Goal: Transaction & Acquisition: Register for event/course

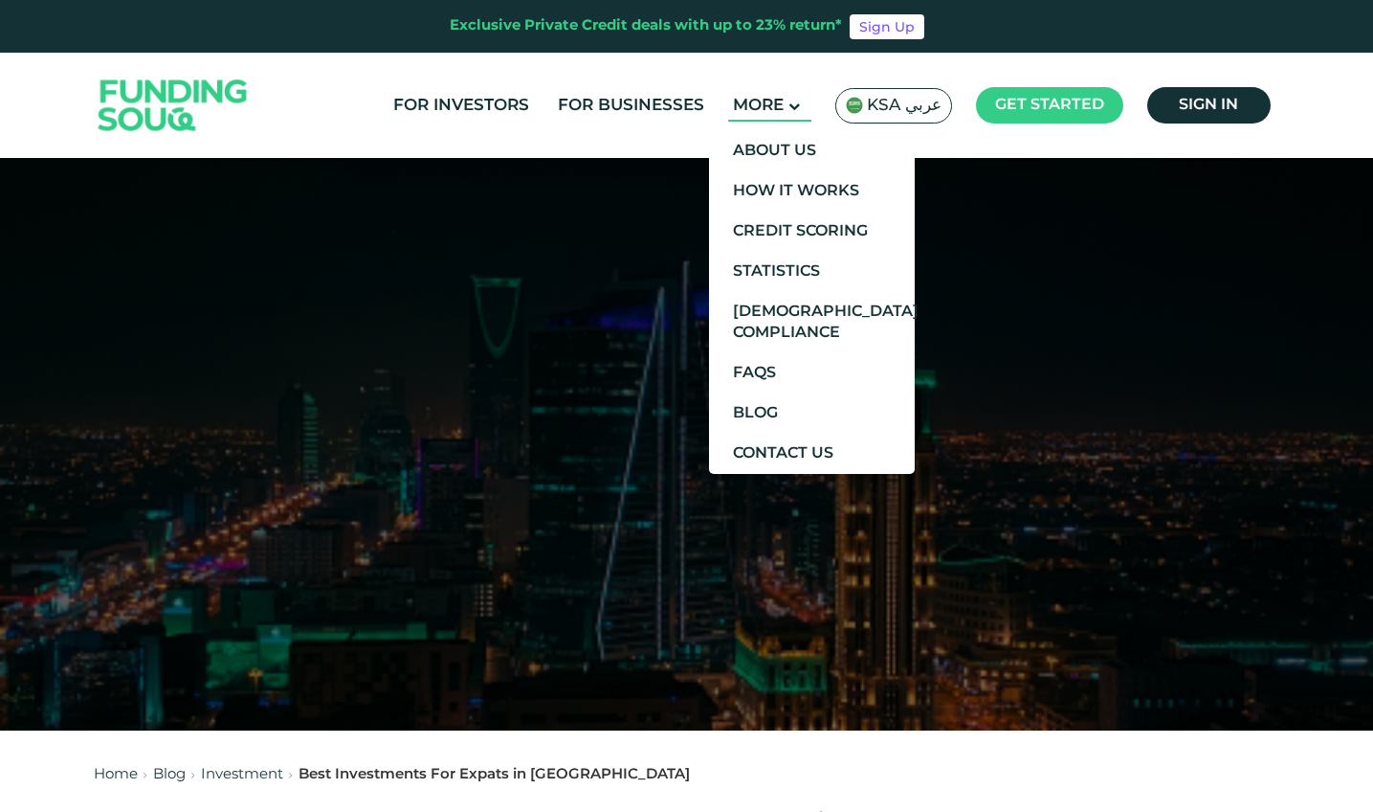
click at [780, 105] on span "More" at bounding box center [758, 106] width 51 height 16
click at [760, 187] on link "How It Works" at bounding box center [812, 191] width 206 height 40
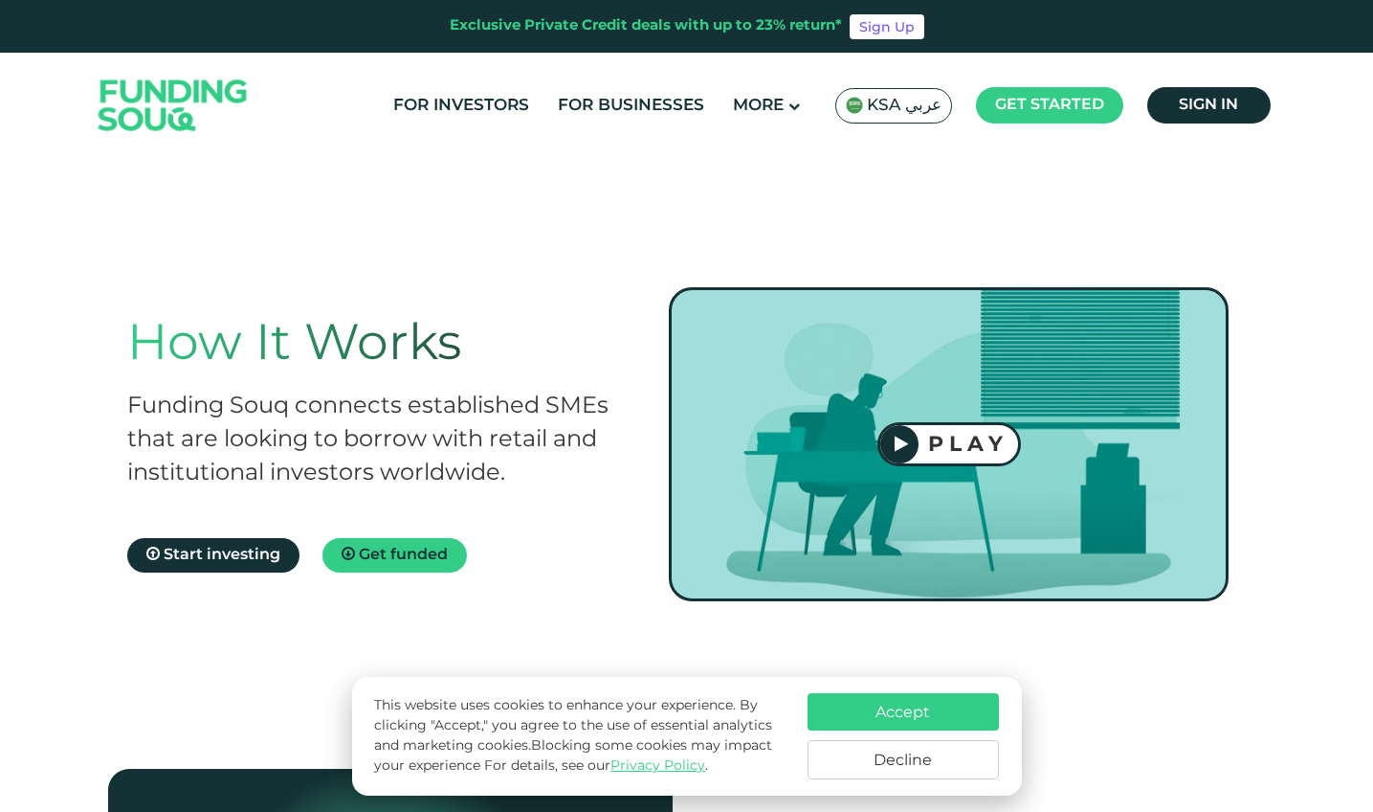
click at [965, 446] on div "PLAY" at bounding box center [969, 444] width 100 height 26
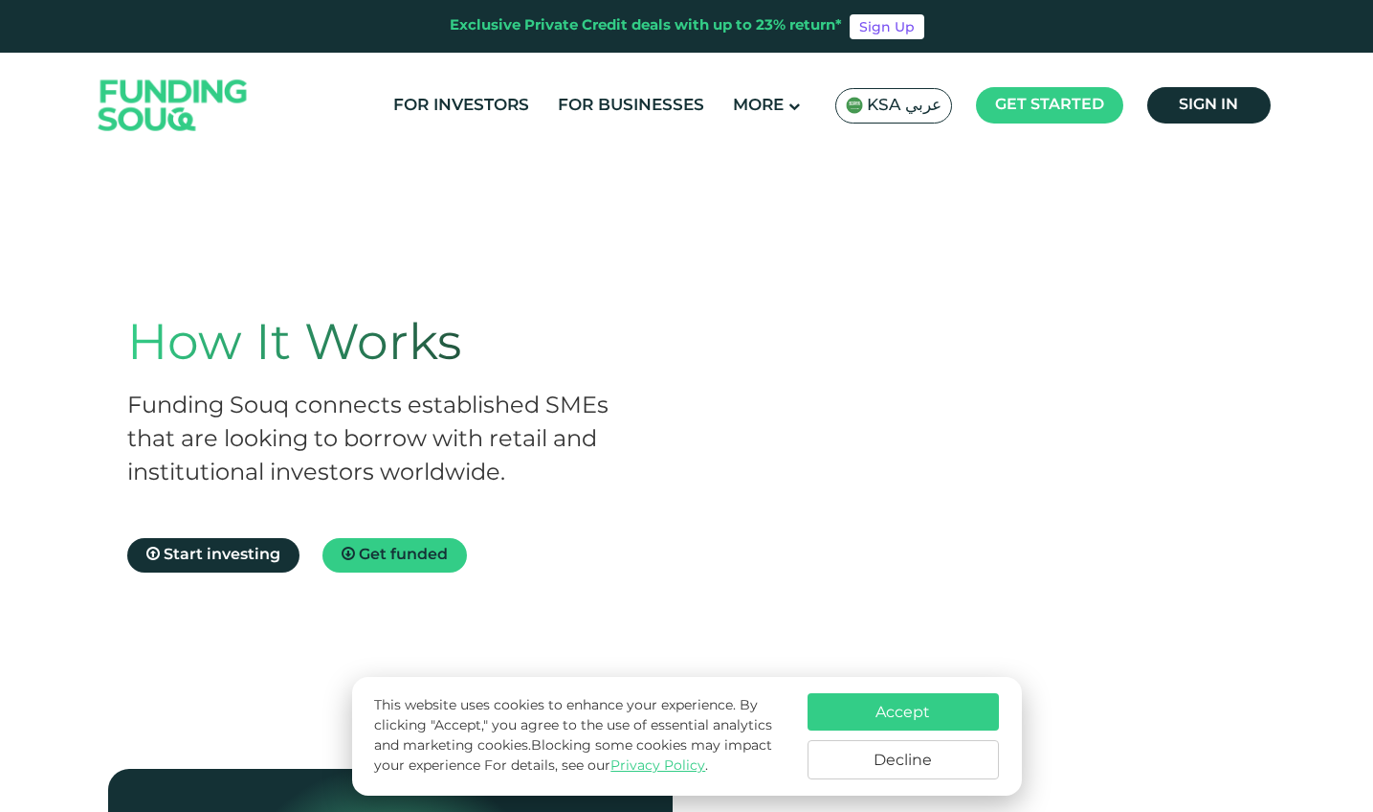
click at [860, 700] on button "Accept" at bounding box center [903, 711] width 191 height 37
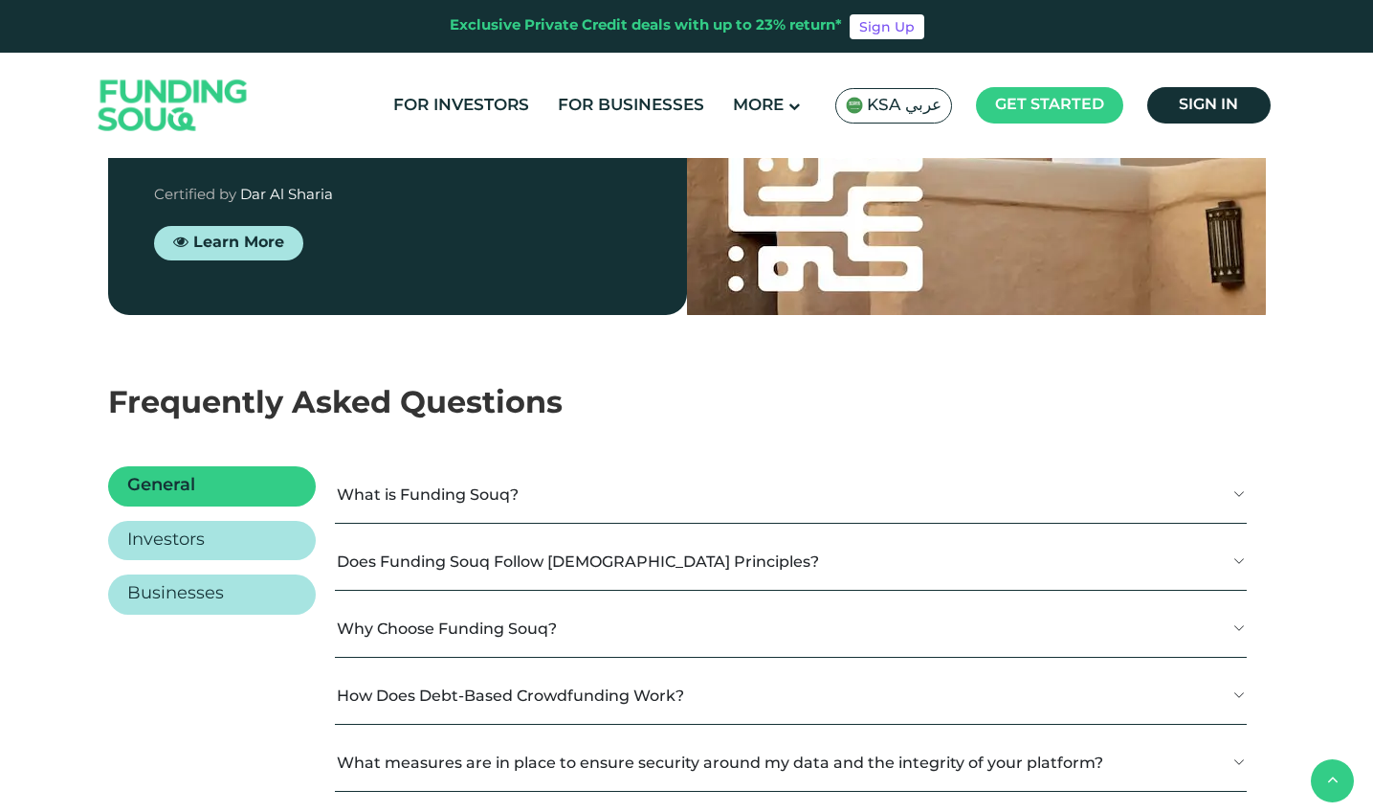
scroll to position [2197, 0]
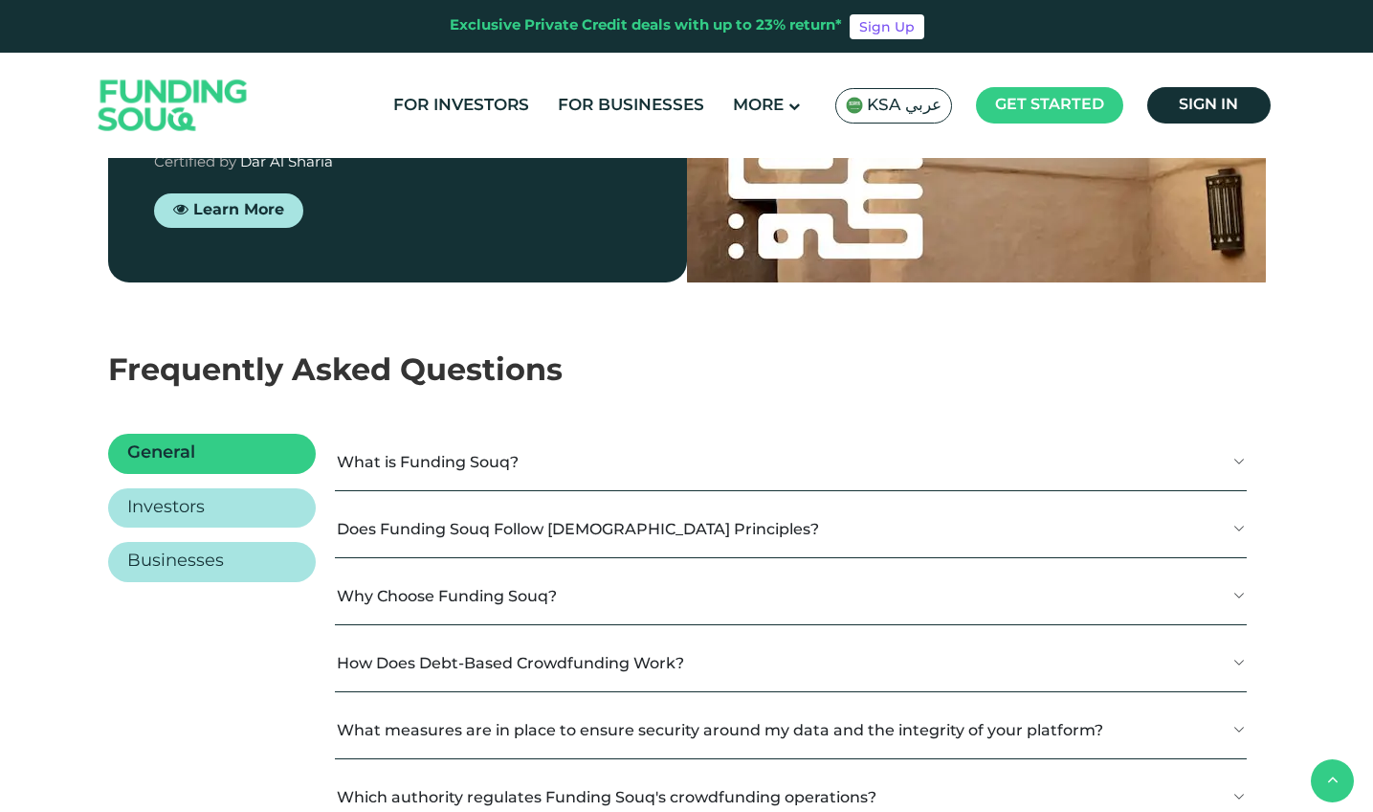
click at [498, 460] on button "What is Funding Souq?" at bounding box center [790, 462] width 911 height 56
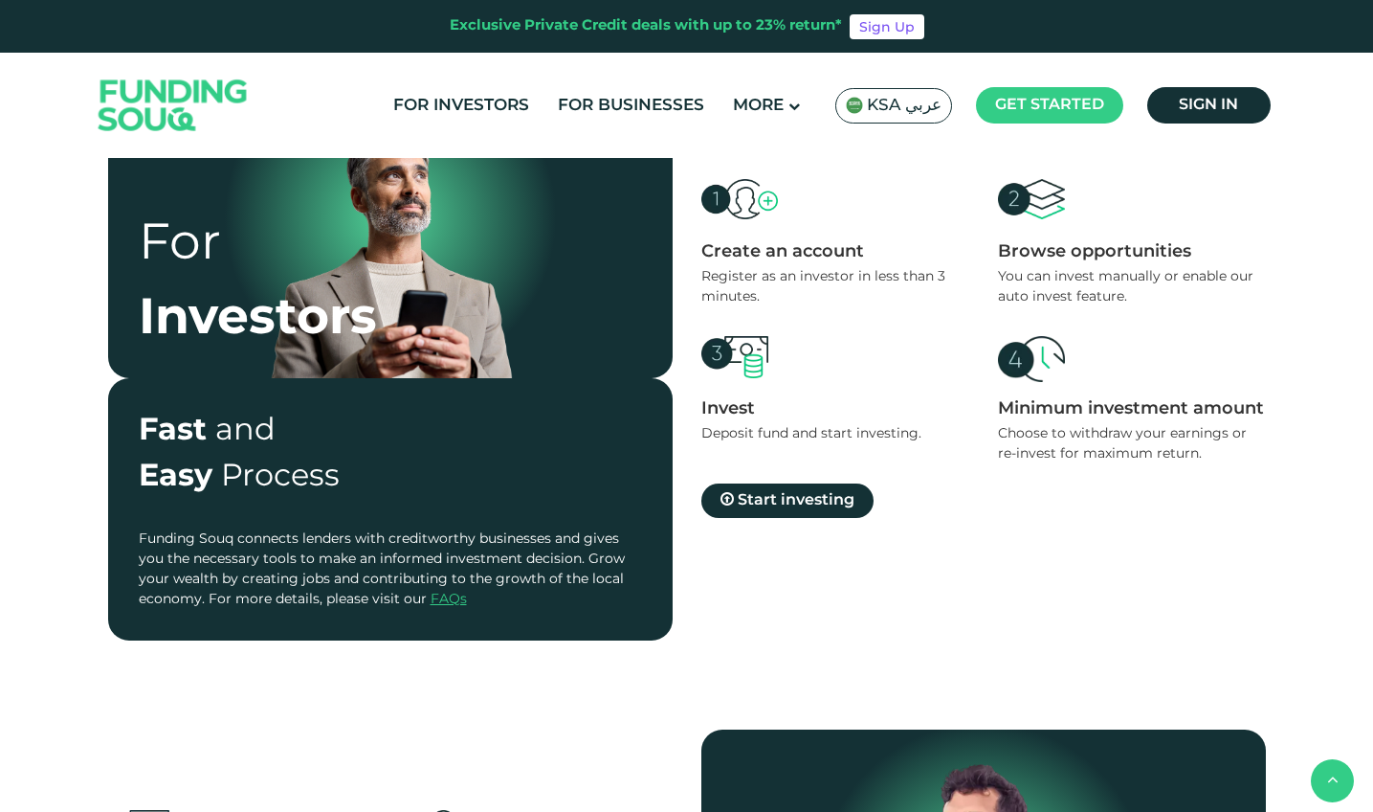
scroll to position [690, 0]
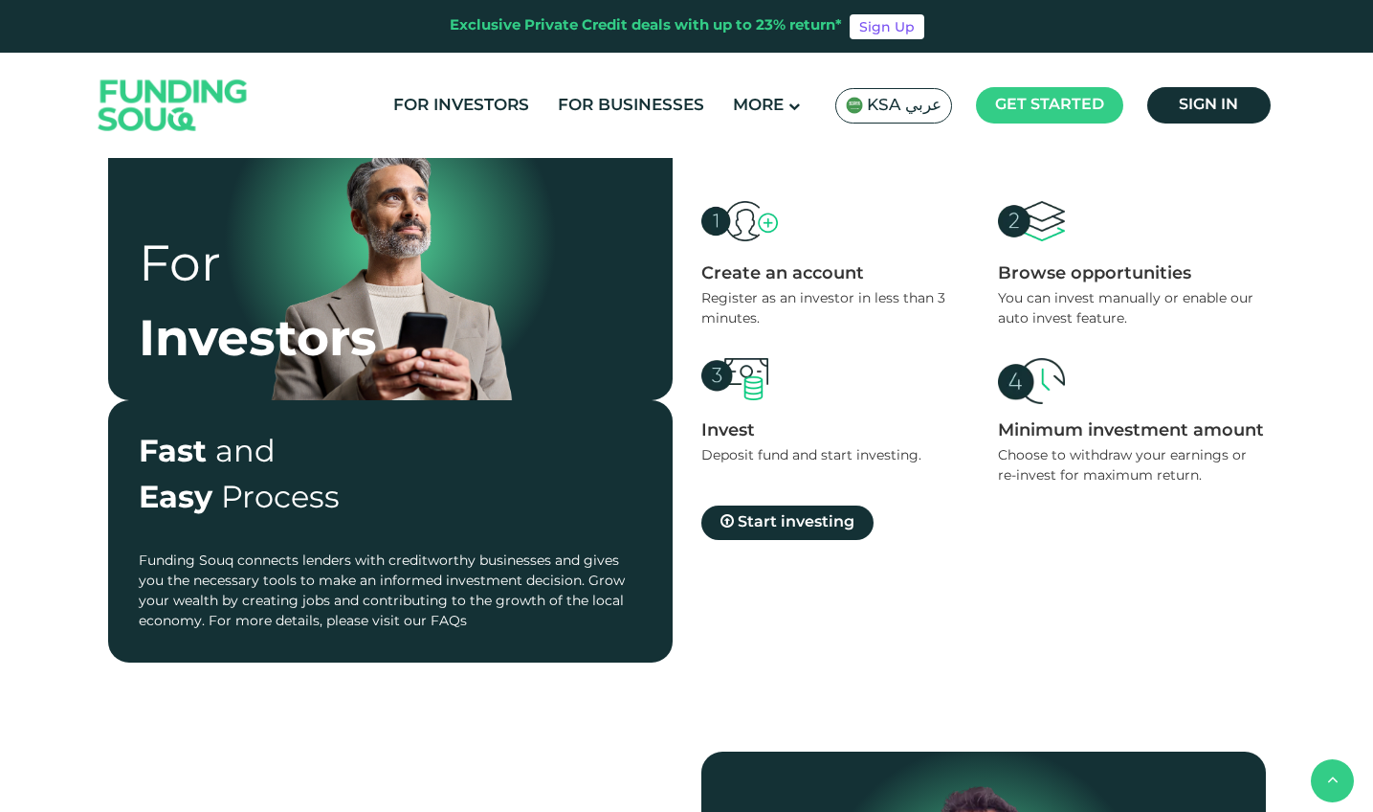
click at [444, 621] on link "FAQs" at bounding box center [449, 620] width 36 height 13
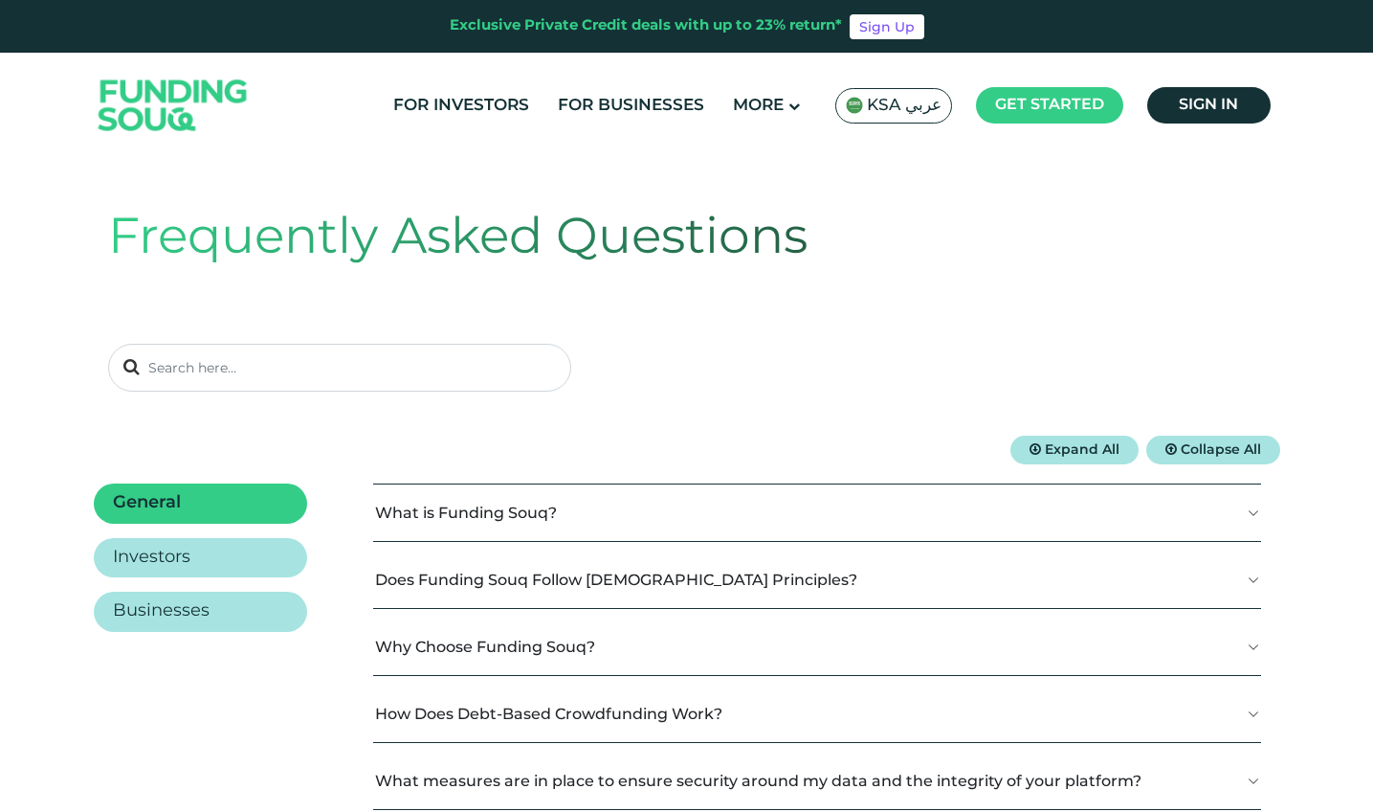
click at [778, 588] on button "Does Funding Souq Follow Shariah Principles?" at bounding box center [817, 579] width 888 height 56
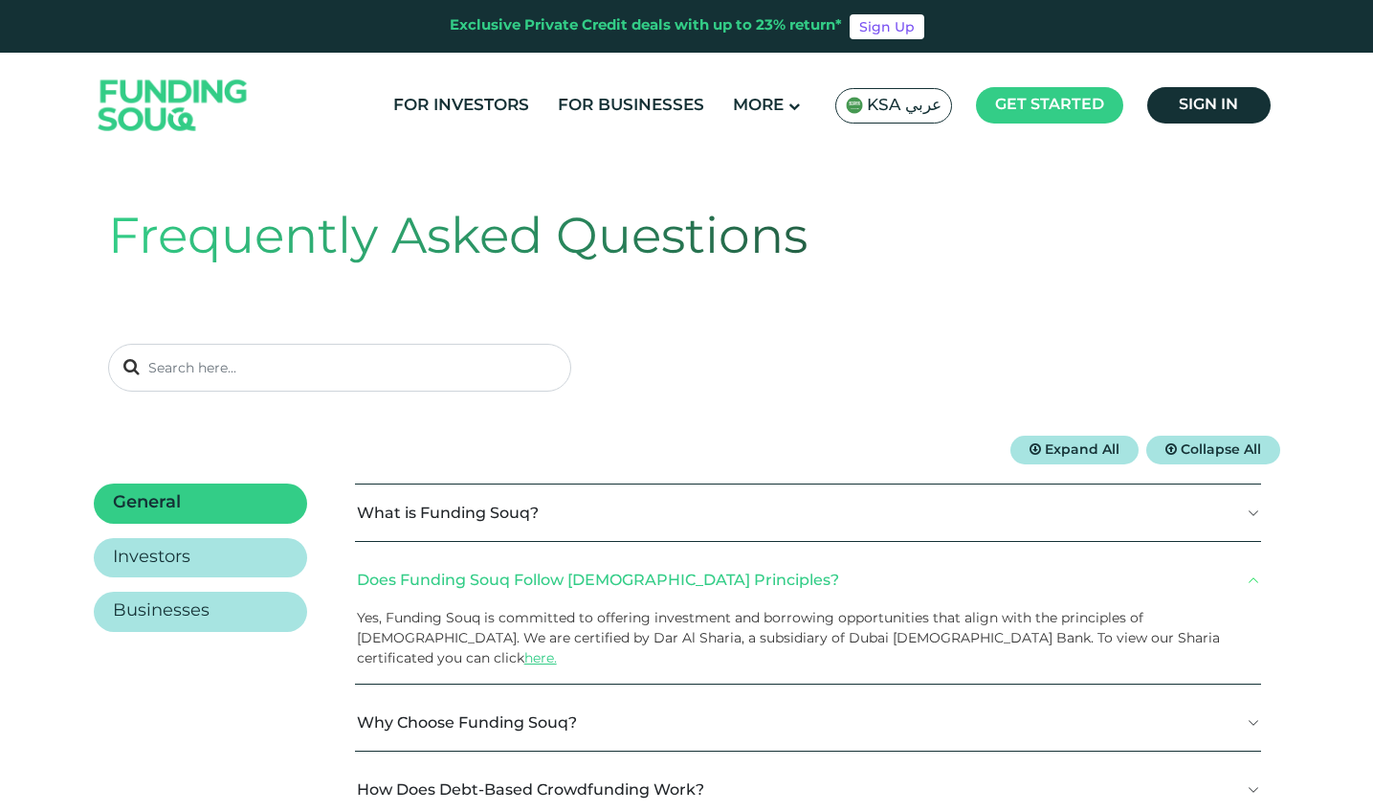
click at [586, 698] on button "Why Choose Funding Souq?" at bounding box center [808, 722] width 906 height 56
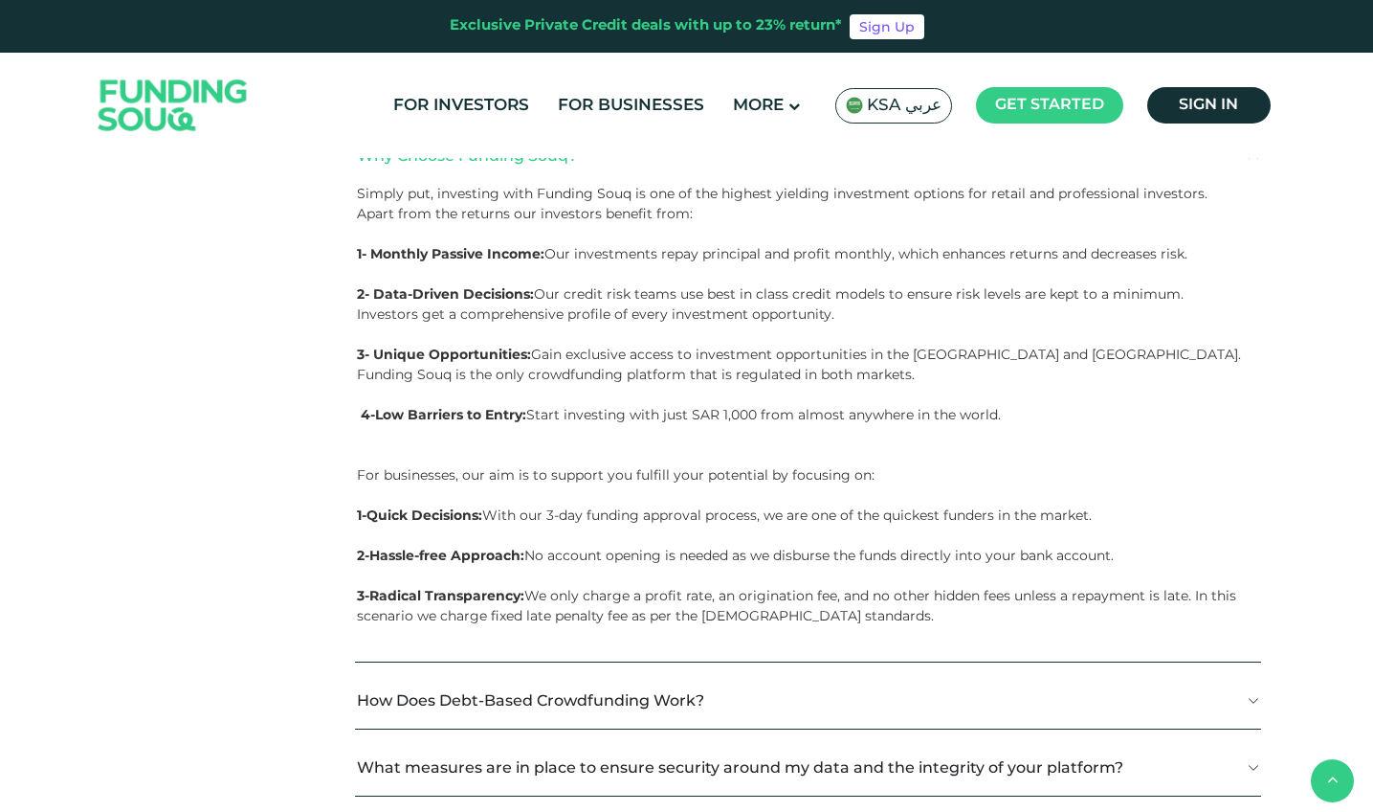
scroll to position [571, 0]
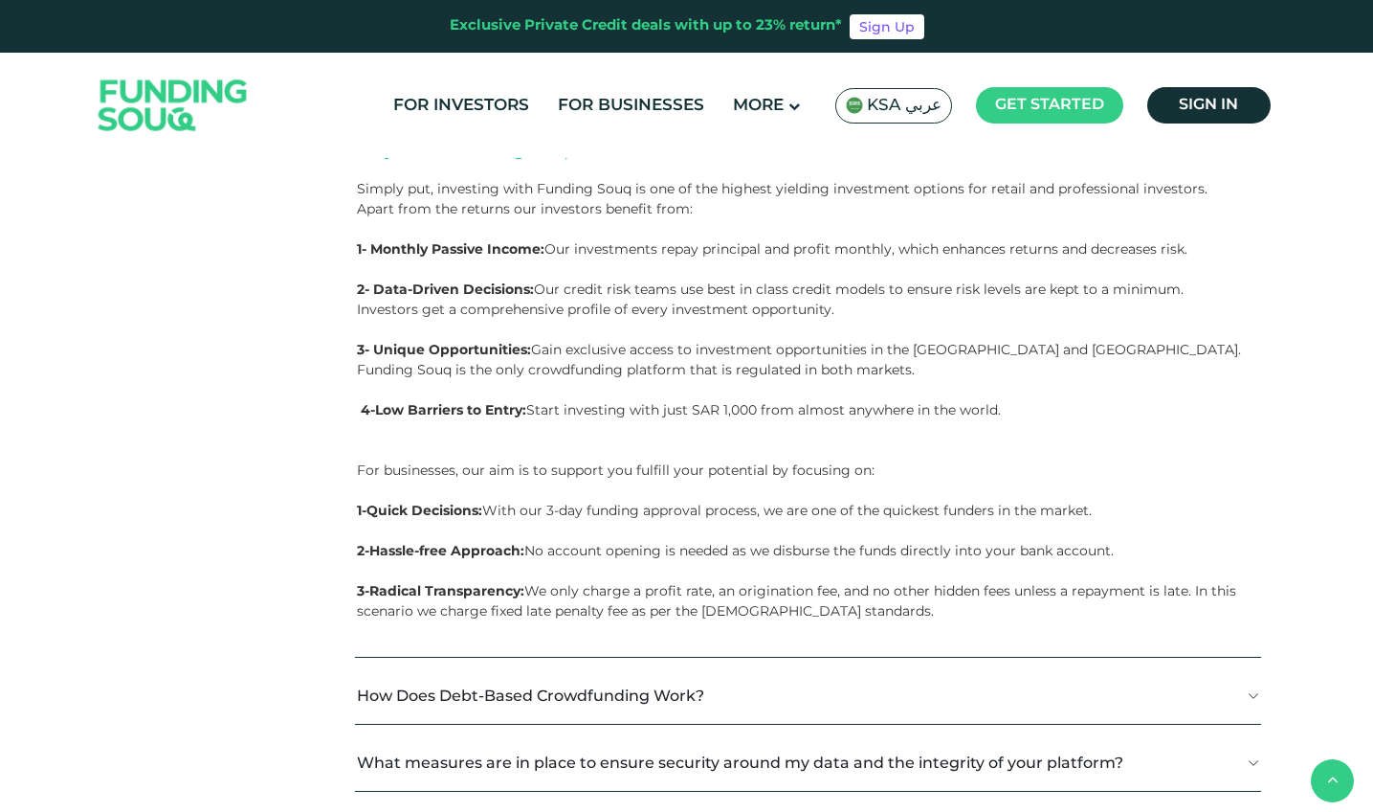
click at [653, 673] on button "How Does Debt-Based Crowdfunding Work?" at bounding box center [808, 695] width 906 height 56
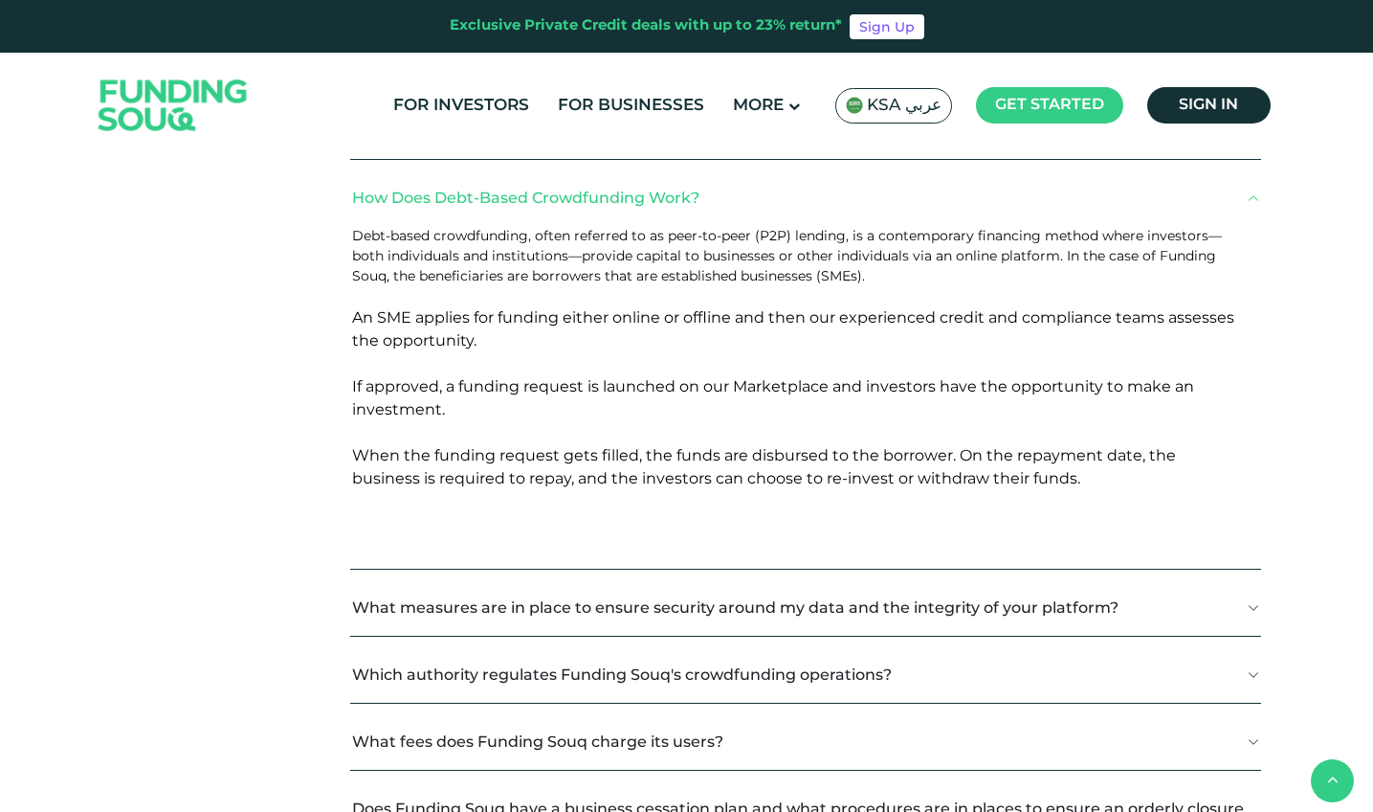
scroll to position [1074, 0]
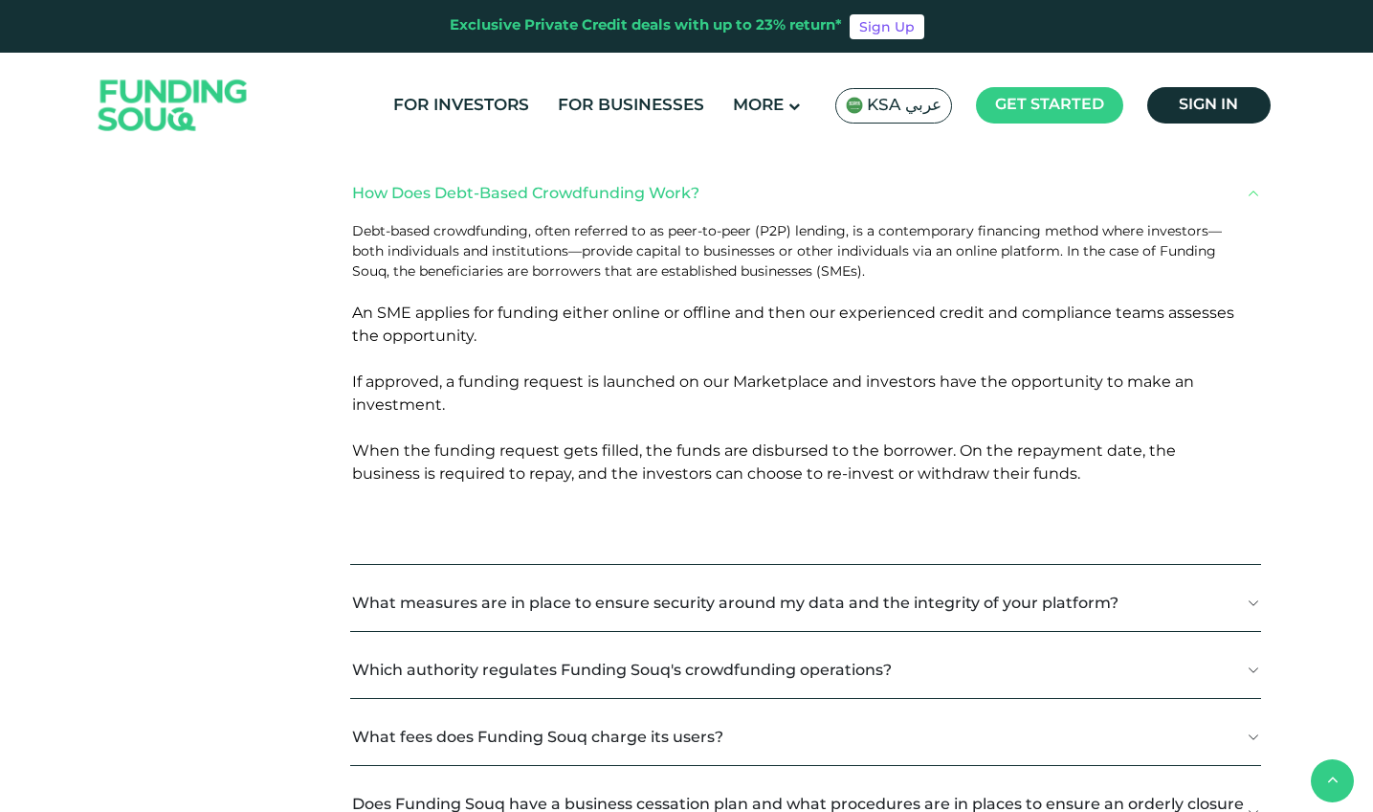
click at [552, 719] on button "What fees does Funding Souq charge its users?" at bounding box center [805, 736] width 911 height 56
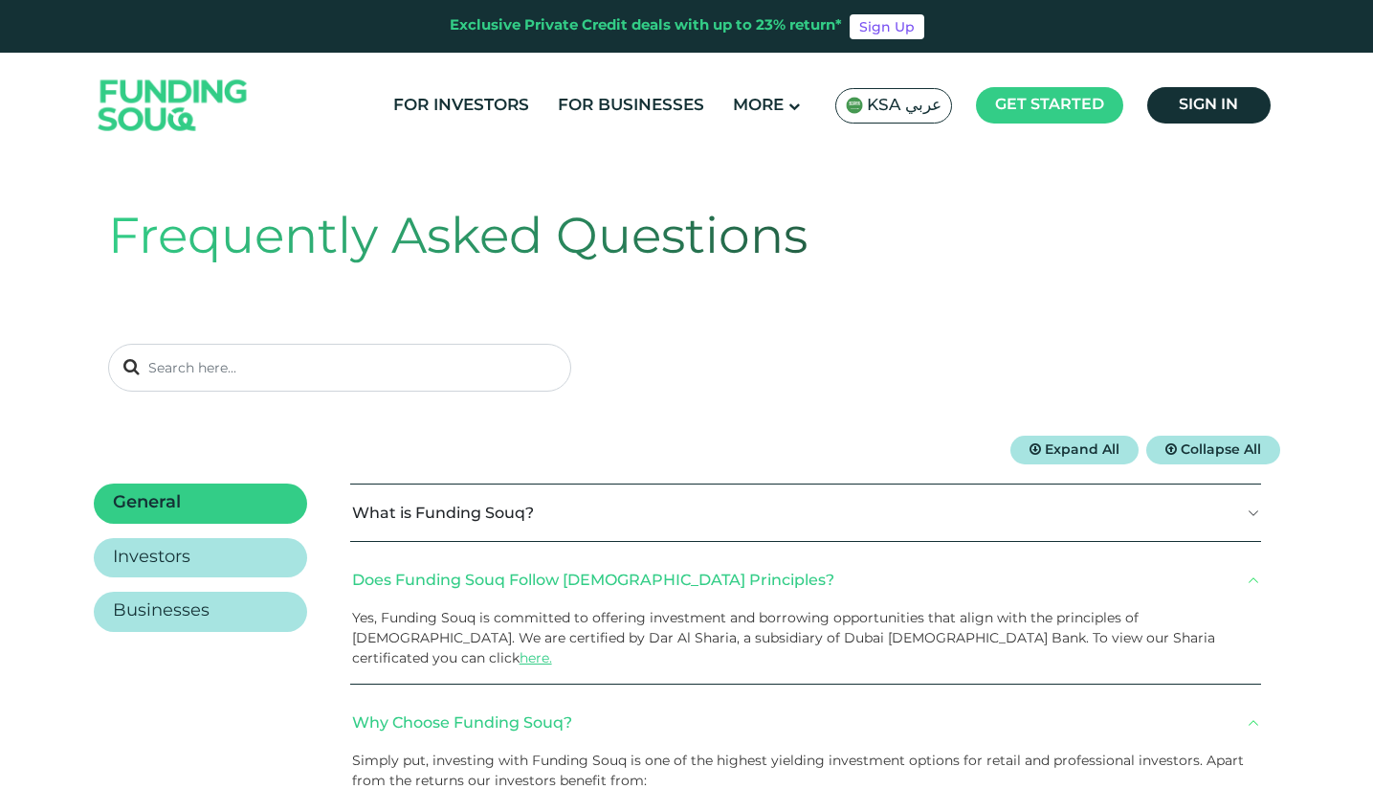
scroll to position [0, 0]
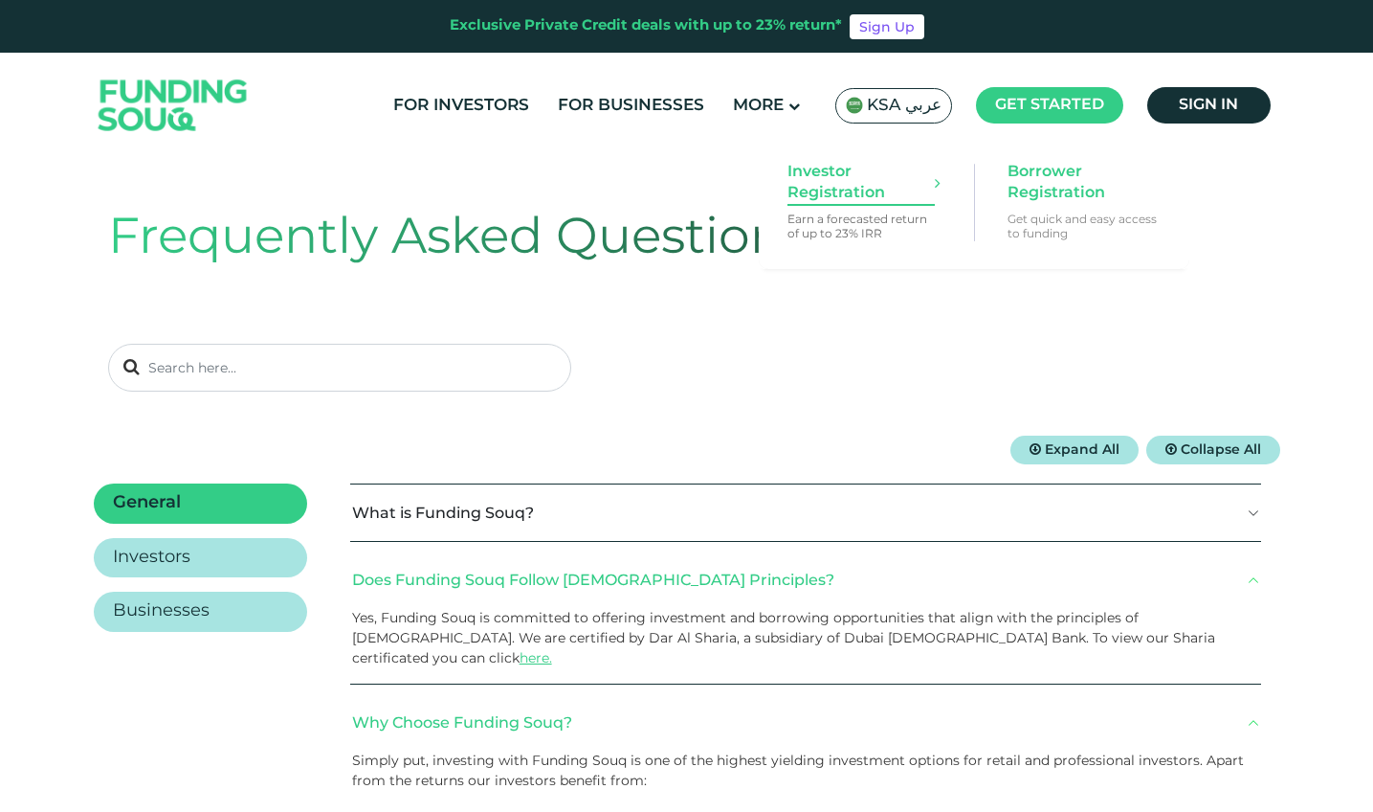
click at [865, 199] on span "Investor Registration" at bounding box center [861, 183] width 147 height 42
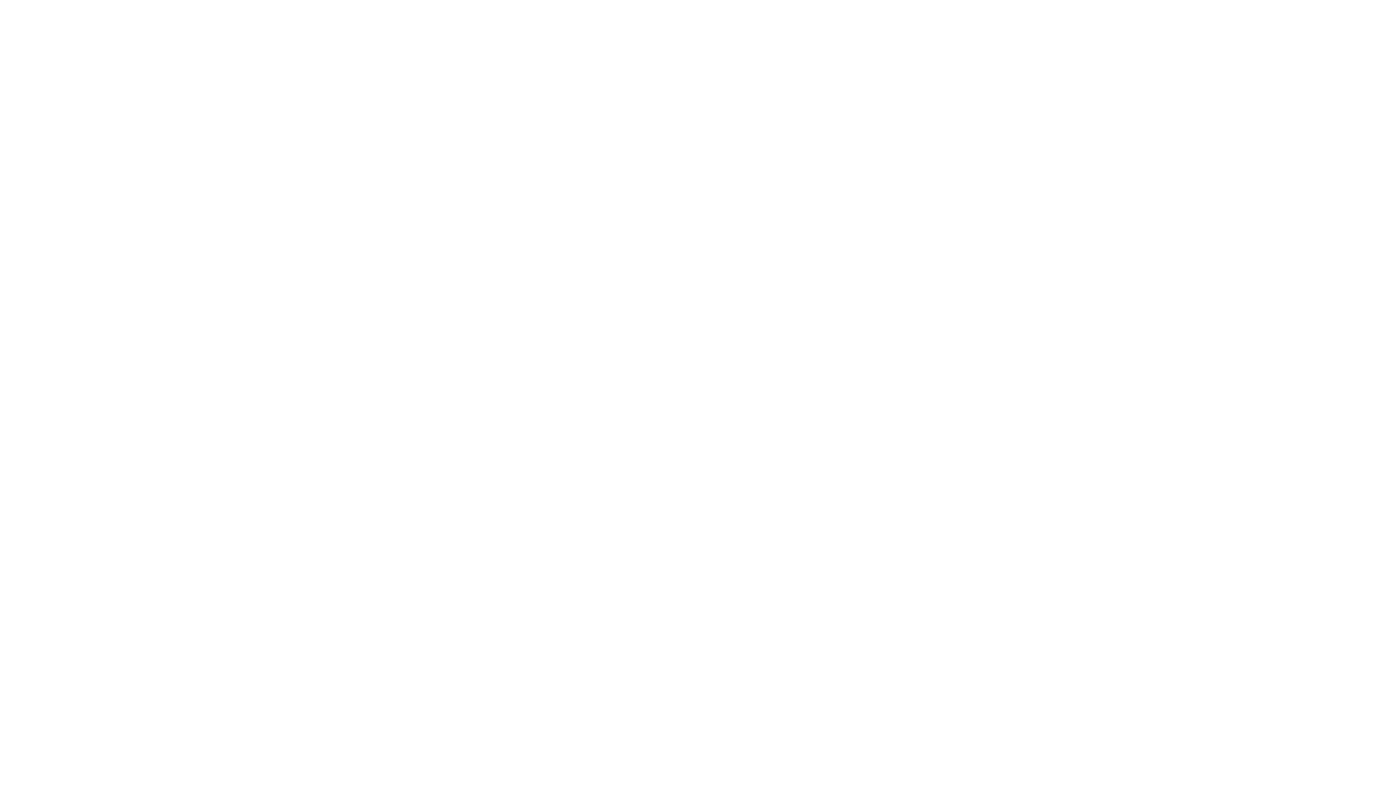
click at [412, 346] on div at bounding box center [689, 406] width 1378 height 812
click at [259, 351] on div at bounding box center [689, 406] width 1378 height 812
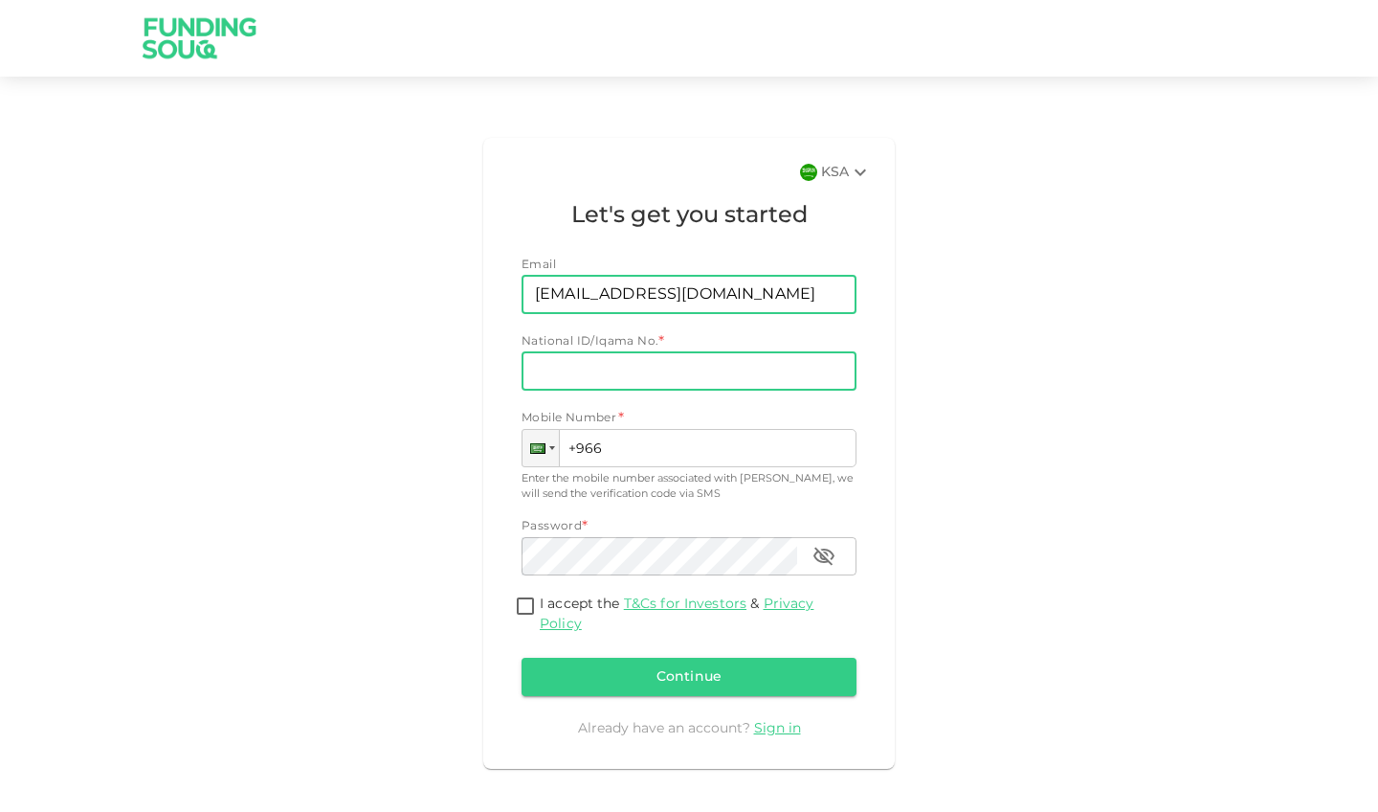
type input "[EMAIL_ADDRESS][DOMAIN_NAME]"
click at [584, 368] on input "National ID/Iqama No." at bounding box center [689, 371] width 335 height 38
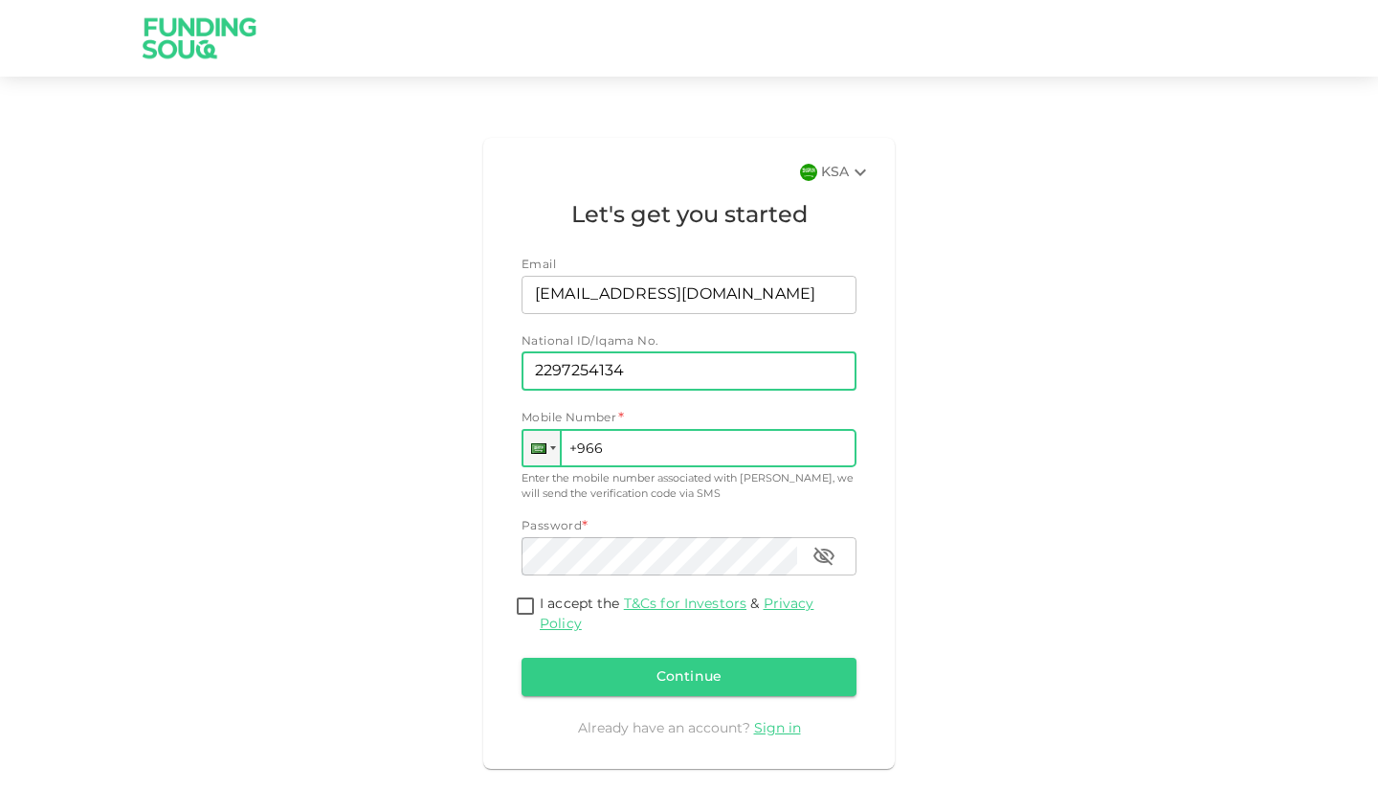
type input "2297254134"
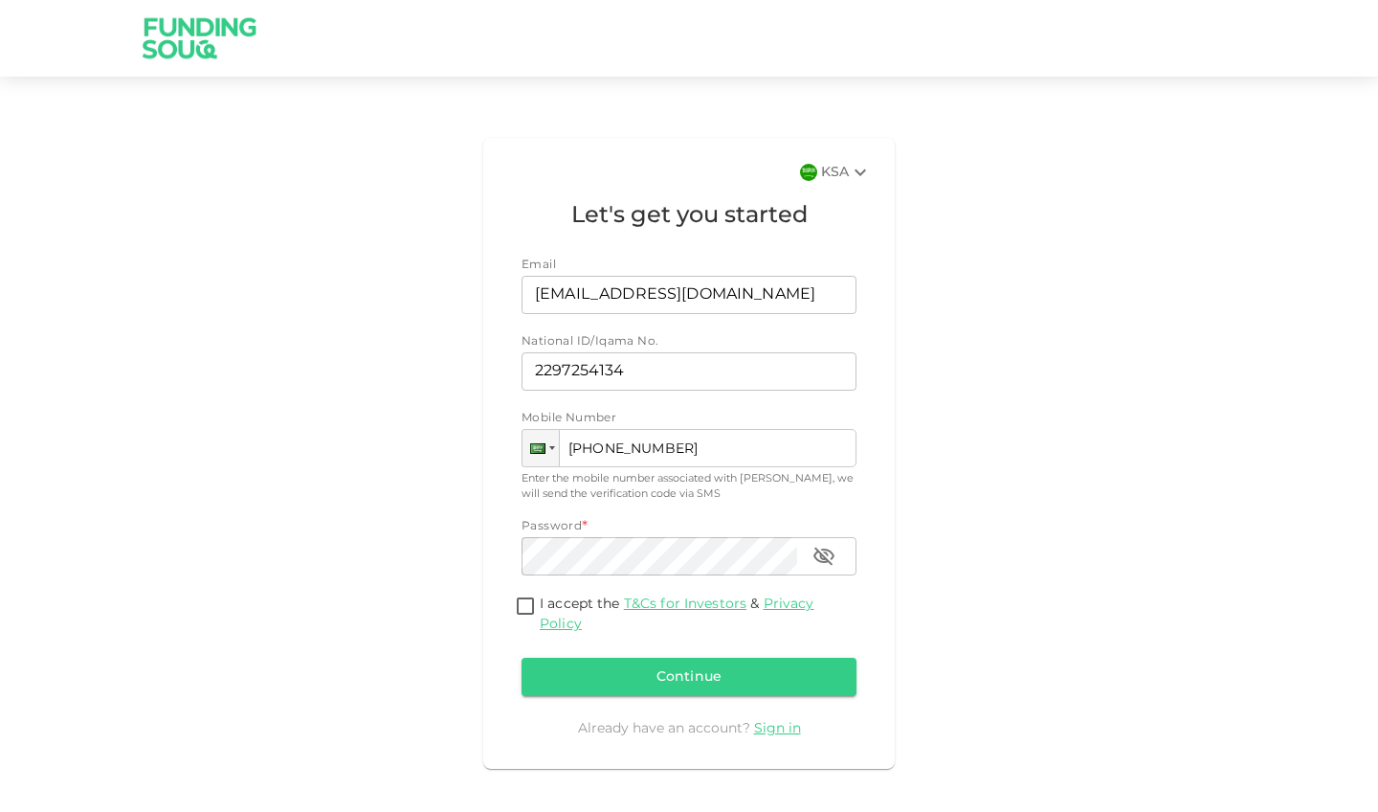
type input "+966 531 227 413"
click at [528, 599] on input "I accept the T&Cs for Investors & Privacy Policy" at bounding box center [525, 607] width 29 height 26
checkbox input "true"
click at [828, 549] on icon "button" at bounding box center [824, 555] width 21 height 18
click at [664, 675] on button "Continue" at bounding box center [689, 677] width 335 height 38
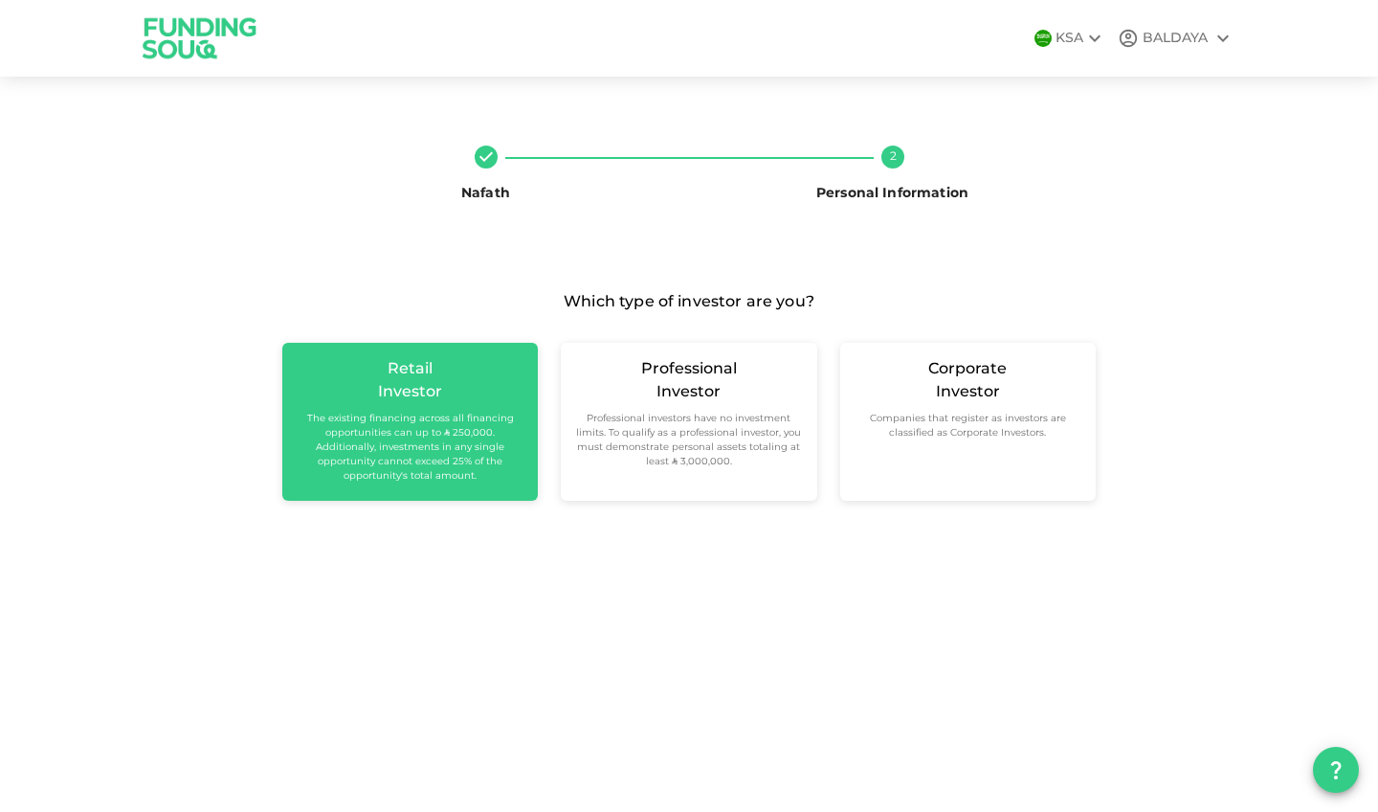
click at [408, 414] on small "The existing financing across all financing opportunities can up to ʢ 250,000. …" at bounding box center [410, 448] width 225 height 72
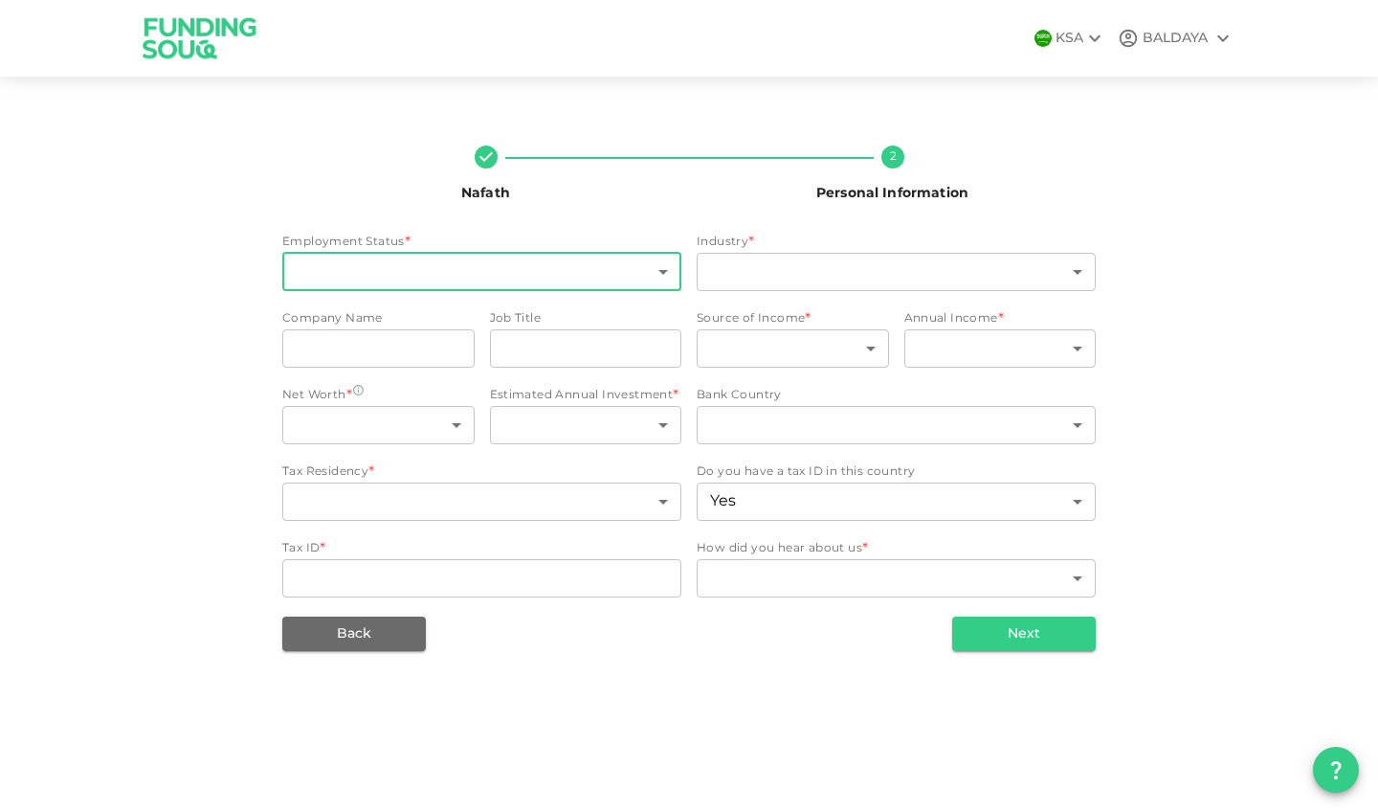
click at [434, 267] on body "KSA BALDAYA Nafath 2 Personal Information Employment Status * ​ ​ Industry * ​ …" at bounding box center [689, 406] width 1378 height 812
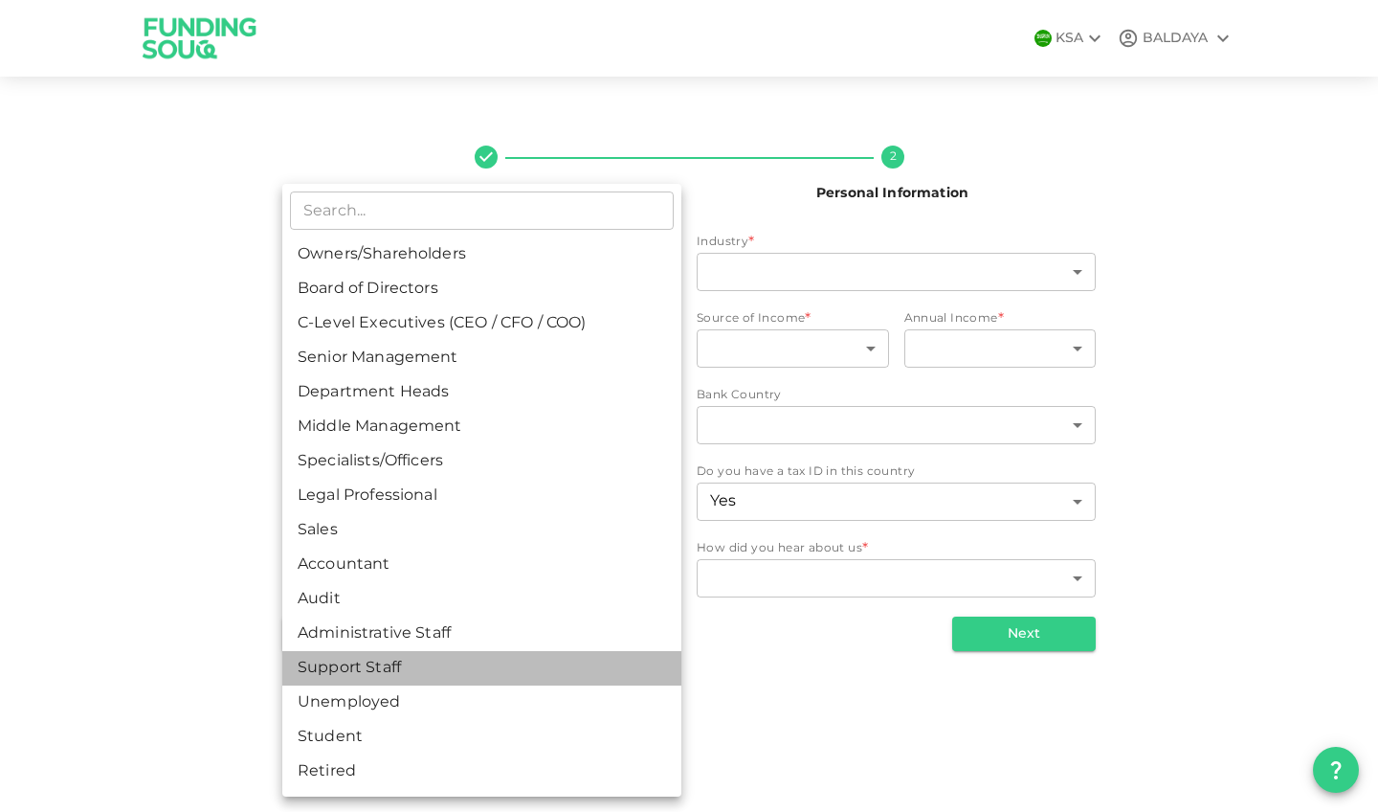
click at [329, 674] on li "Support Staff" at bounding box center [481, 668] width 399 height 34
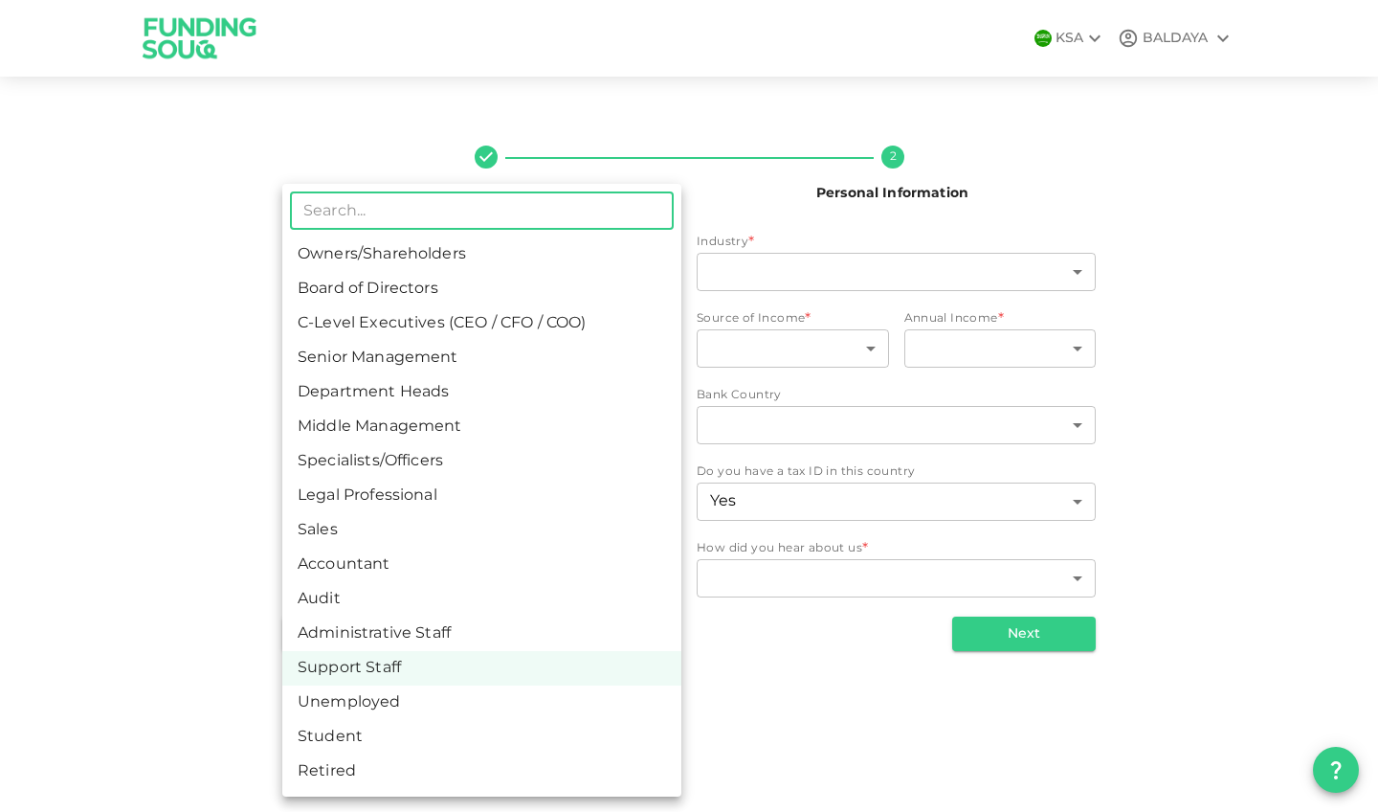
click at [421, 264] on body "KSA BALDAYA Nafath 2 Personal Information Employment Status Support Staff 13 ​ …" at bounding box center [689, 406] width 1378 height 812
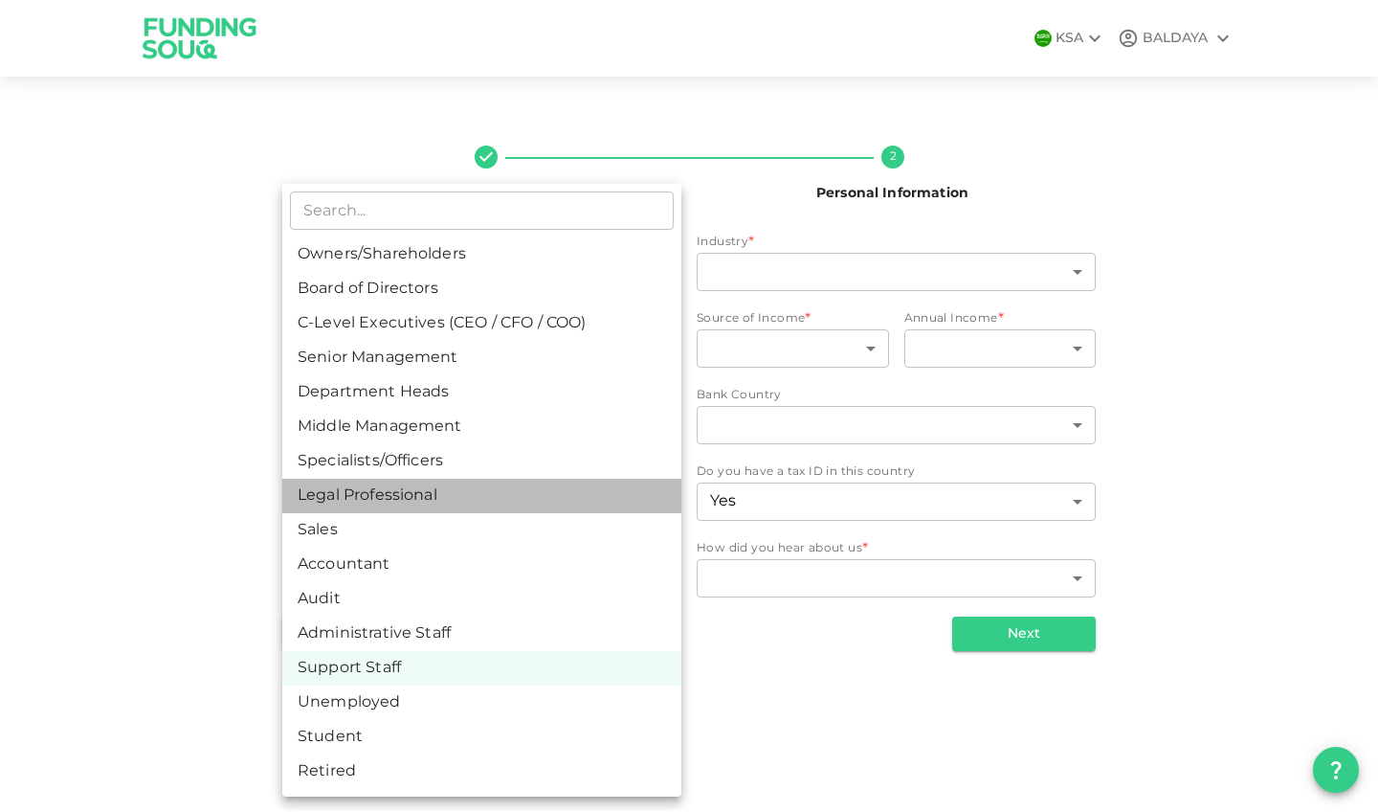
click at [395, 493] on li "Legal Professional" at bounding box center [481, 496] width 399 height 34
type input "8"
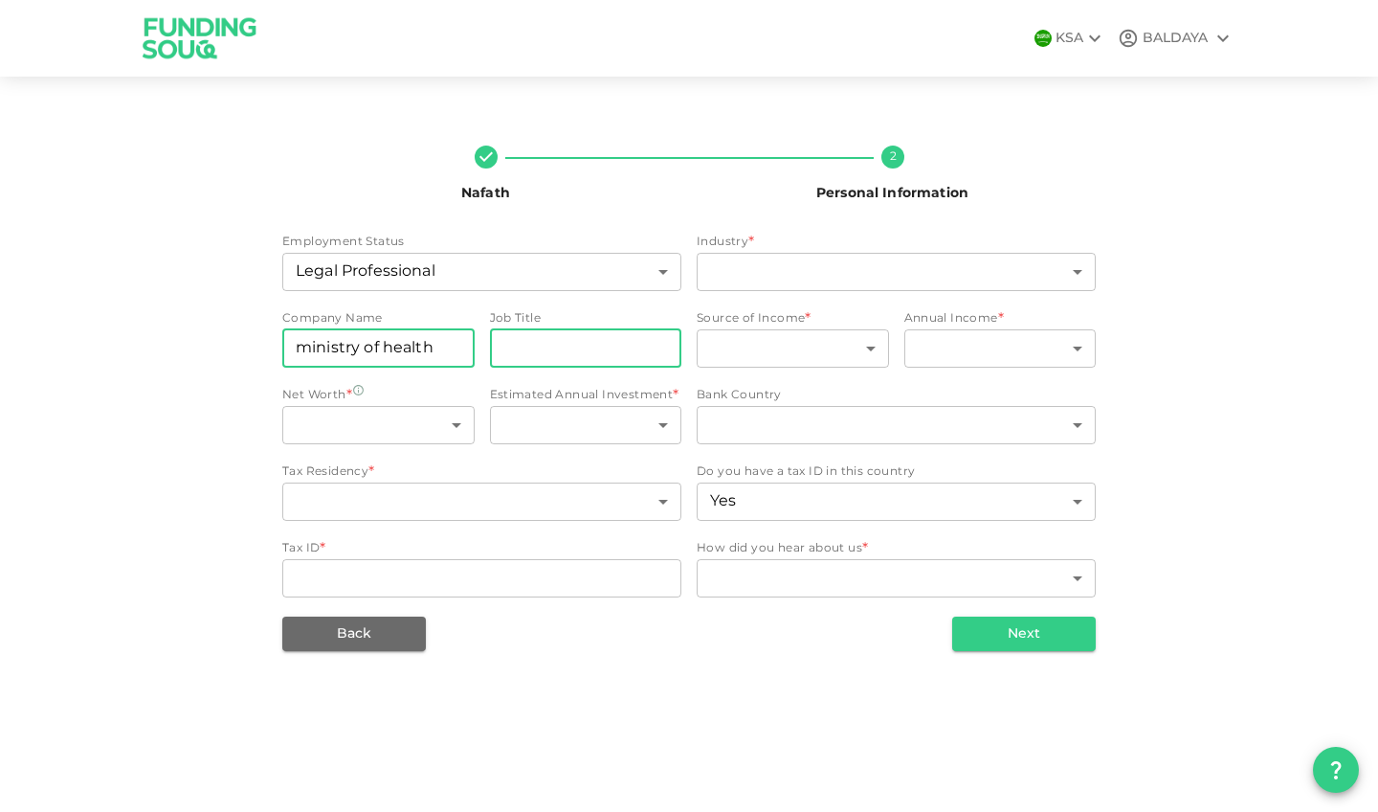
type input "ministry of health"
type input "staff nurse"
click at [739, 347] on body "KSA BALDAYA Nafath 2 Personal Information Employment Status Legal Professional …" at bounding box center [689, 406] width 1378 height 812
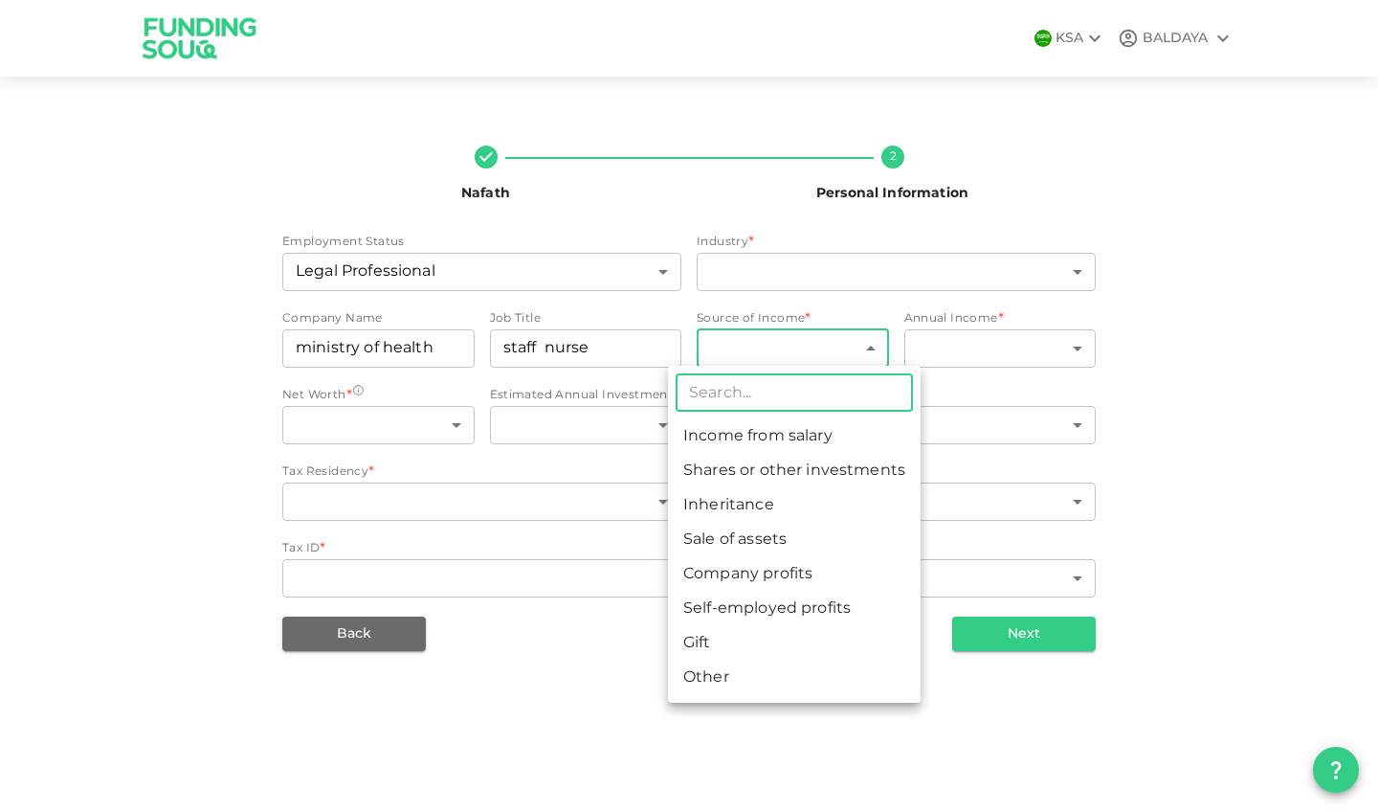
click at [758, 422] on li "Income from salary" at bounding box center [794, 436] width 253 height 34
type input "1"
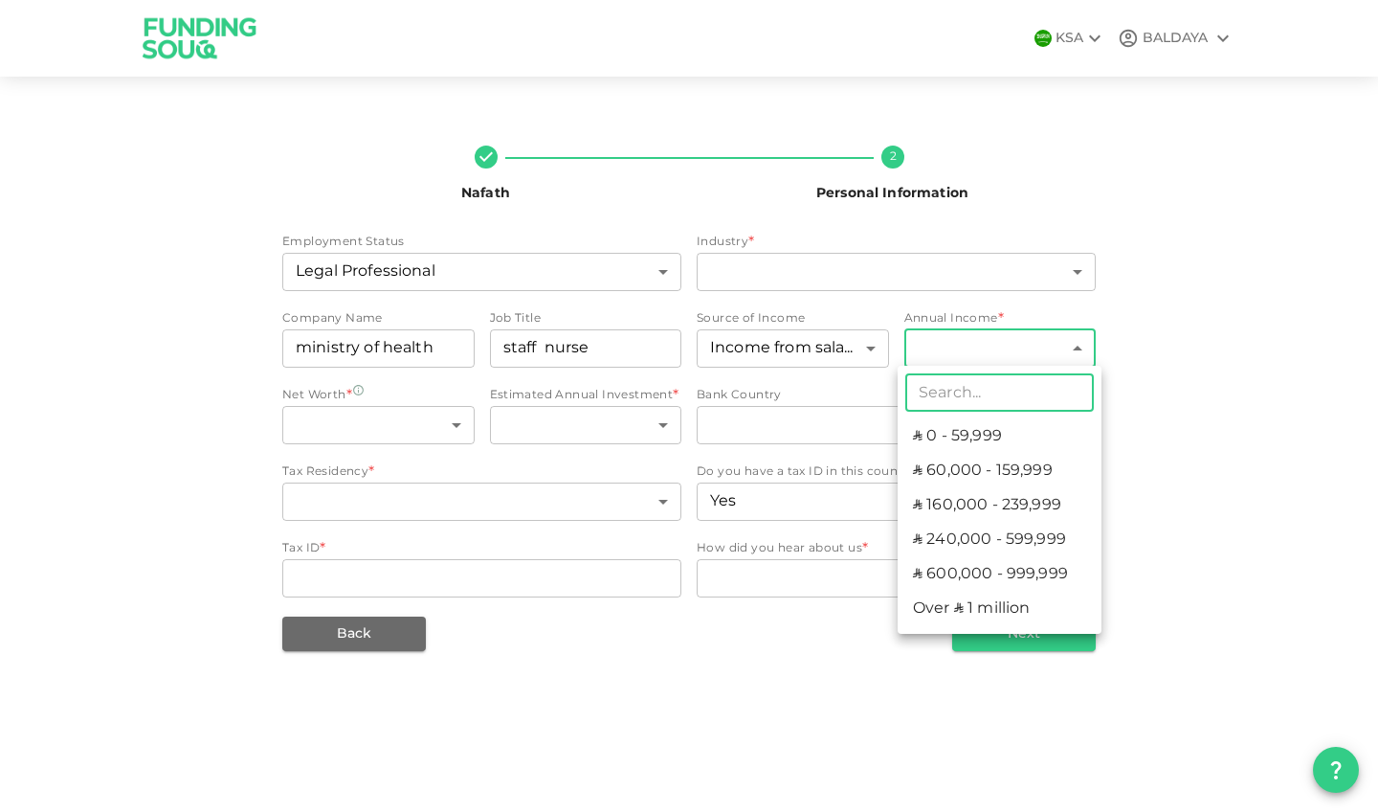
click at [961, 347] on body "KSA BALDAYA Nafath 2 Personal Information Employment Status Legal Professional …" at bounding box center [689, 406] width 1378 height 812
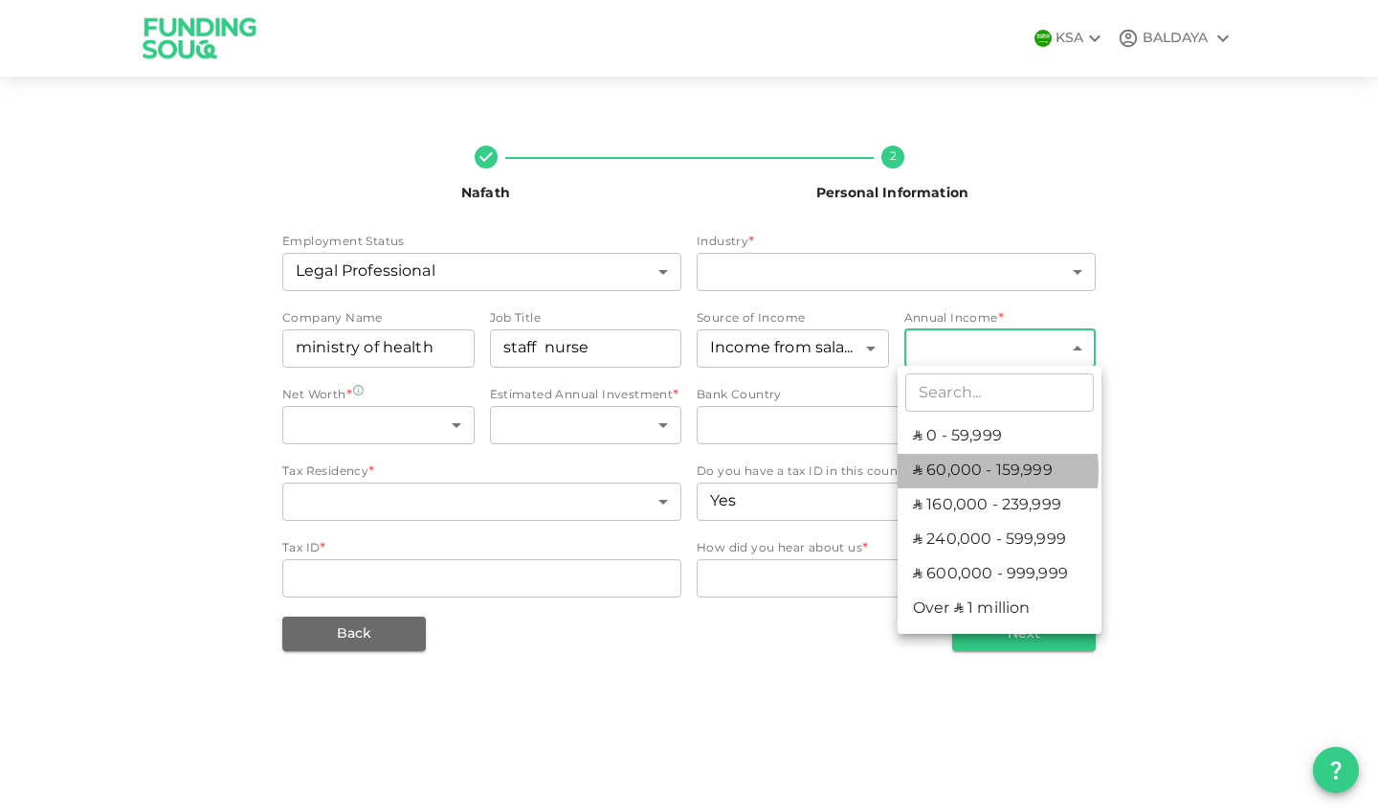
click at [953, 471] on li "ʢ 60,000 - 159,999" at bounding box center [1000, 471] width 204 height 34
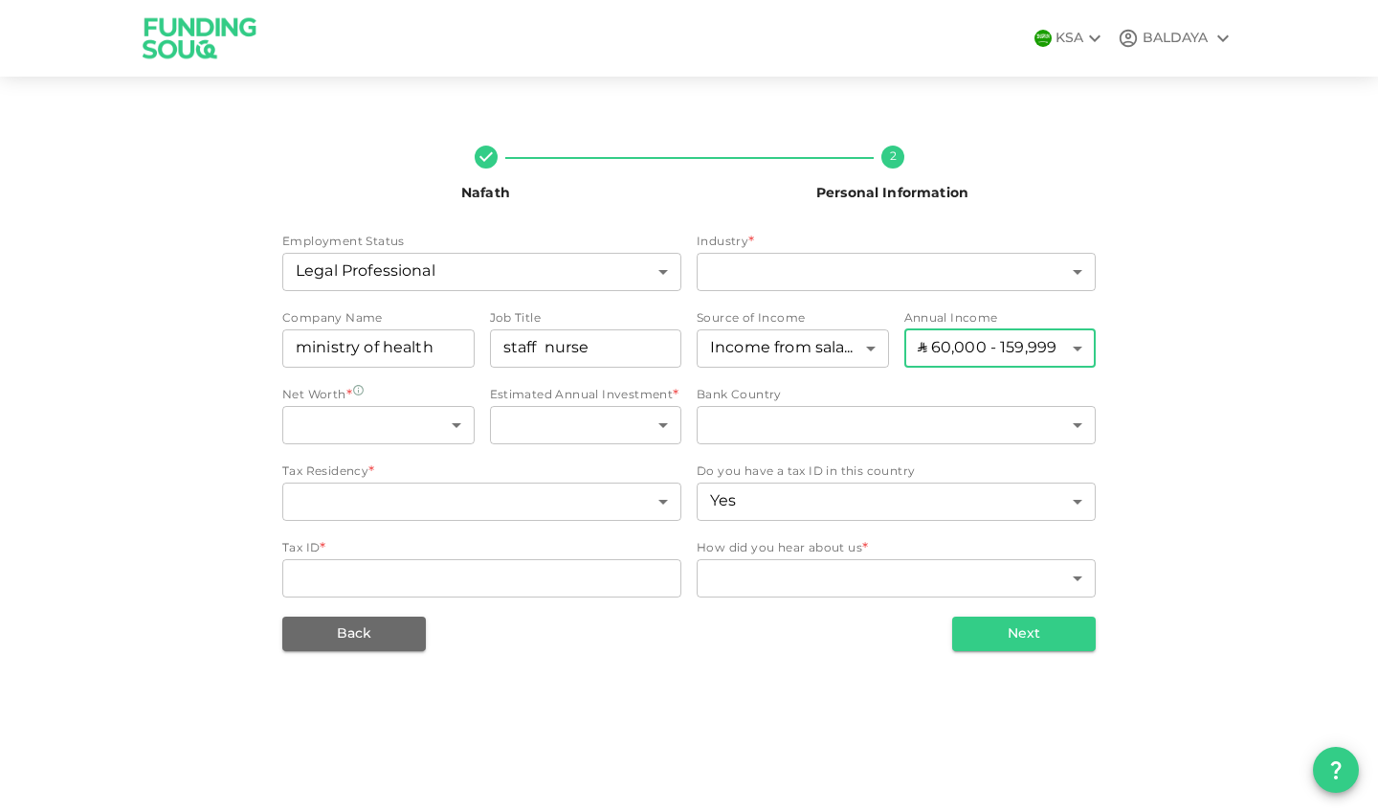
click at [985, 354] on body "KSA BALDAYA Nafath 2 Personal Information Employment Status Legal Professional …" at bounding box center [689, 406] width 1378 height 812
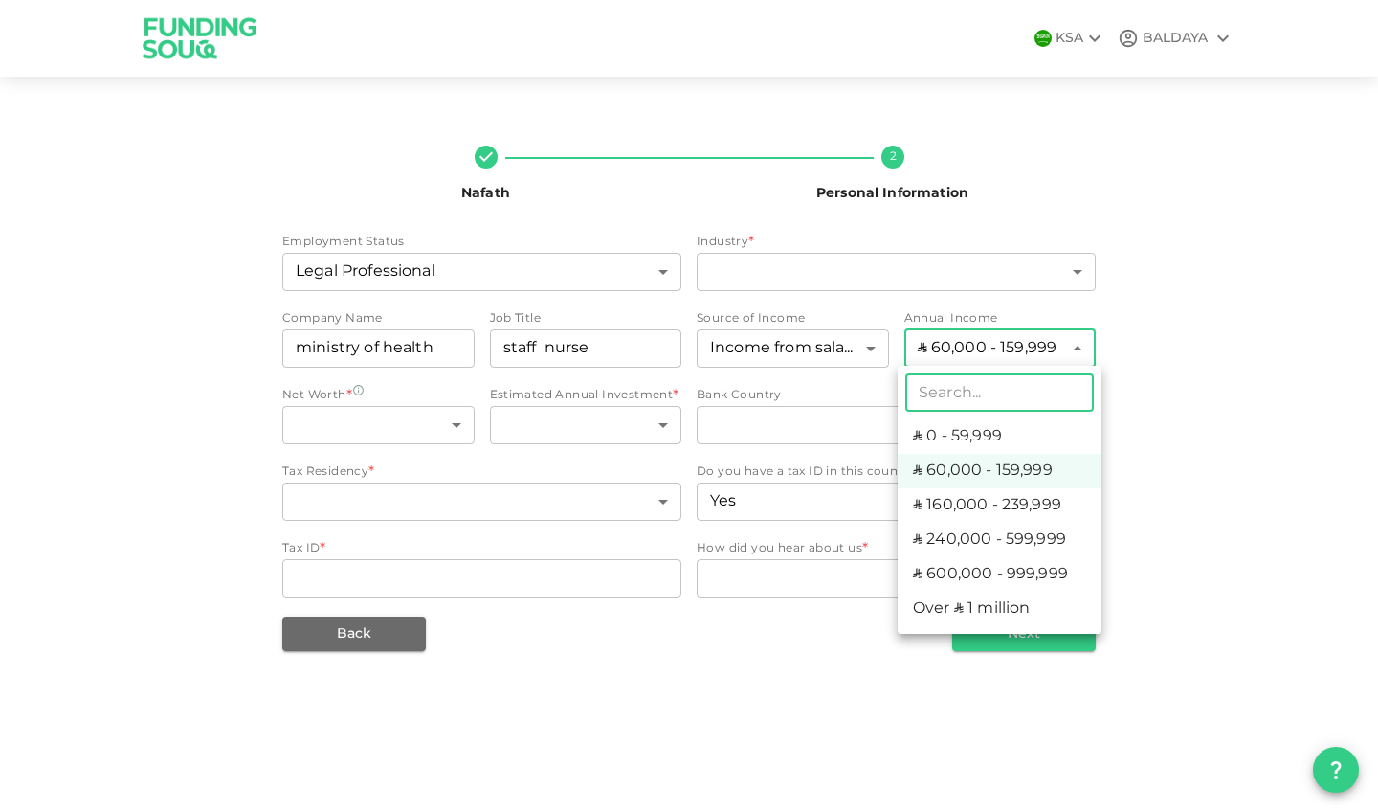
click at [957, 443] on li "ʢ 0 - 59,999" at bounding box center [1000, 436] width 204 height 34
type input "1"
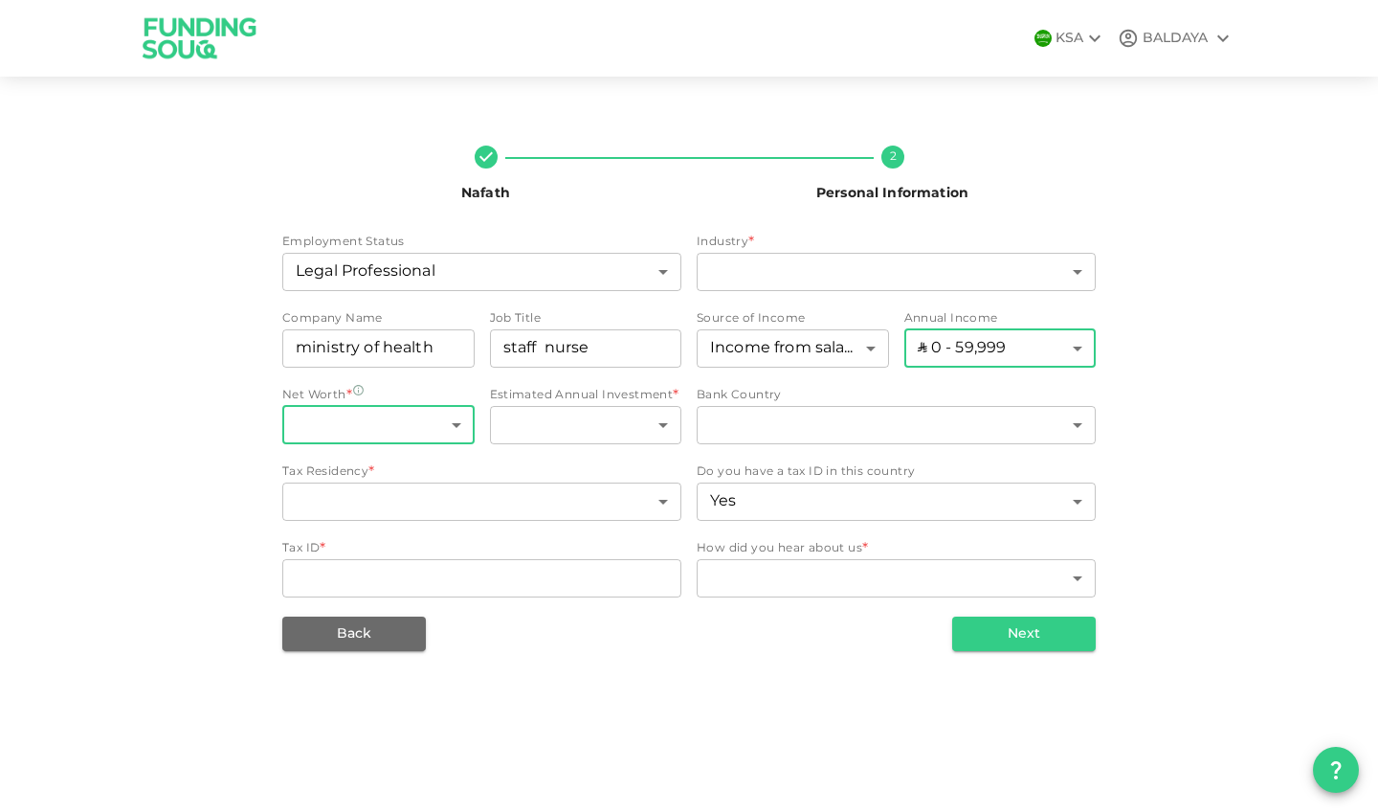
click at [390, 427] on body "KSA BALDAYA Nafath 2 Personal Information Employment Status Legal Professional …" at bounding box center [689, 406] width 1378 height 812
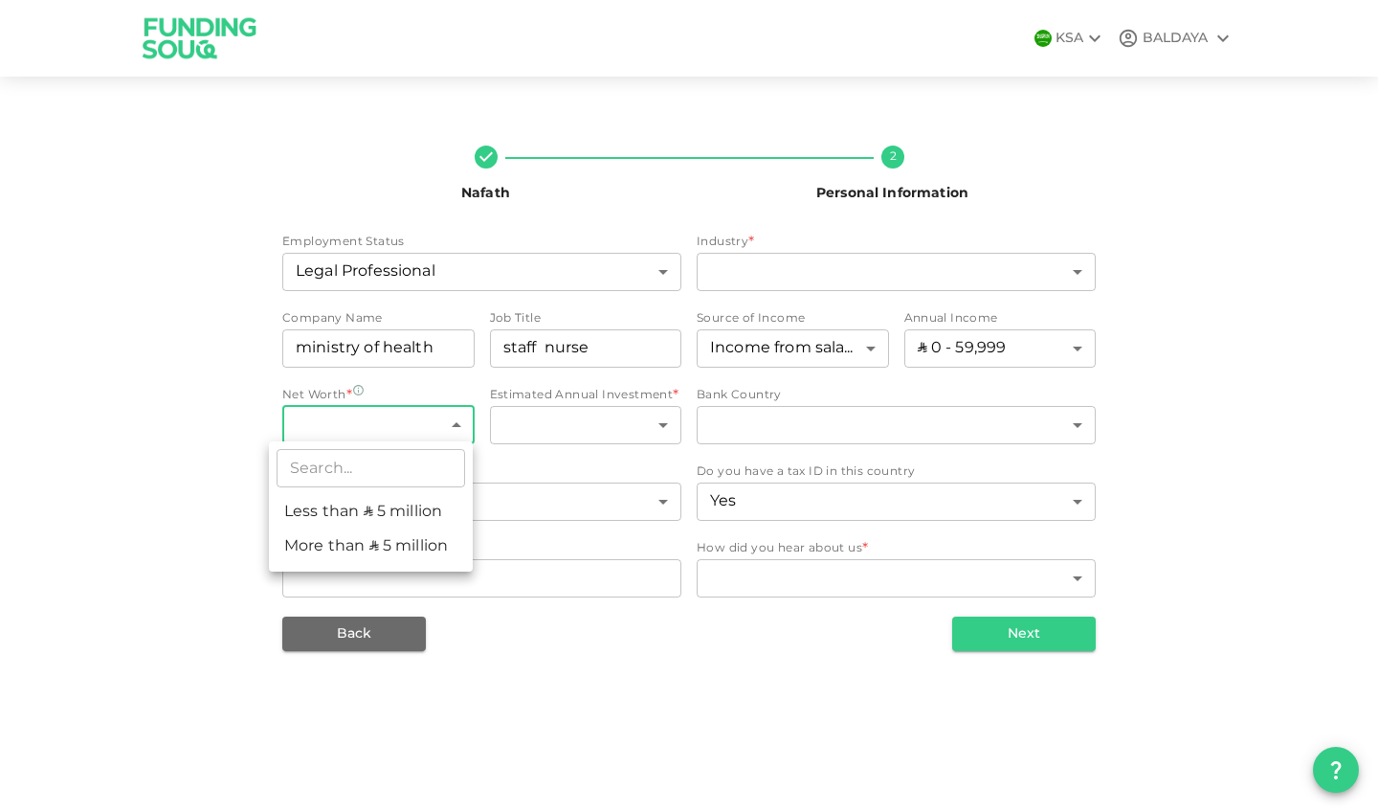
click at [206, 527] on div at bounding box center [689, 406] width 1378 height 812
click at [336, 425] on body "KSA BALDAYA Nafath 2 Personal Information Employment Status Legal Professional …" at bounding box center [689, 406] width 1378 height 812
click at [343, 514] on li "Less than ʢ 5 million" at bounding box center [371, 512] width 204 height 34
type input "1"
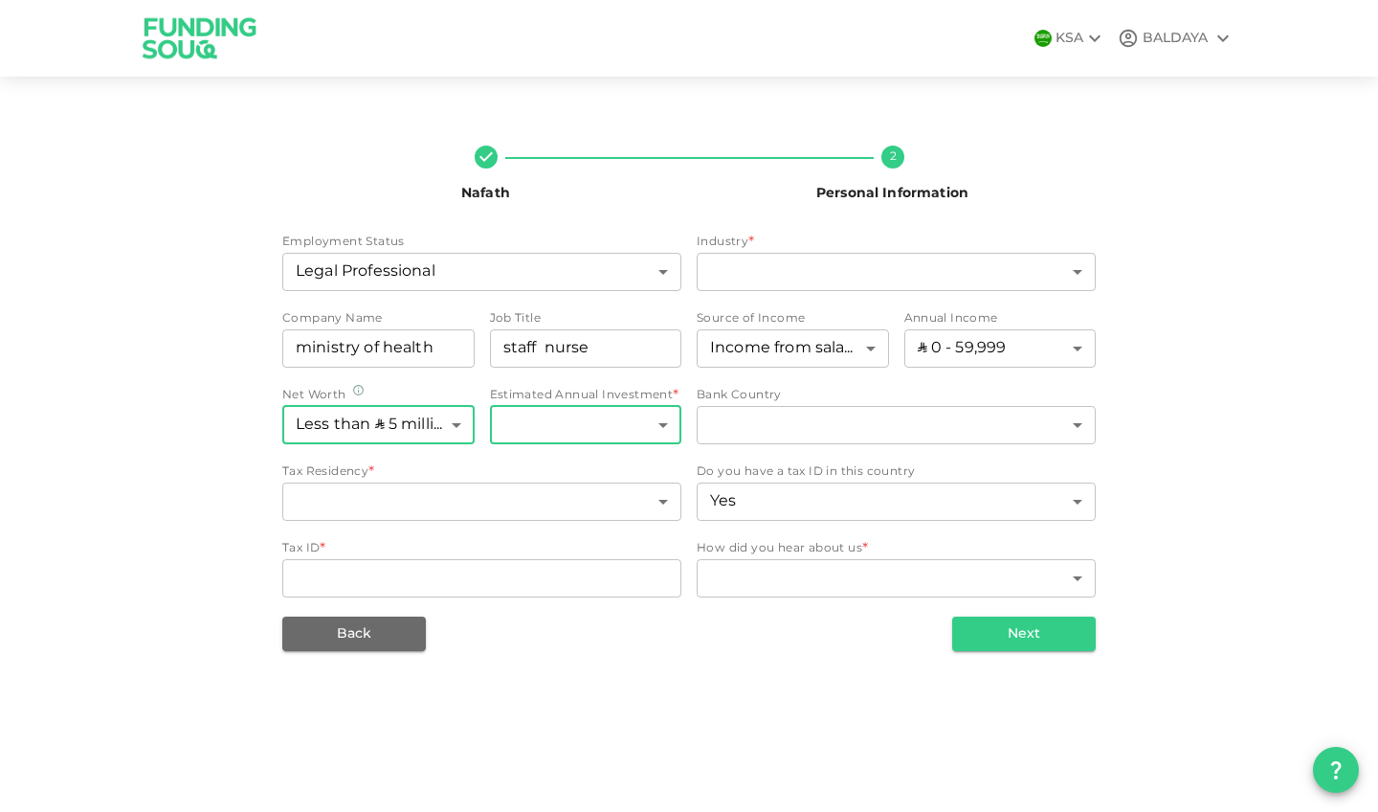
click at [524, 426] on body "KSA BALDAYA Nafath 2 Personal Information Employment Status Legal Professional …" at bounding box center [689, 406] width 1378 height 812
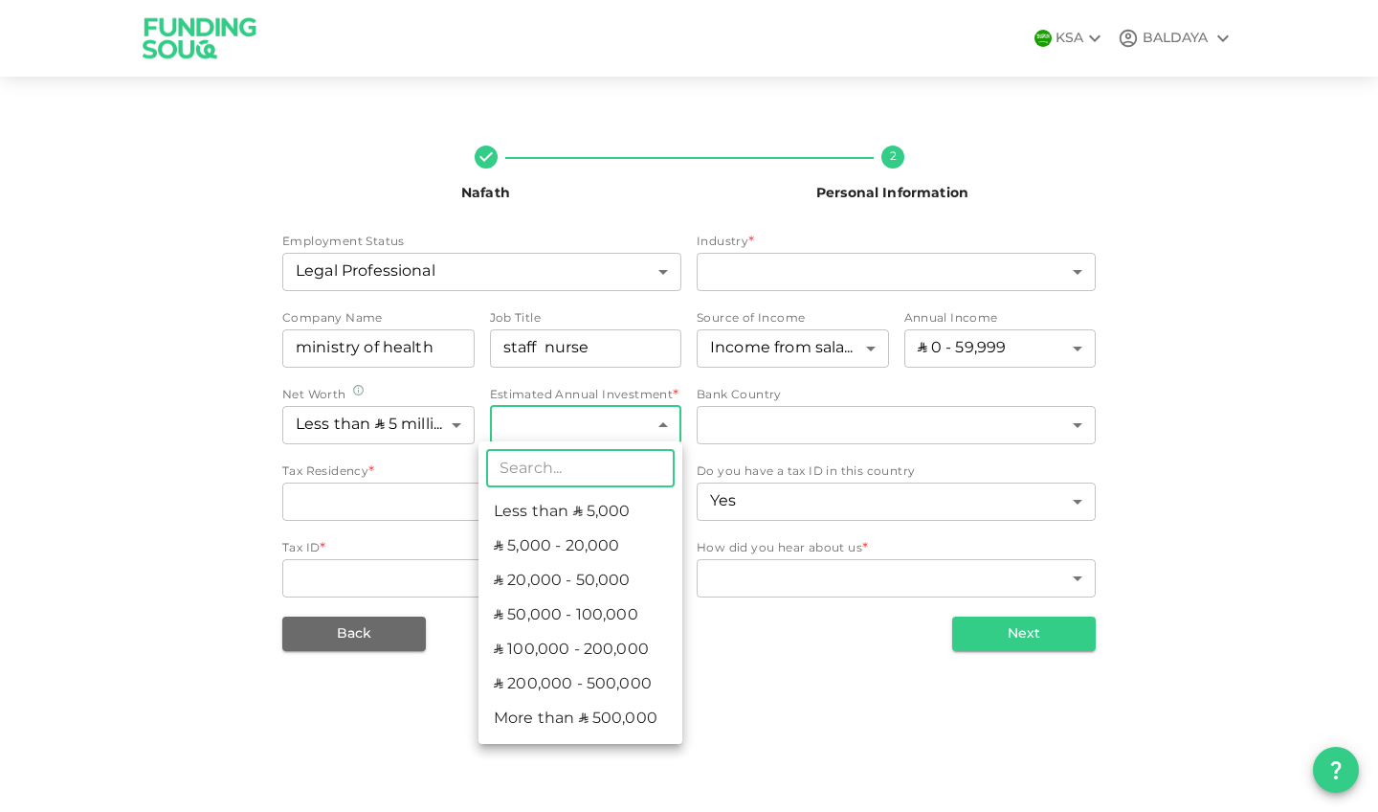
click at [511, 505] on li "Less than ʢ 5,000" at bounding box center [581, 512] width 204 height 34
type input "1"
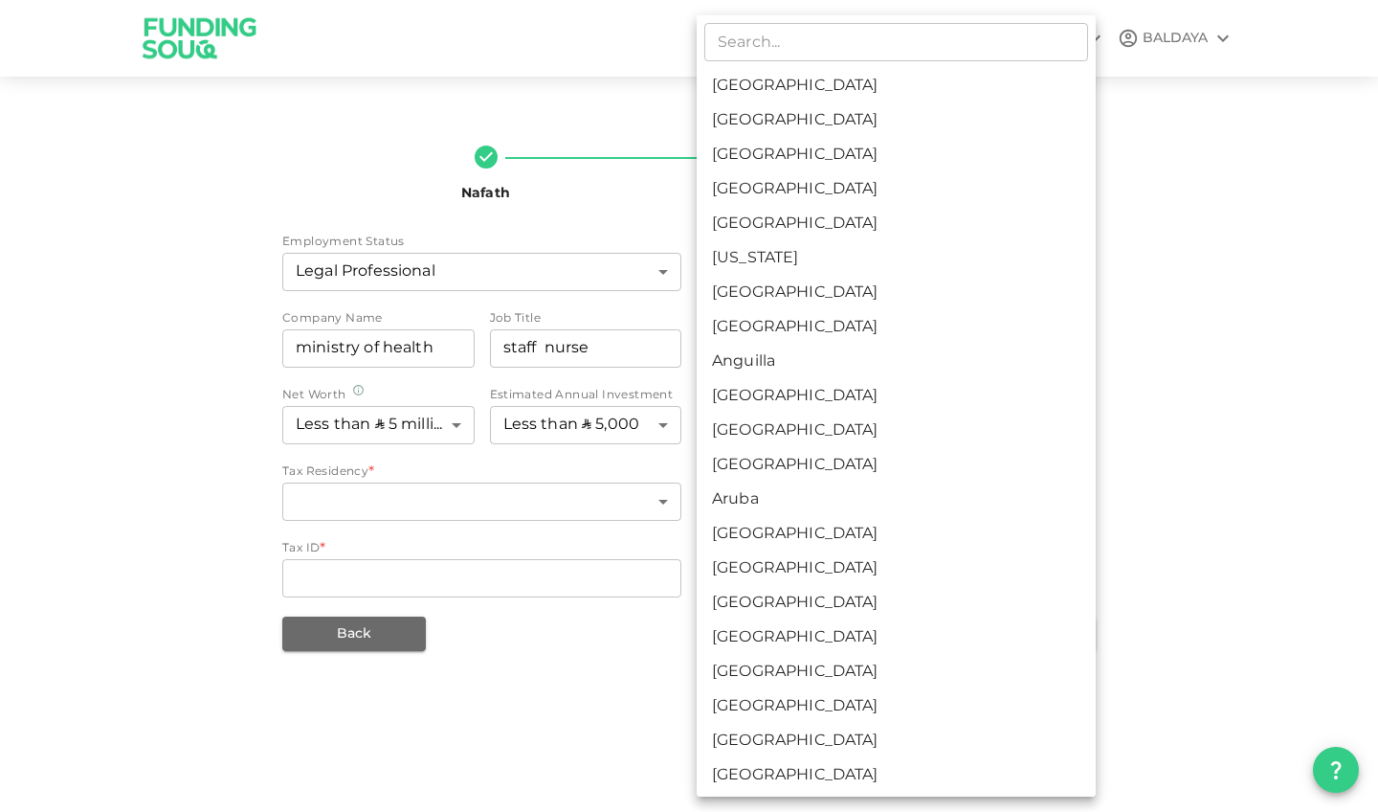
click at [747, 423] on body "KSA BALDAYA Nafath 2 Personal Information Employment Status Legal Professional …" at bounding box center [689, 406] width 1378 height 812
click at [762, 70] on li "Saudi Arabia" at bounding box center [896, 86] width 399 height 34
type input "1"
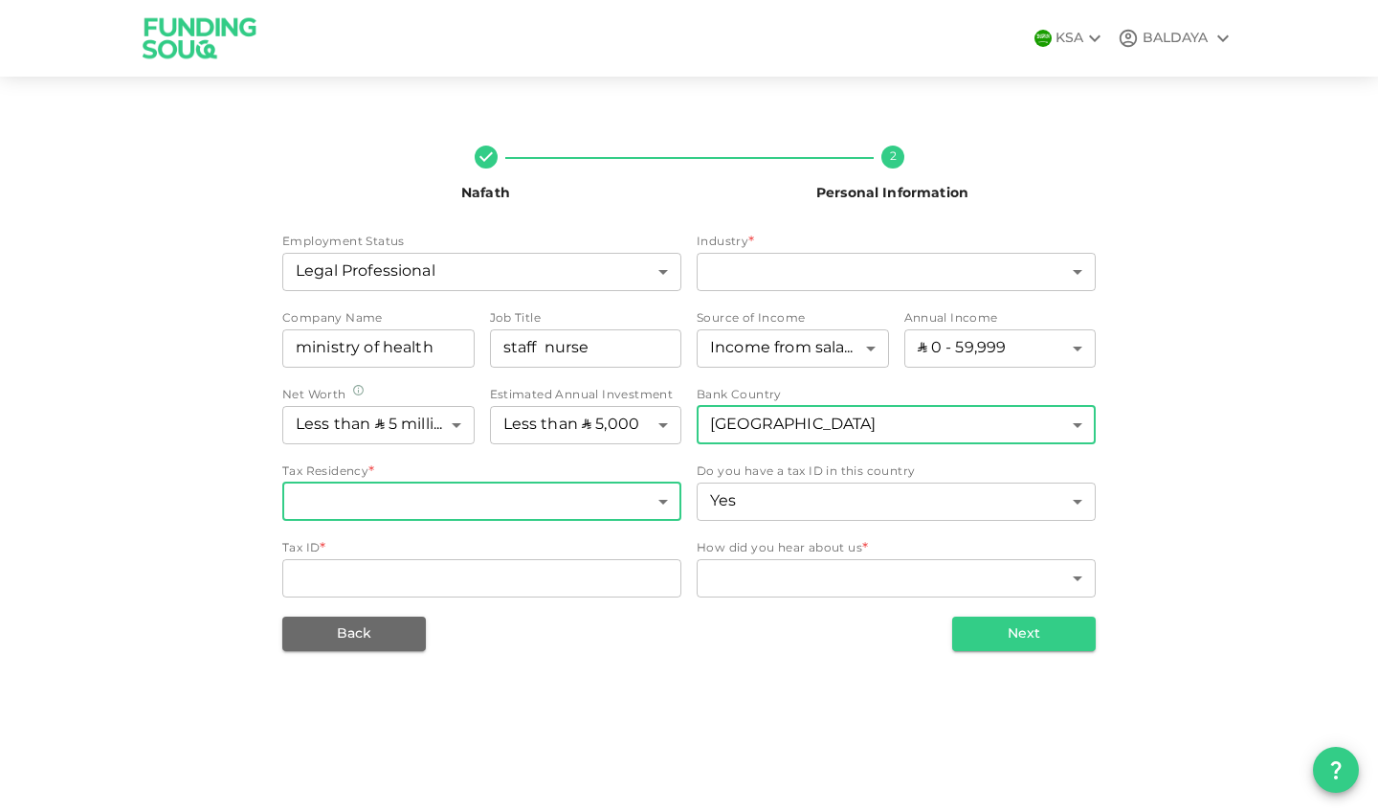
click at [385, 501] on body "KSA BALDAYA Nafath 2 Personal Information Employment Status Legal Professional …" at bounding box center [689, 406] width 1378 height 812
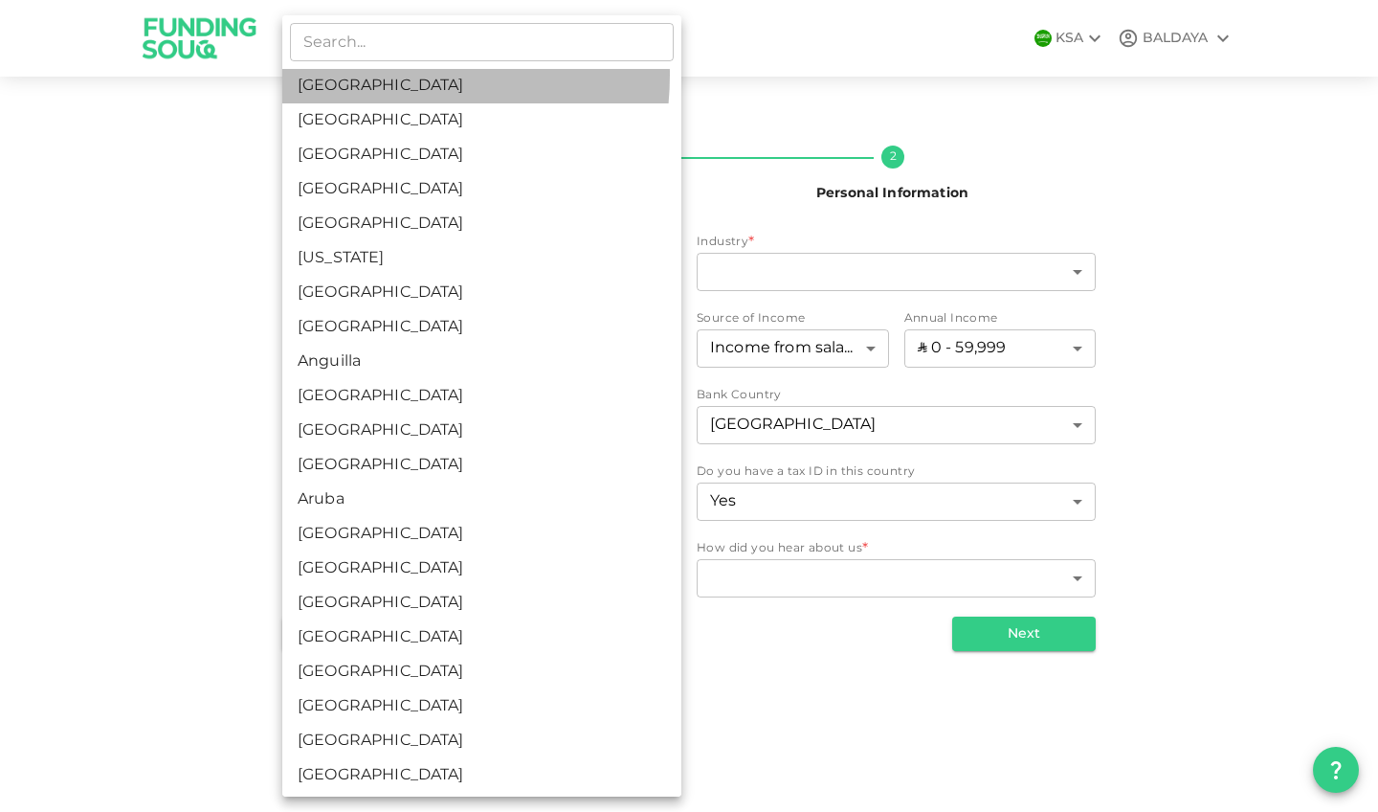
click at [368, 75] on li "Saudi Arabia" at bounding box center [481, 86] width 399 height 34
type input "1"
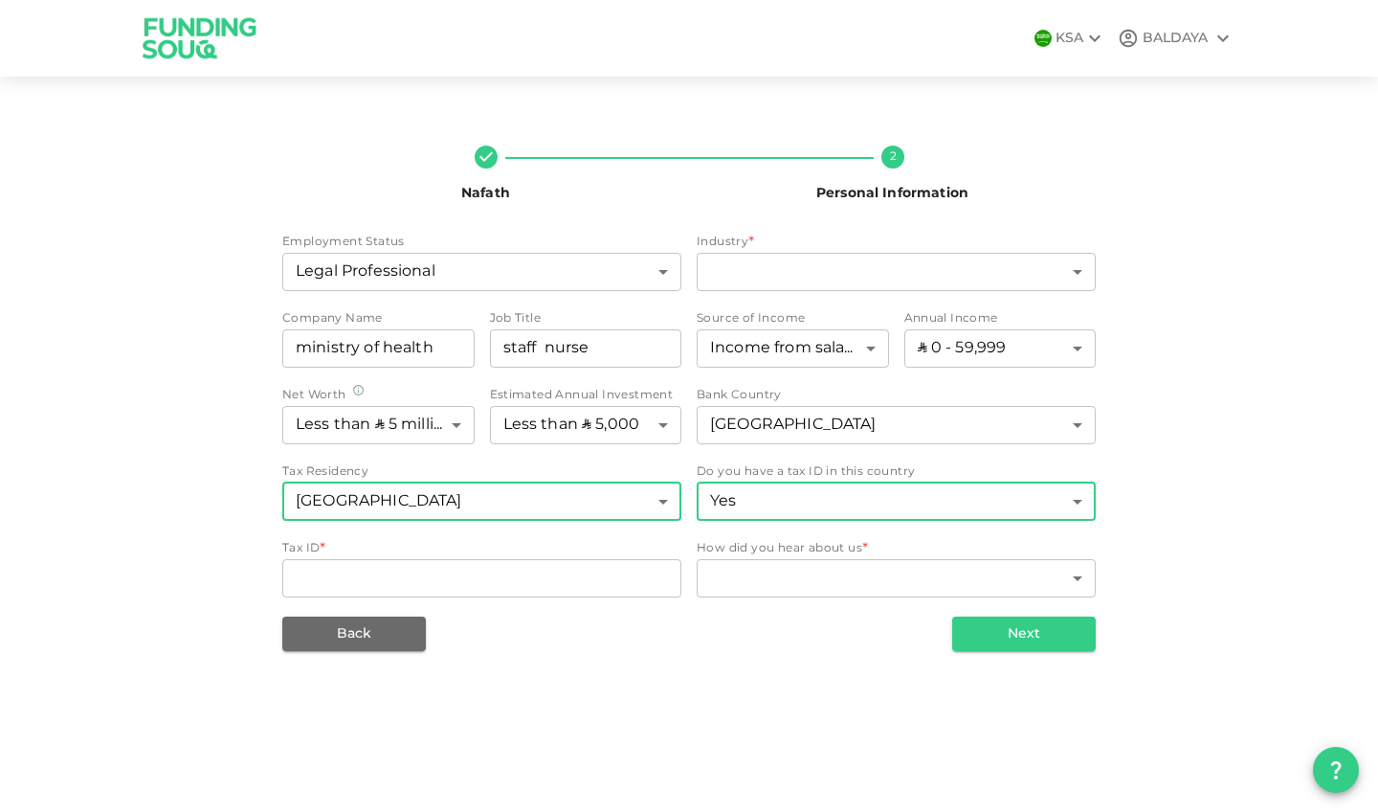
click at [786, 502] on body "KSA BALDAYA Nafath 2 Personal Information Employment Status Legal Professional …" at bounding box center [689, 406] width 1378 height 812
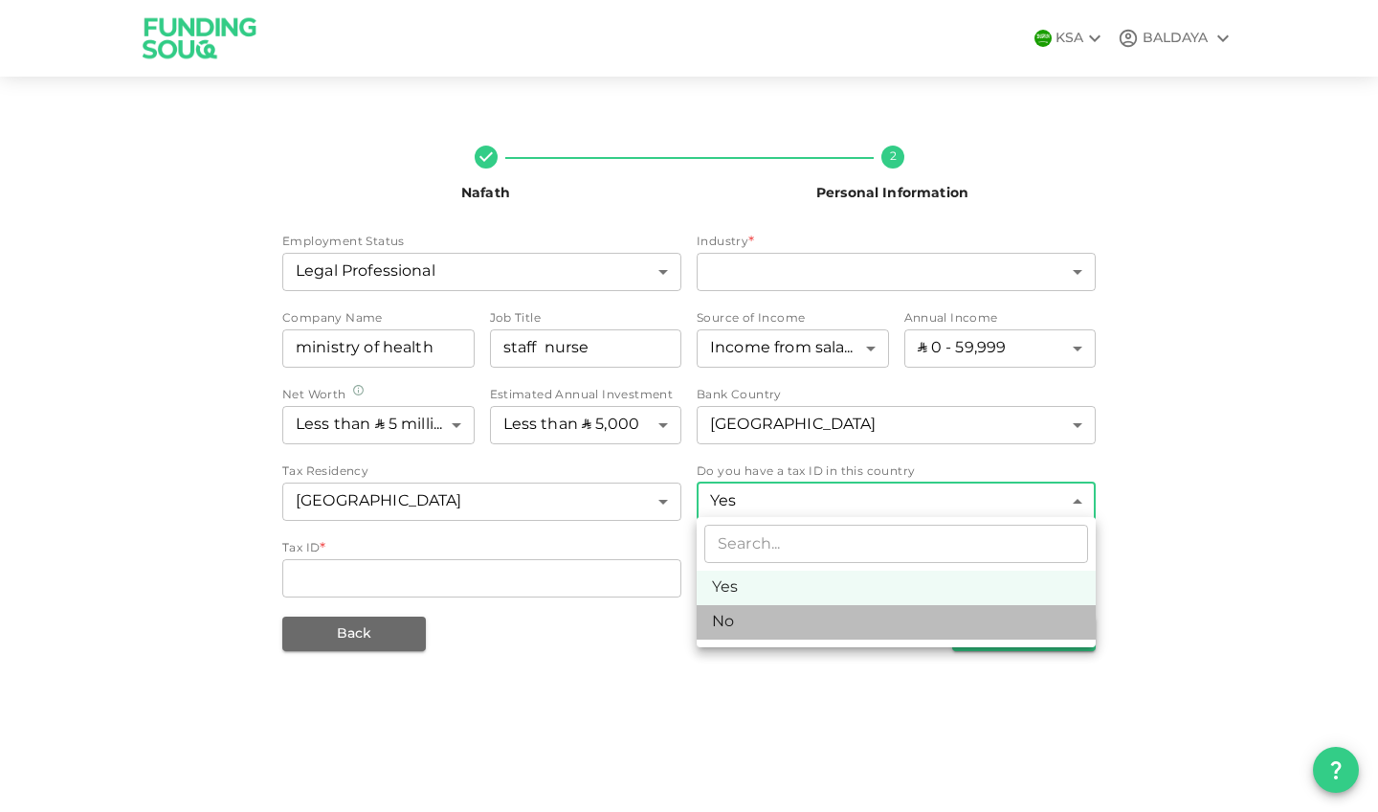
click at [750, 636] on li "No" at bounding box center [896, 622] width 399 height 34
type input "false"
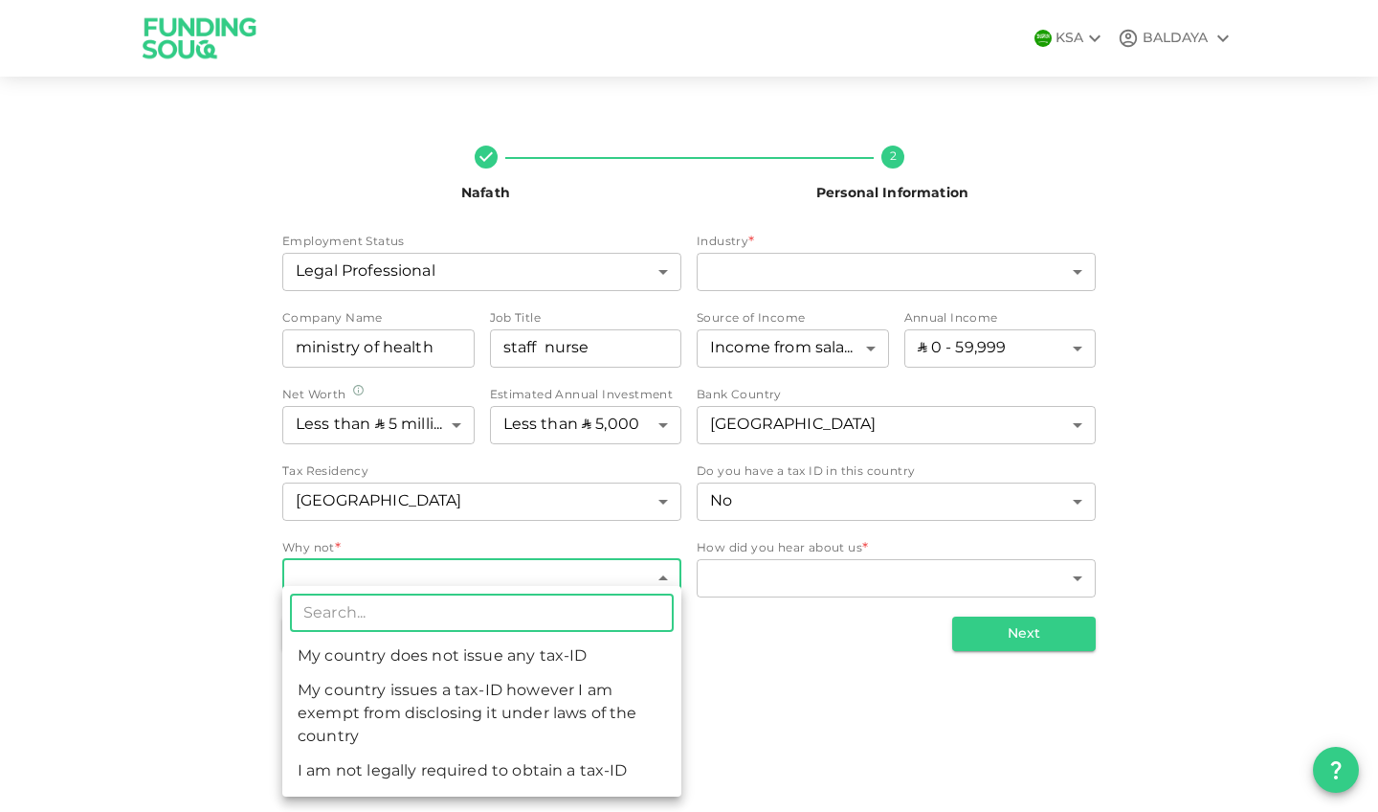
click at [490, 567] on body "KSA BALDAYA Nafath 2 Personal Information Employment Status Legal Professional …" at bounding box center [689, 406] width 1378 height 812
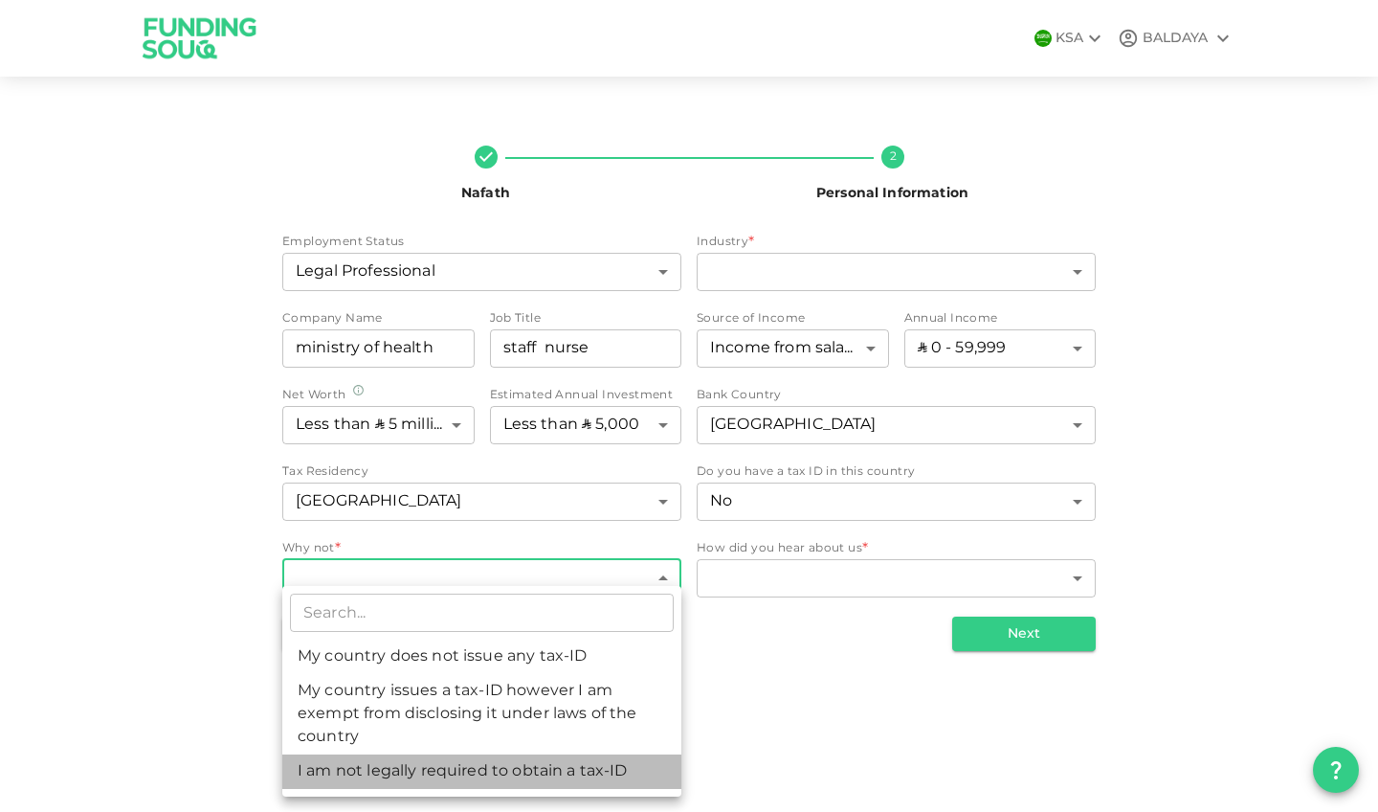
click at [457, 775] on li "I am not legally required to obtain a tax-ID" at bounding box center [481, 771] width 399 height 34
type input "3"
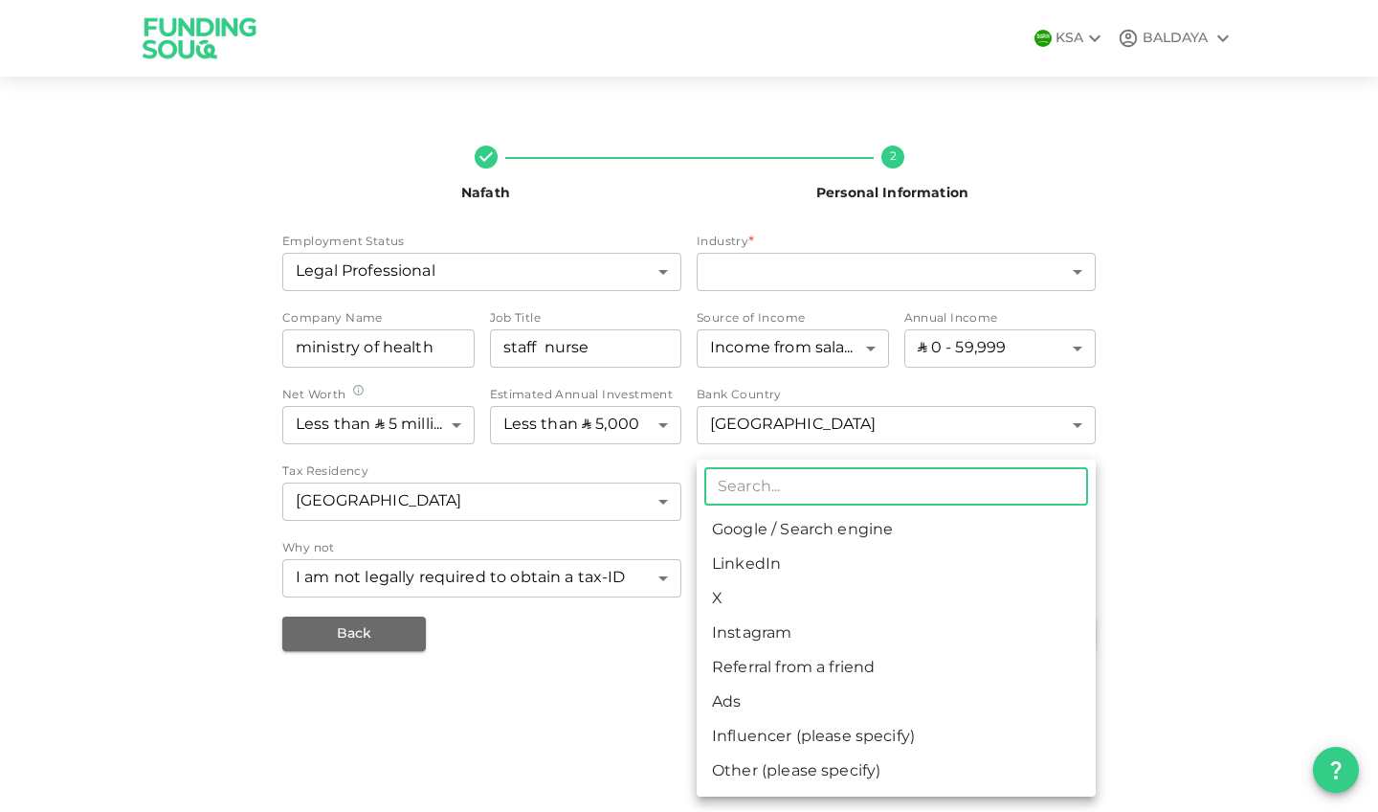
click at [775, 578] on body "KSA BALDAYA Nafath 2 Personal Information Employment Status Legal Professional …" at bounding box center [689, 406] width 1378 height 812
click at [778, 528] on li "Google / Search engine" at bounding box center [896, 530] width 399 height 34
type input "1"
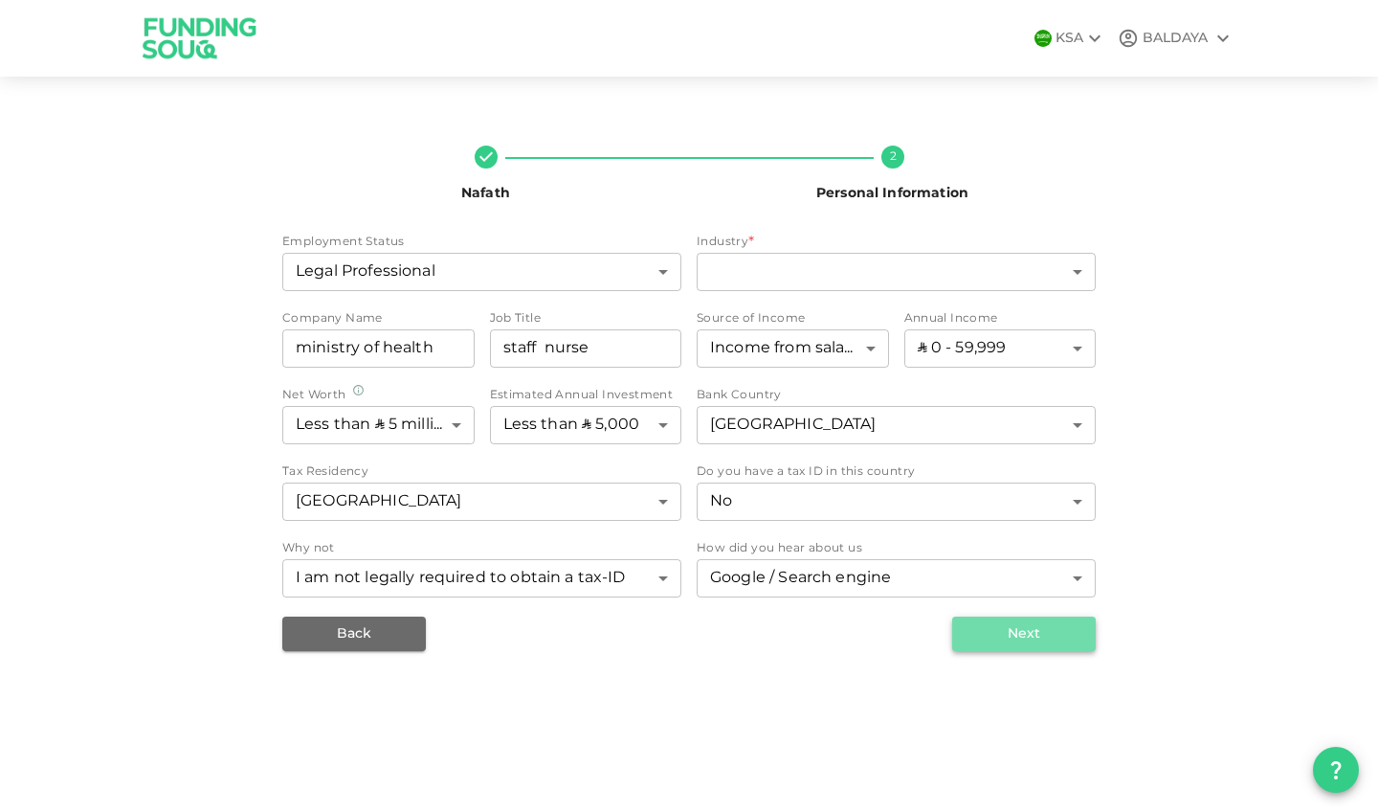
click at [964, 635] on button "Next" at bounding box center [1024, 633] width 144 height 34
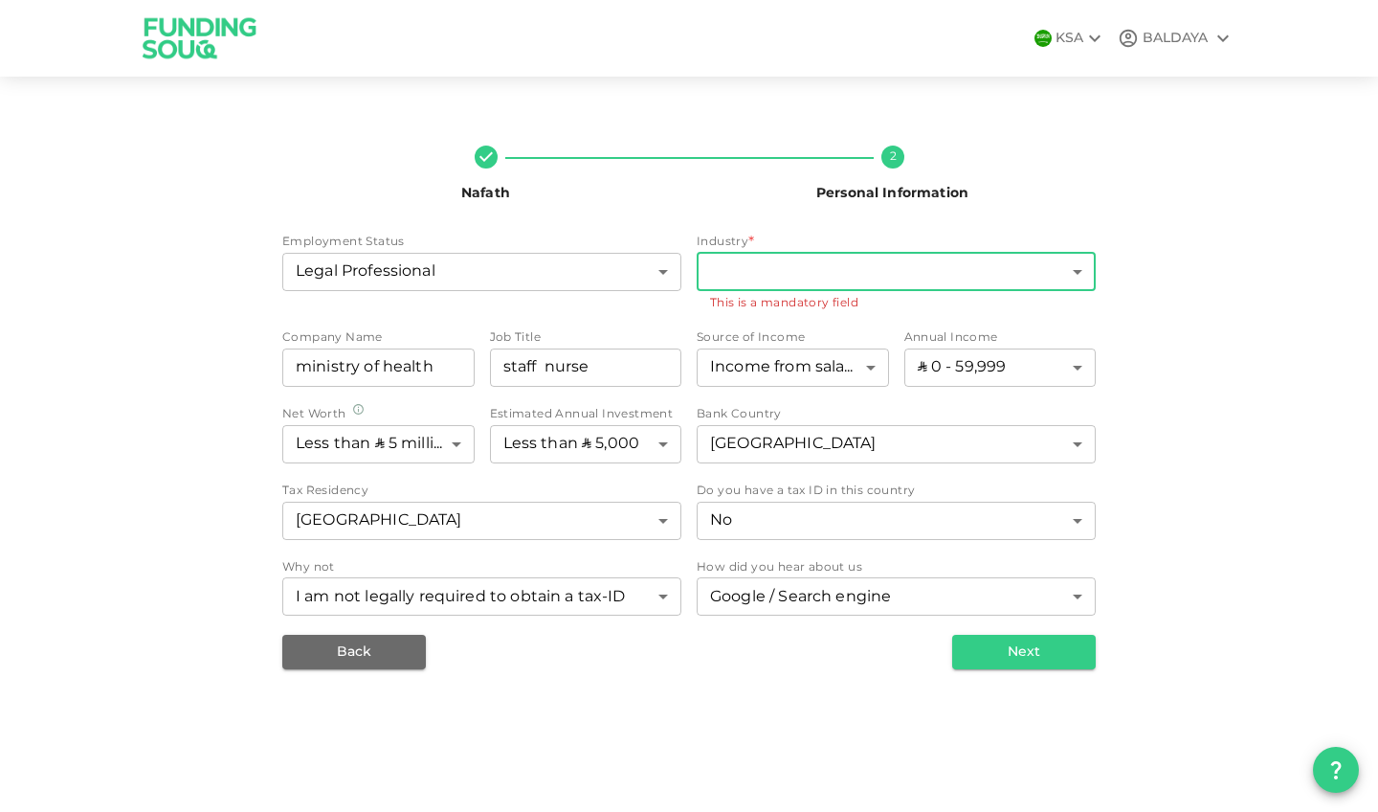
click at [909, 276] on body "KSA BALDAYA Nafath 2 Personal Information Employment Status Legal Professional …" at bounding box center [689, 406] width 1378 height 812
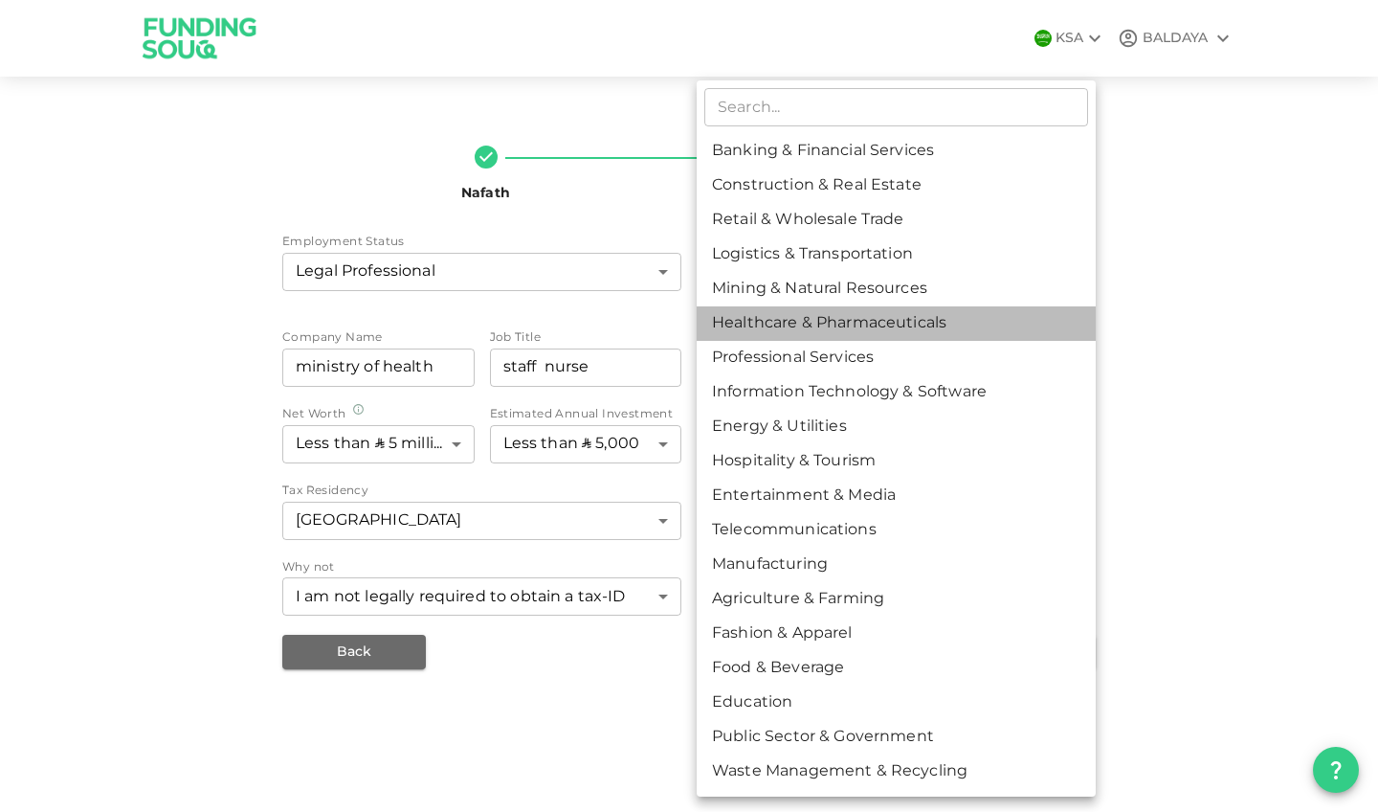
click at [814, 324] on li "Healthcare & Pharmaceuticals" at bounding box center [896, 323] width 399 height 34
type input "6"
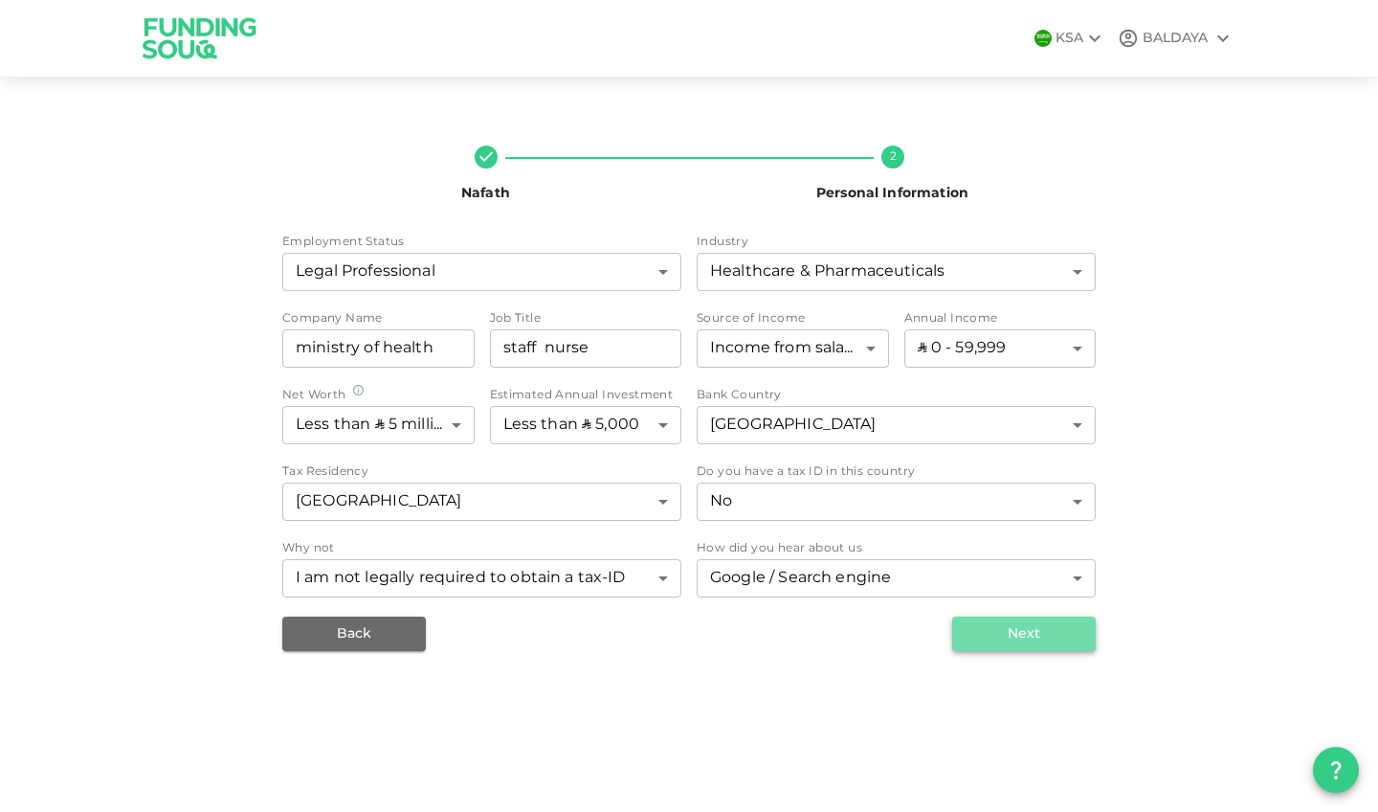
click at [1004, 632] on button "Next" at bounding box center [1024, 633] width 144 height 34
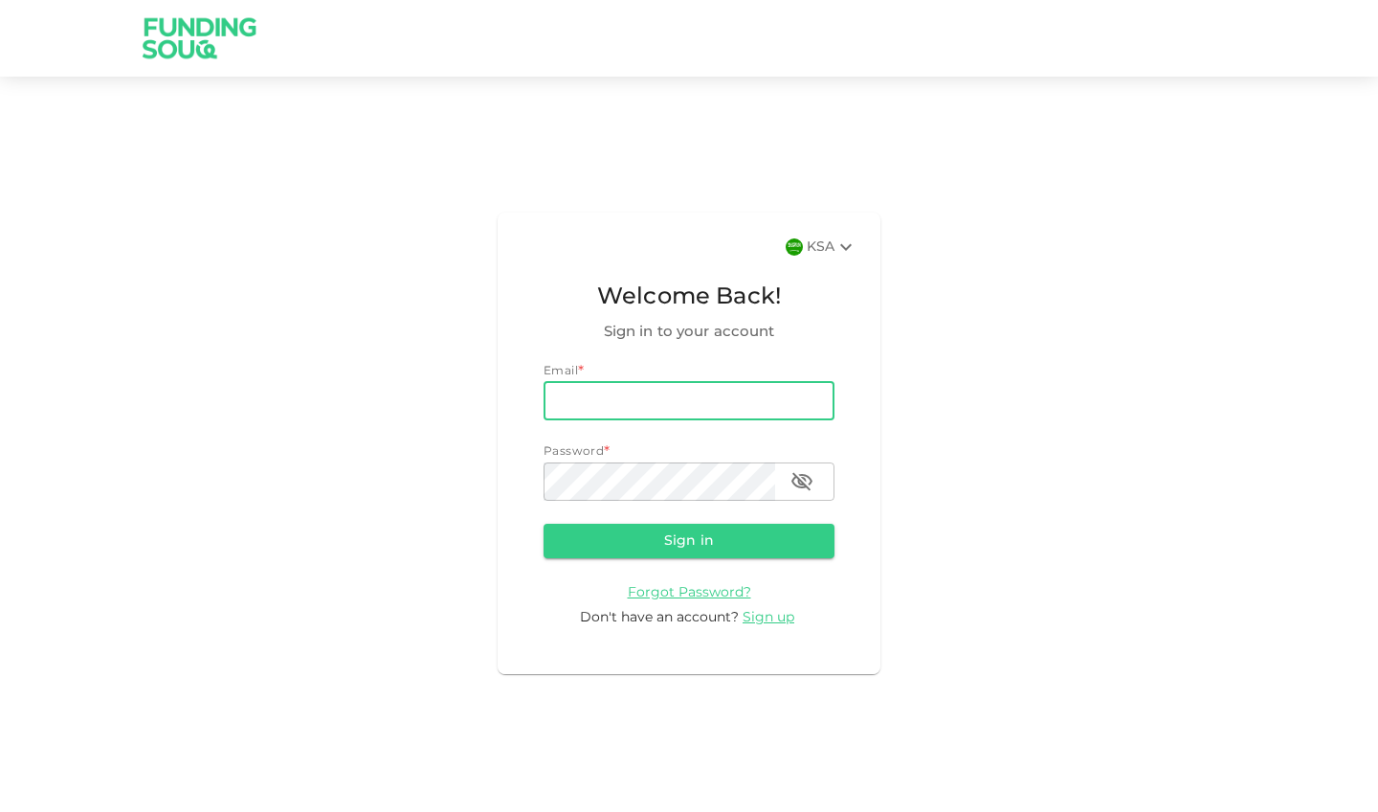
click at [602, 412] on input "email" at bounding box center [689, 401] width 291 height 38
type input "[EMAIL_ADDRESS][DOMAIN_NAME]"
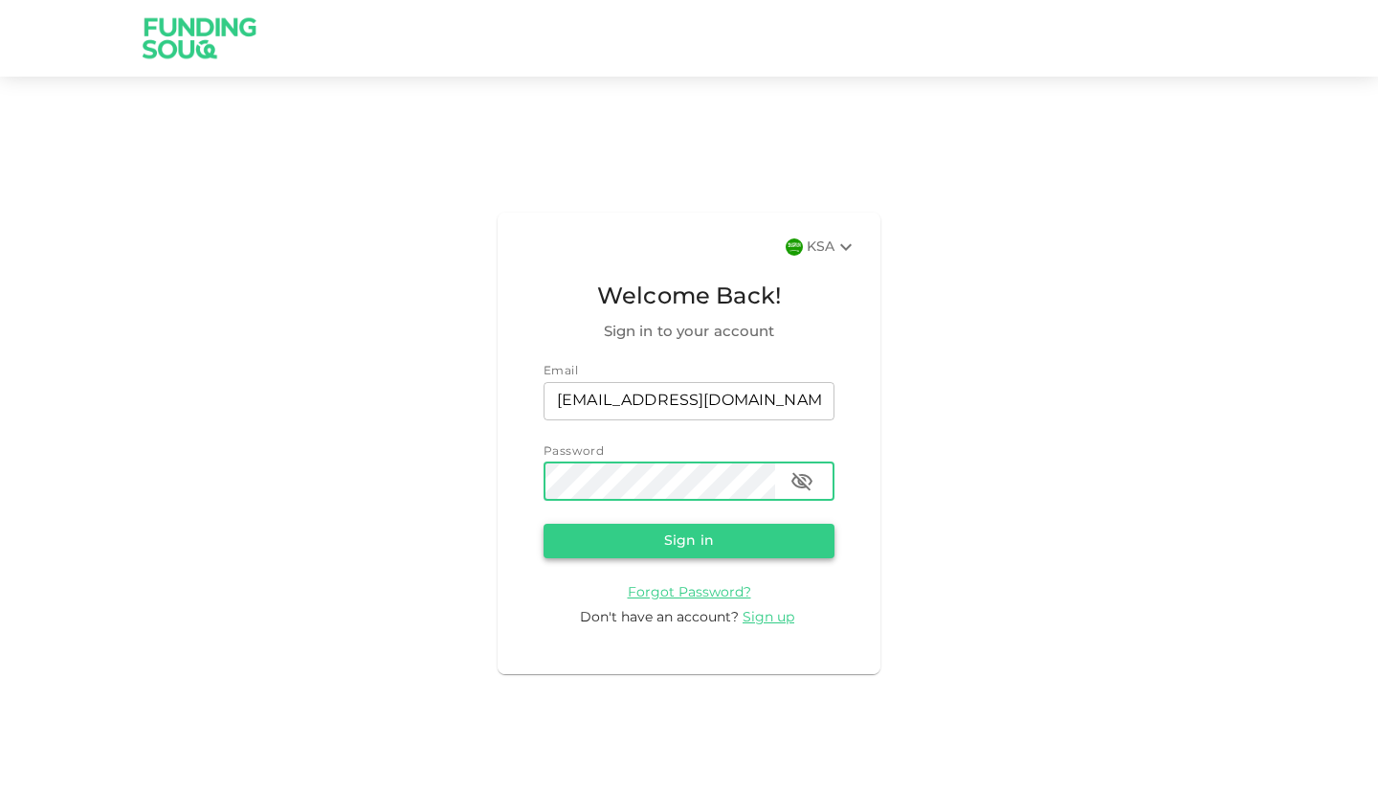
click at [640, 543] on button "Sign in" at bounding box center [689, 541] width 291 height 34
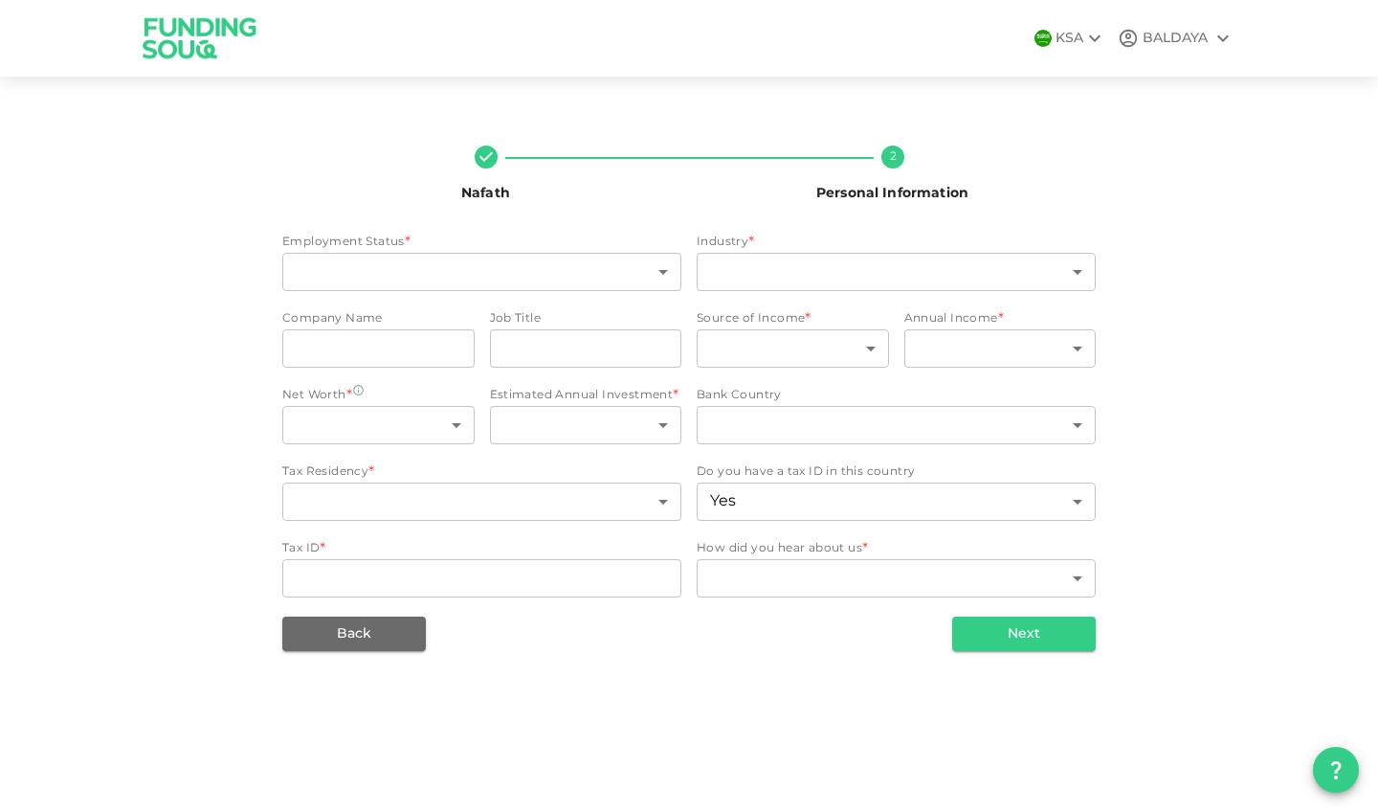
type input "8"
type input "6"
type input "ministry of health"
type input "staff nurse"
type input "1"
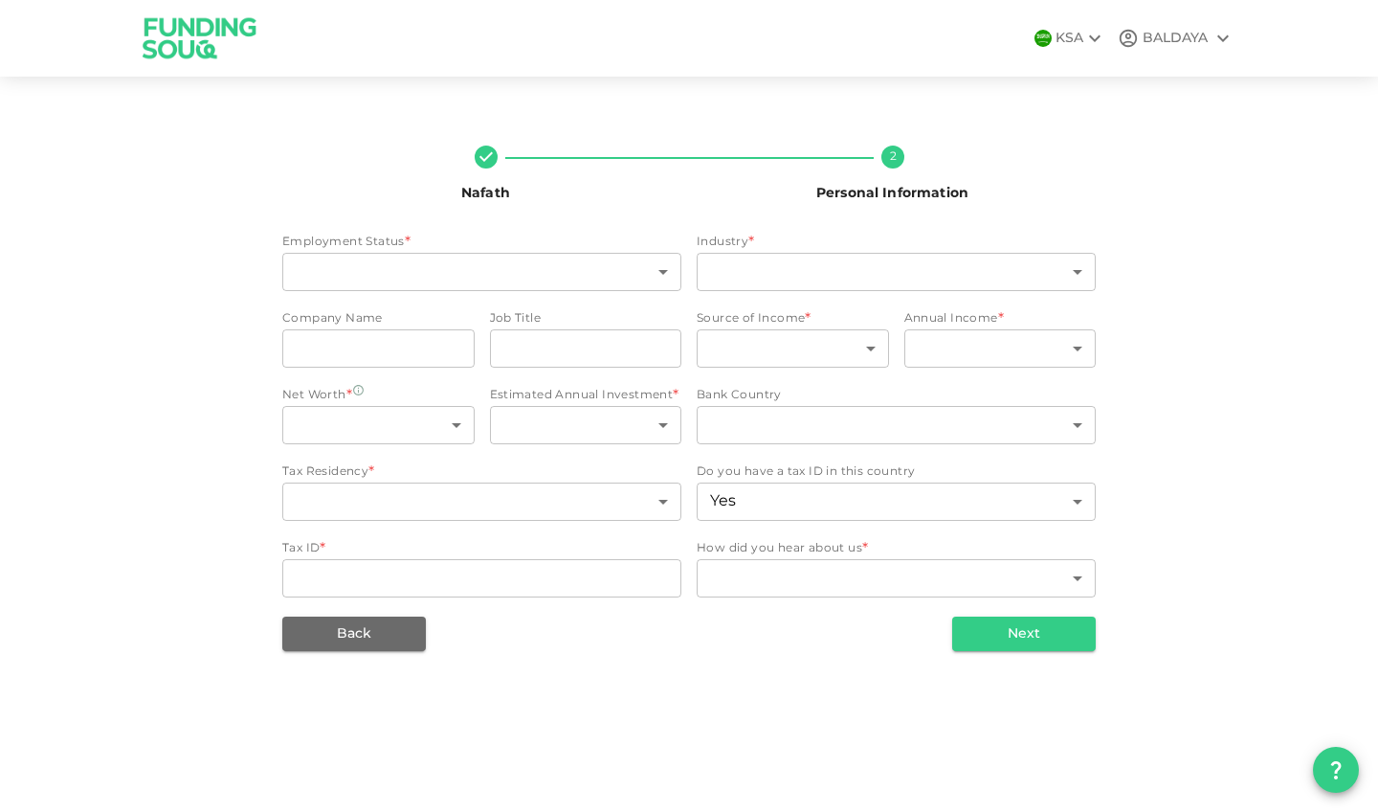
type input "1"
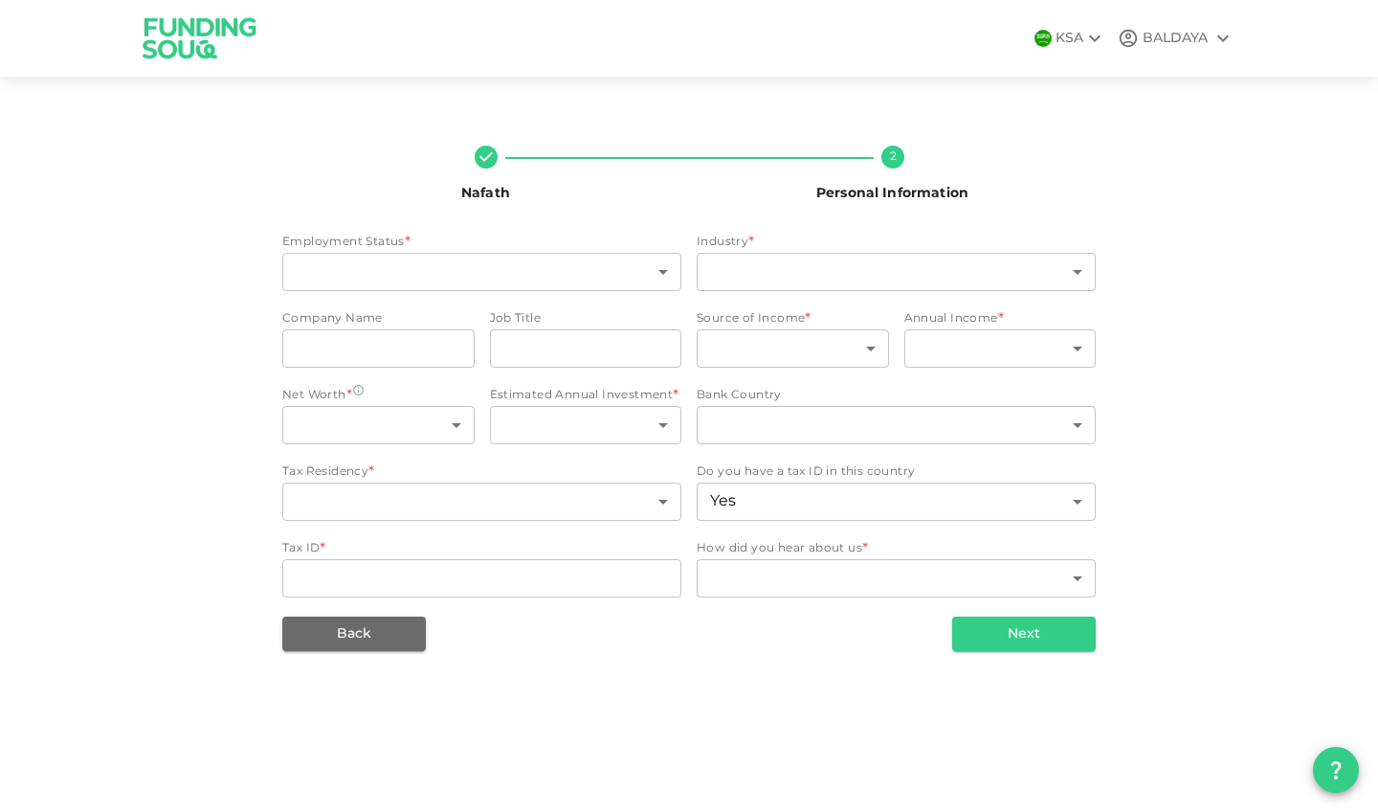
type input "false"
type input "1"
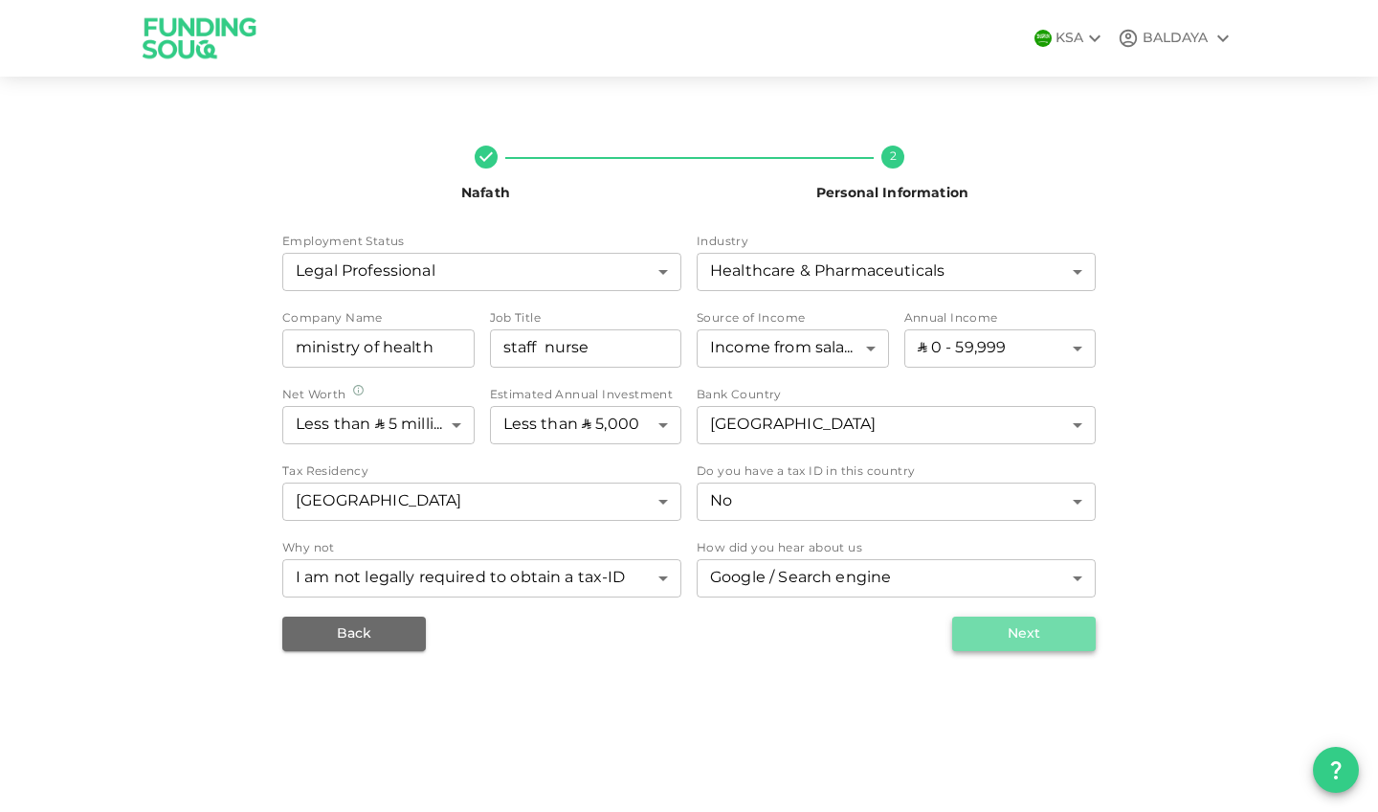
click at [1003, 637] on button "Next" at bounding box center [1024, 633] width 144 height 34
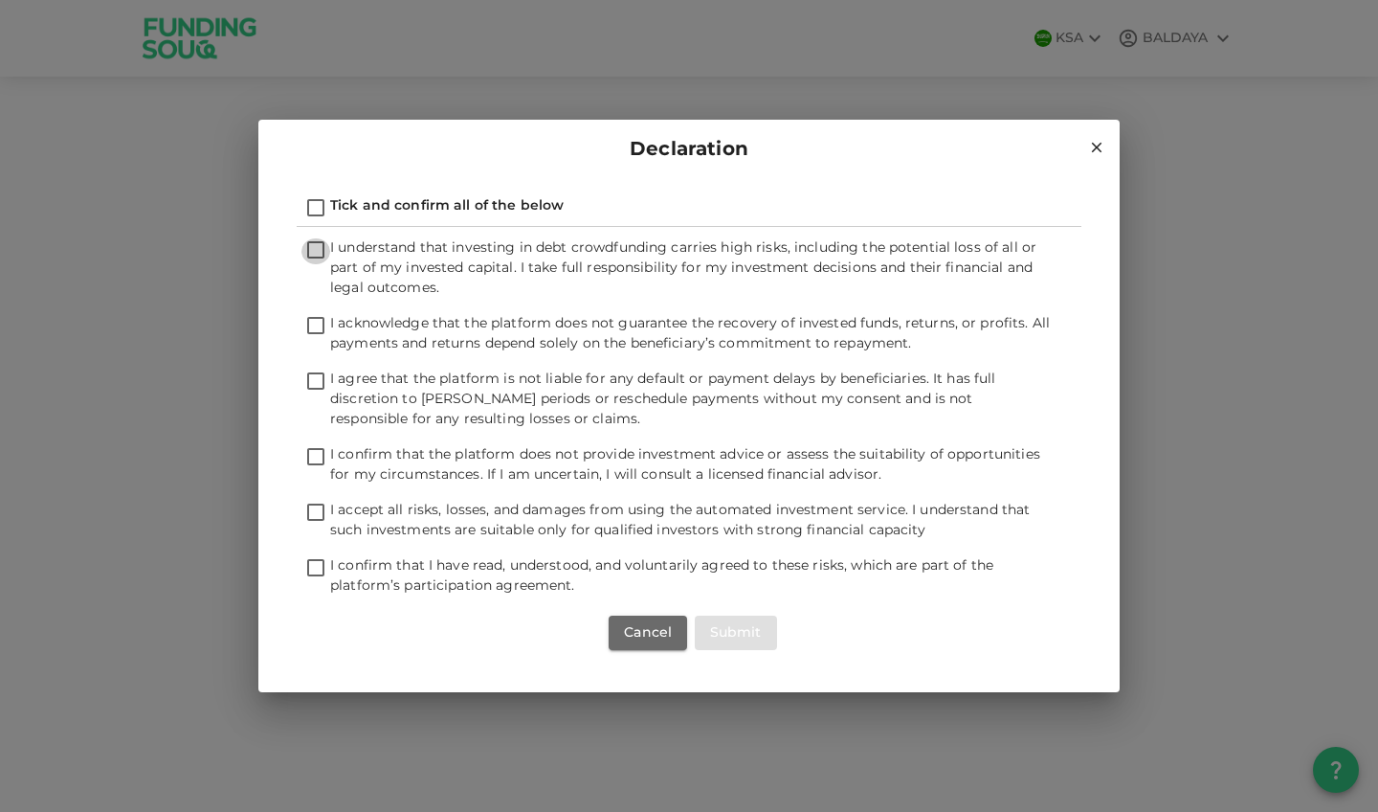
click at [321, 249] on input "I understand that investing in debt crowdfunding carries high risks, including …" at bounding box center [315, 251] width 29 height 26
checkbox input "true"
click at [322, 325] on input "I acknowledge that the platform does not guarantee the recovery of invested fun…" at bounding box center [315, 327] width 29 height 26
checkbox input "true"
click at [312, 380] on input "I agree that the platform is not liable for any default or payment delays by be…" at bounding box center [315, 382] width 29 height 26
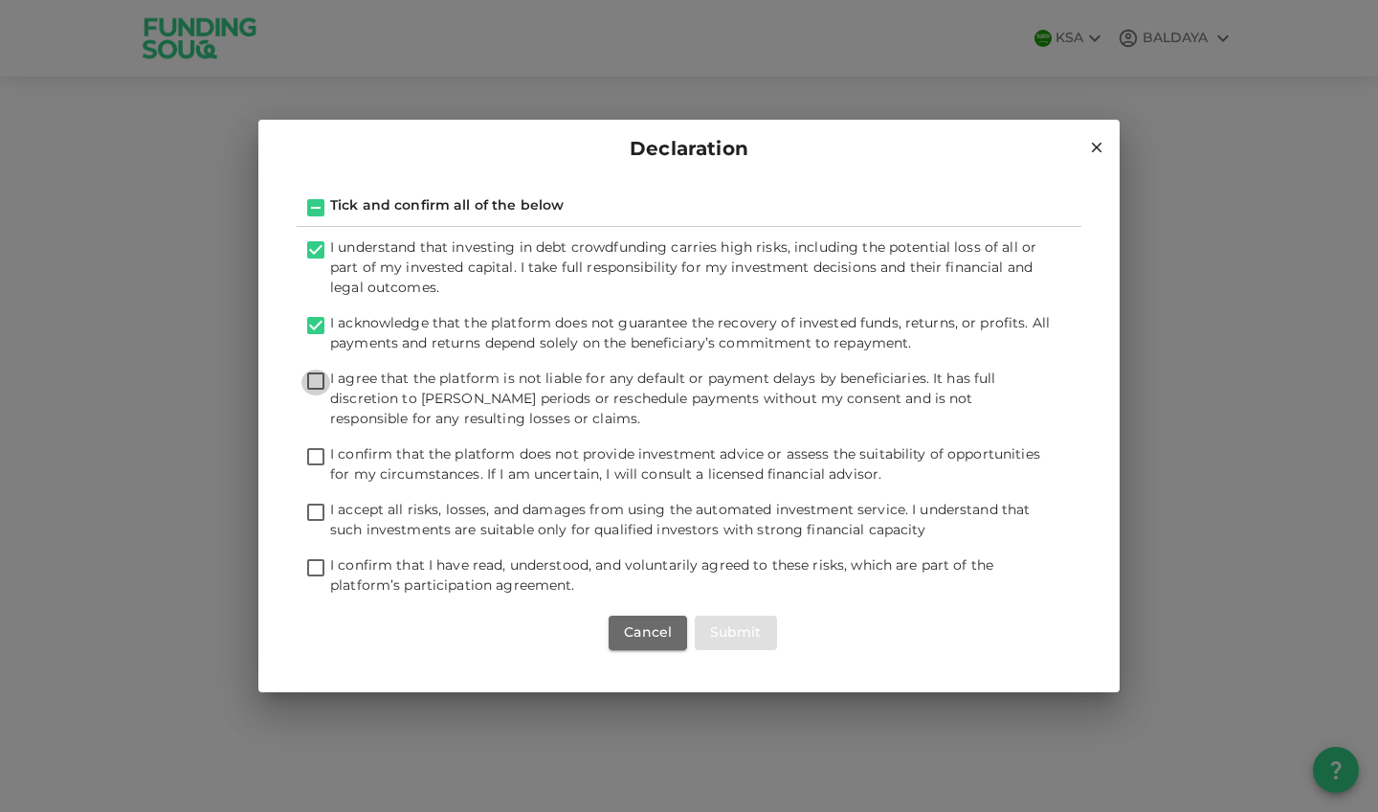
checkbox input "true"
click at [313, 456] on input "I confirm that the platform does not provide investment advice or assess the su…" at bounding box center [315, 458] width 29 height 26
checkbox input "true"
click at [317, 507] on input "I accept all risks, losses, and damages from using the automated investment ser…" at bounding box center [315, 514] width 29 height 26
checkbox input "true"
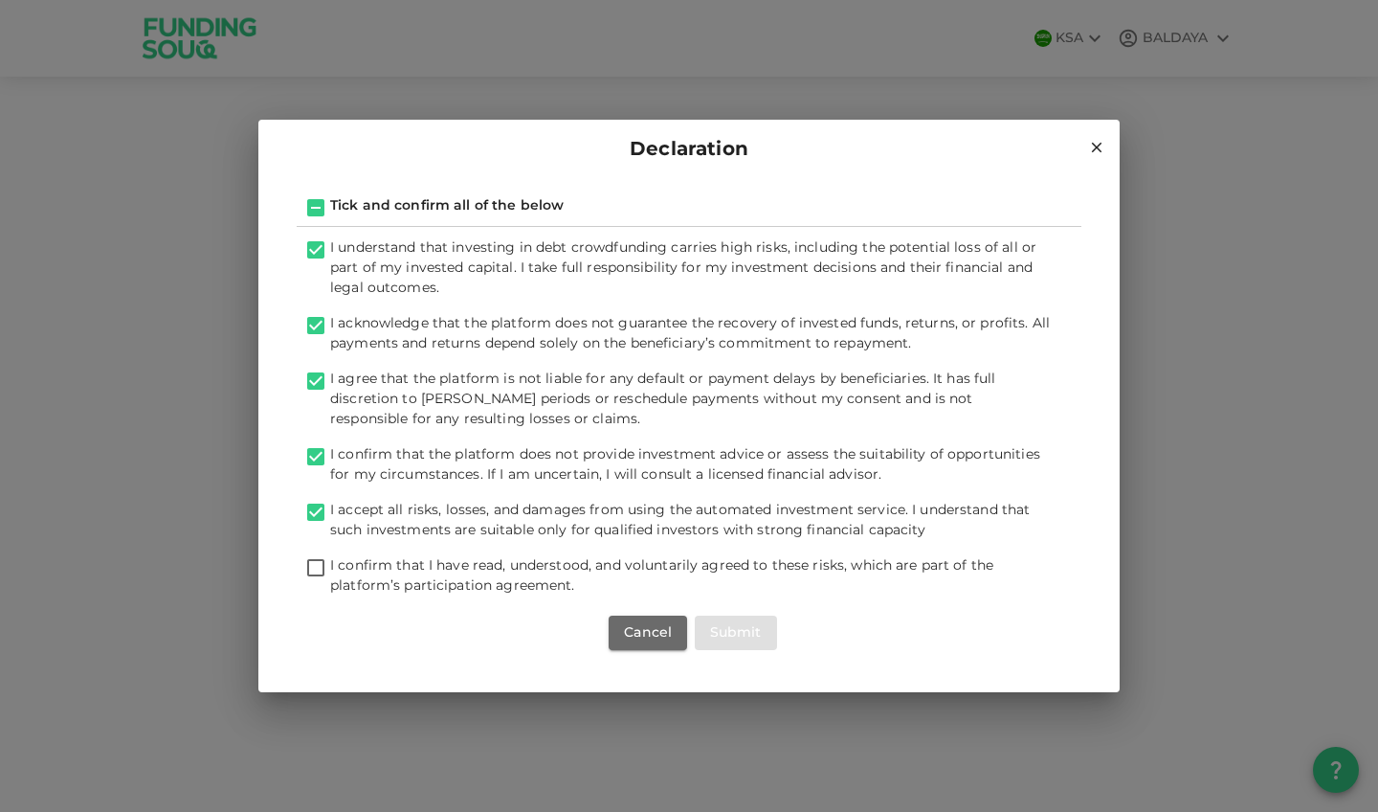
click at [319, 568] on input "I confirm that I have read, understood, and voluntarily agreed to these risks, …" at bounding box center [315, 569] width 29 height 26
checkbox input "true"
click at [315, 512] on input "I accept all risks, losses, and damages from using the automated investment ser…" at bounding box center [315, 514] width 29 height 26
click at [314, 509] on input "I accept all risks, losses, and damages from using the automated investment ser…" at bounding box center [315, 514] width 29 height 26
checkbox input "true"
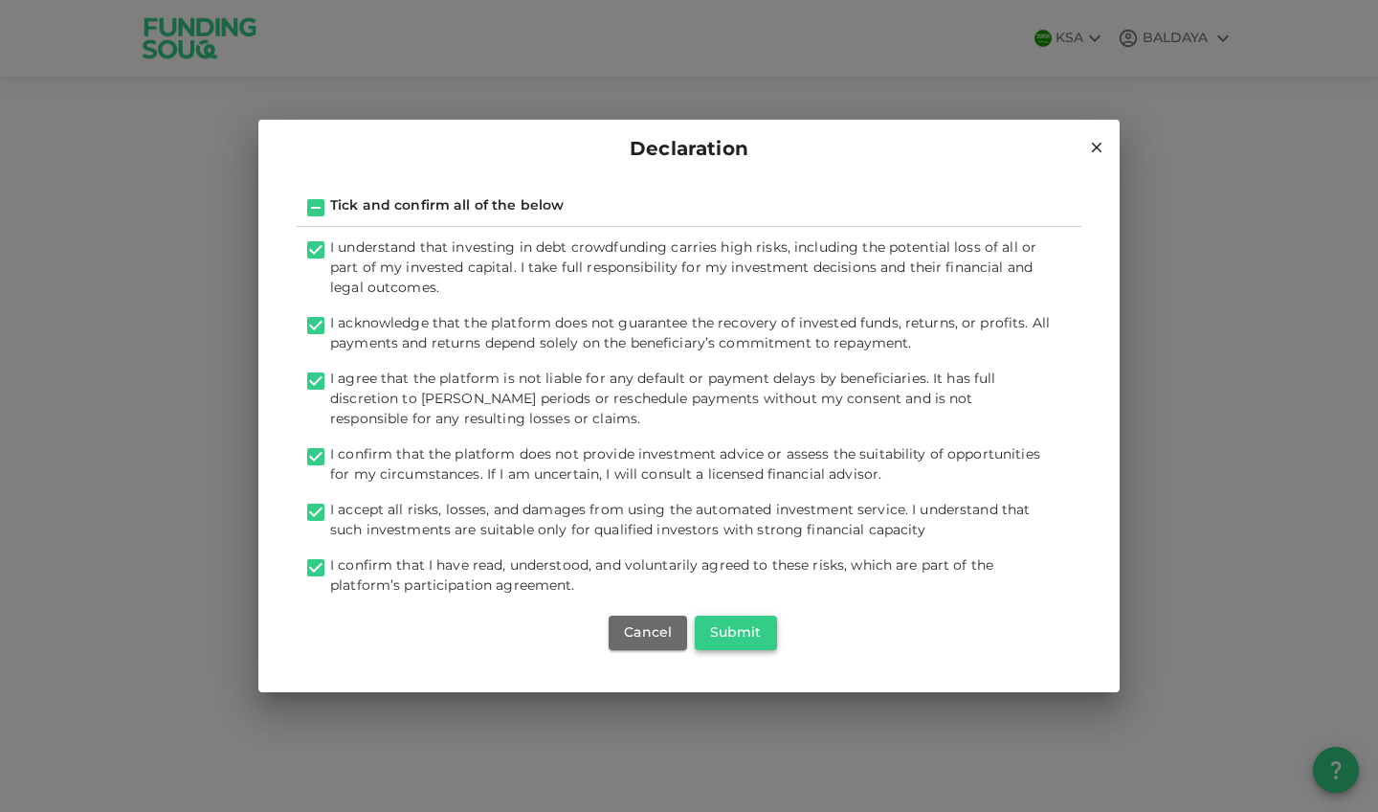
click at [729, 635] on button "Submit" at bounding box center [736, 632] width 82 height 34
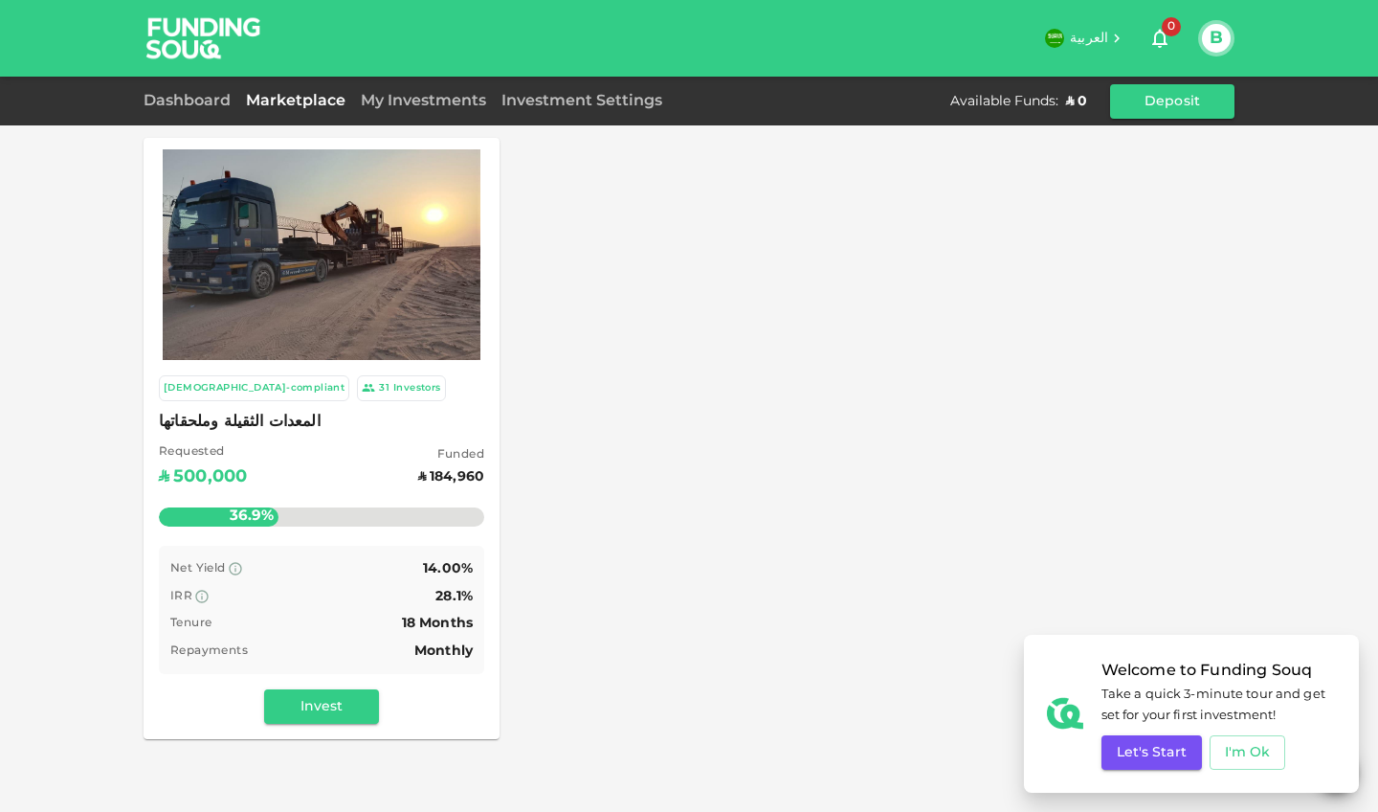
drag, startPoint x: 251, startPoint y: 506, endPoint x: 224, endPoint y: 514, distance: 27.9
click at [224, 514] on div "Remaining : ʢ 315,040.00" at bounding box center [321, 500] width 325 height 76
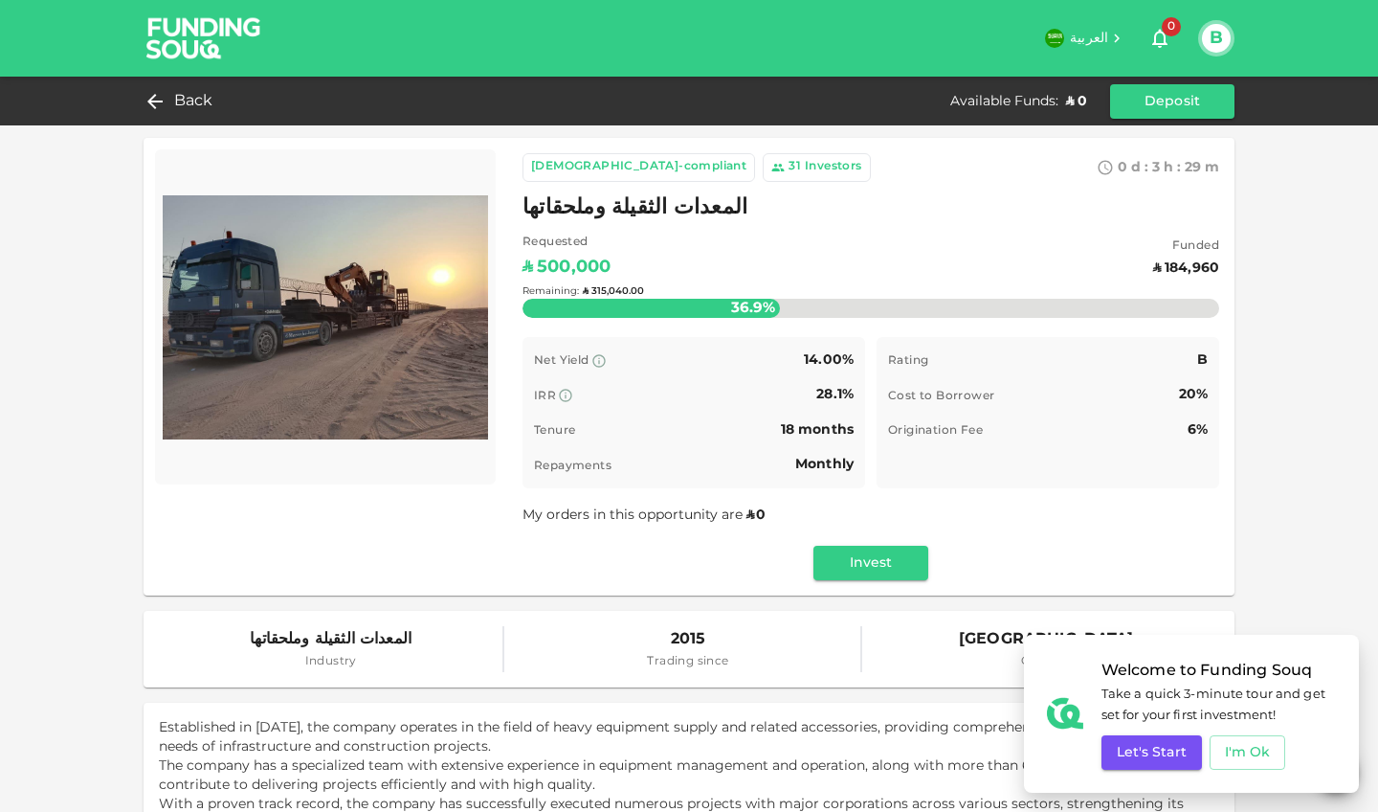
click at [682, 304] on div "Remaining : ʢ 315,040.00" at bounding box center [871, 291] width 697 height 76
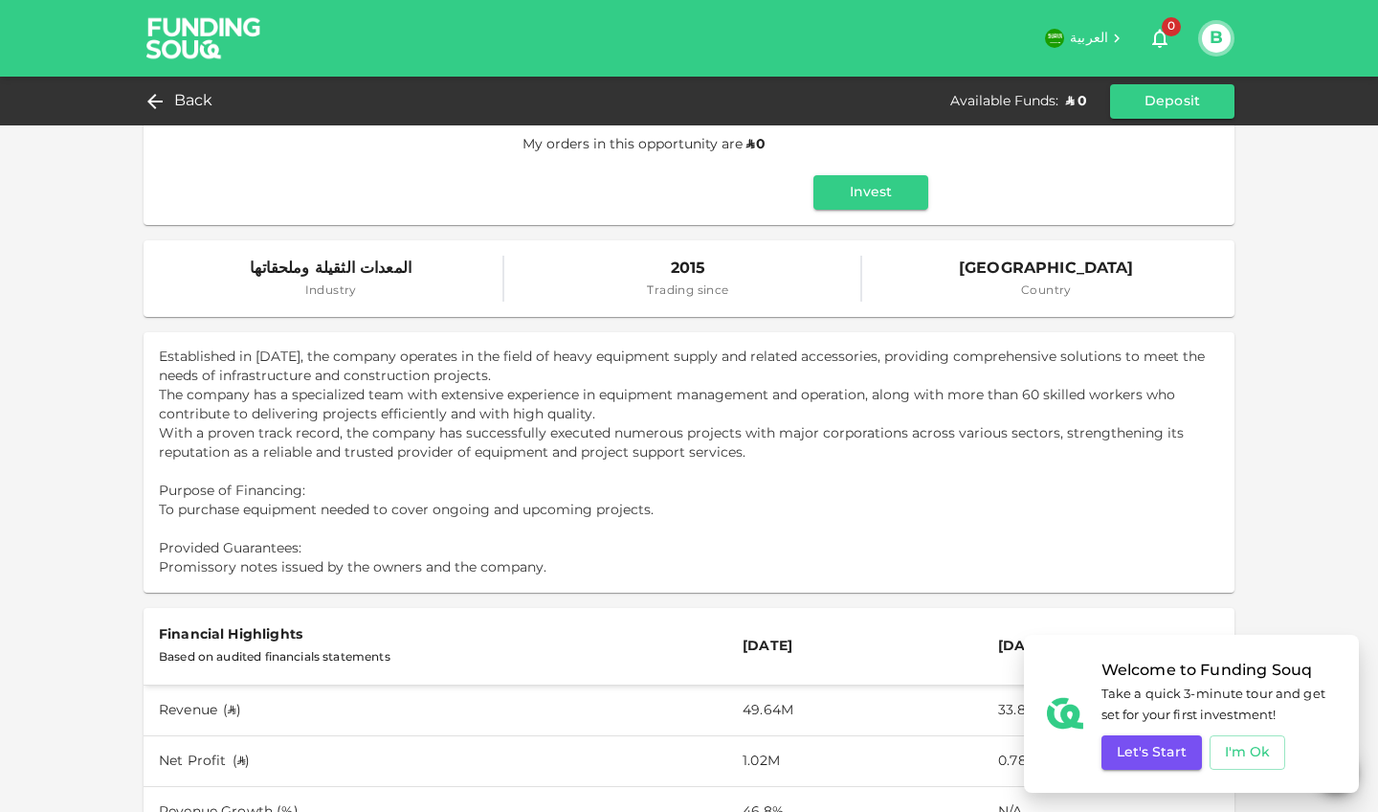
scroll to position [347, 0]
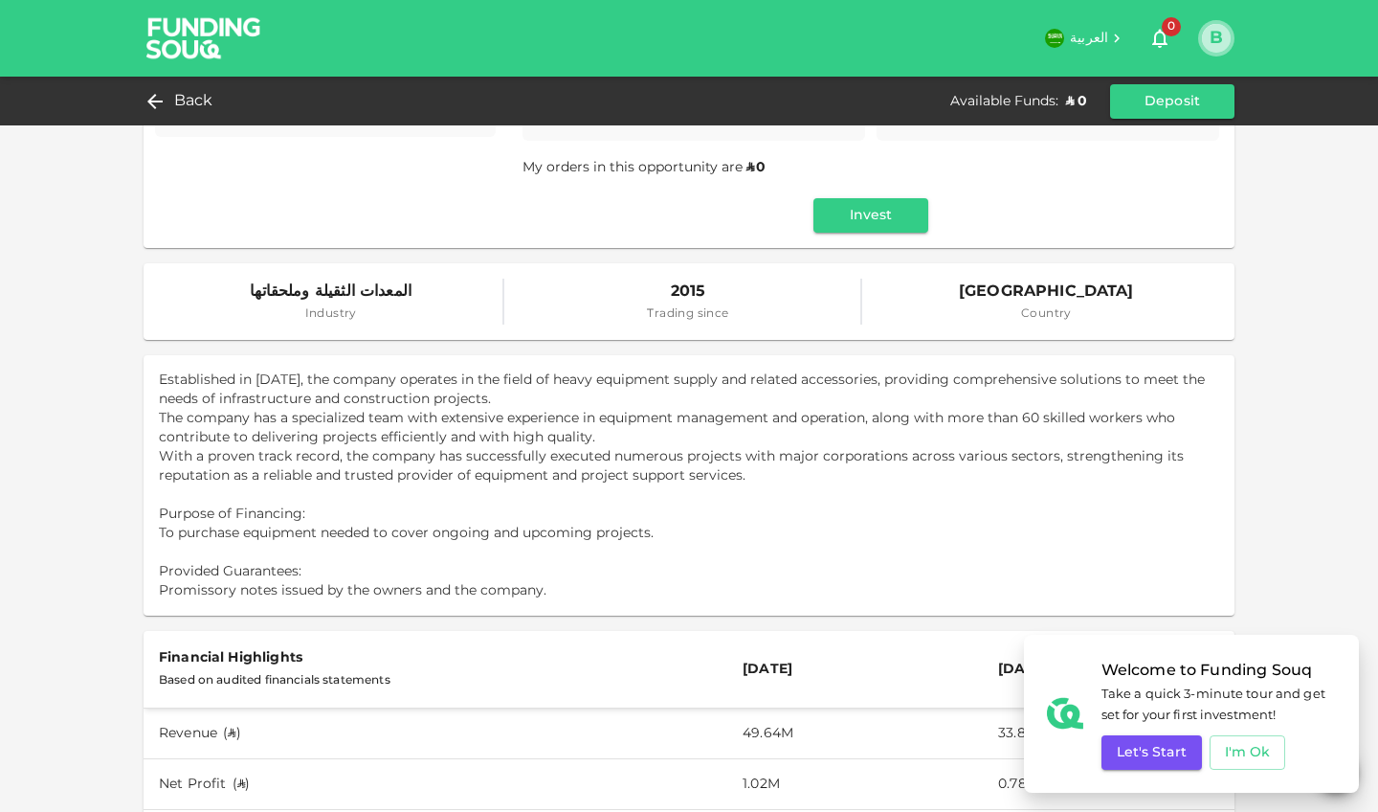
click at [1211, 40] on button "B" at bounding box center [1216, 38] width 29 height 29
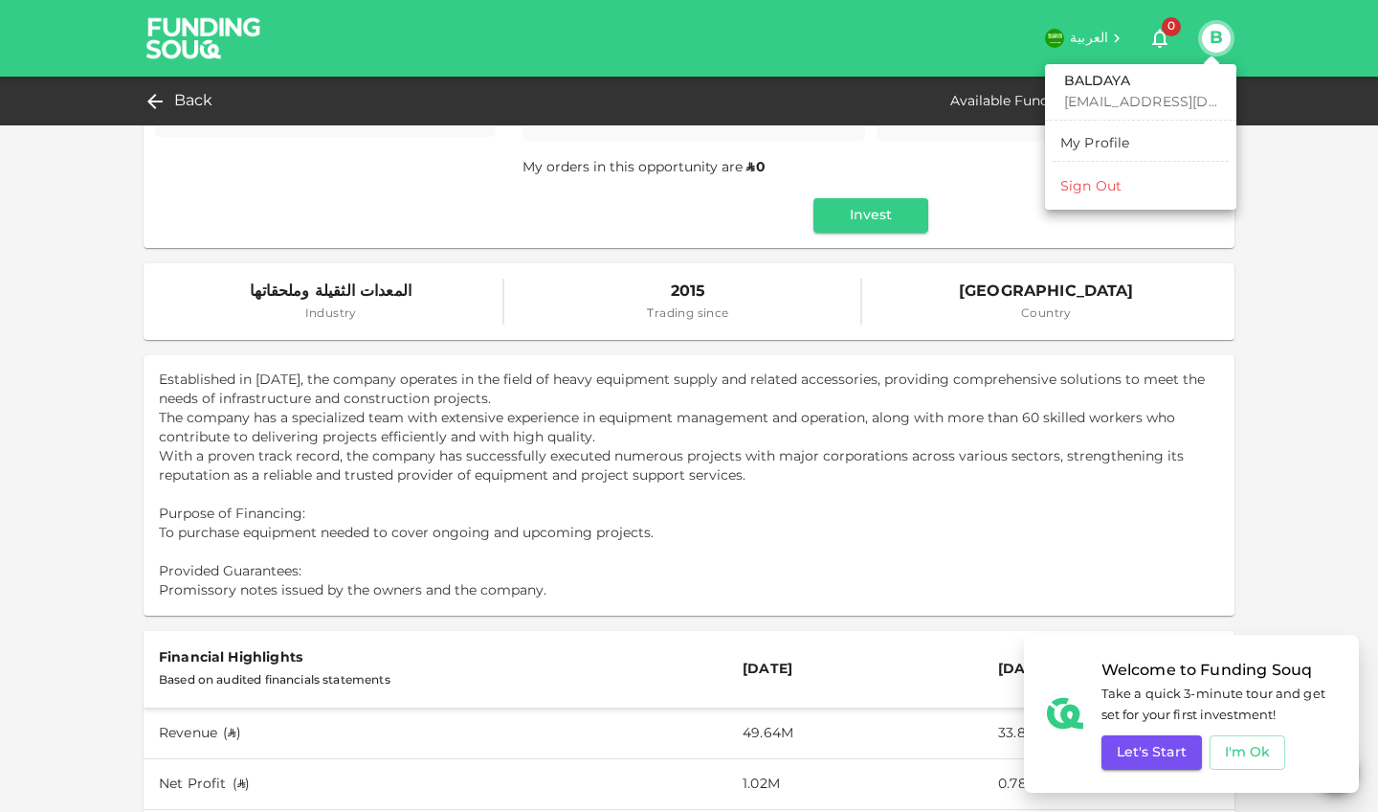
click at [1252, 189] on div at bounding box center [689, 406] width 1378 height 812
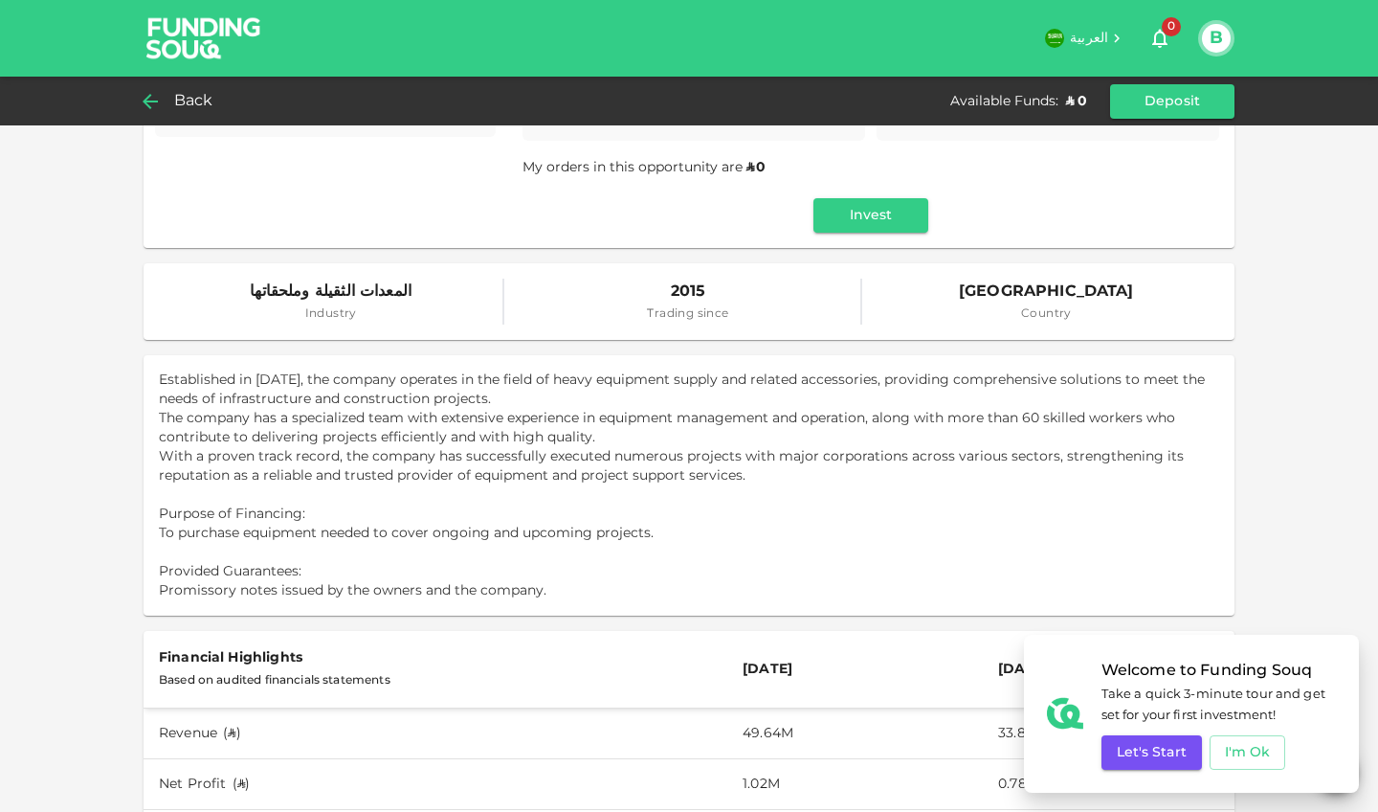
click at [148, 101] on icon at bounding box center [150, 101] width 15 height 15
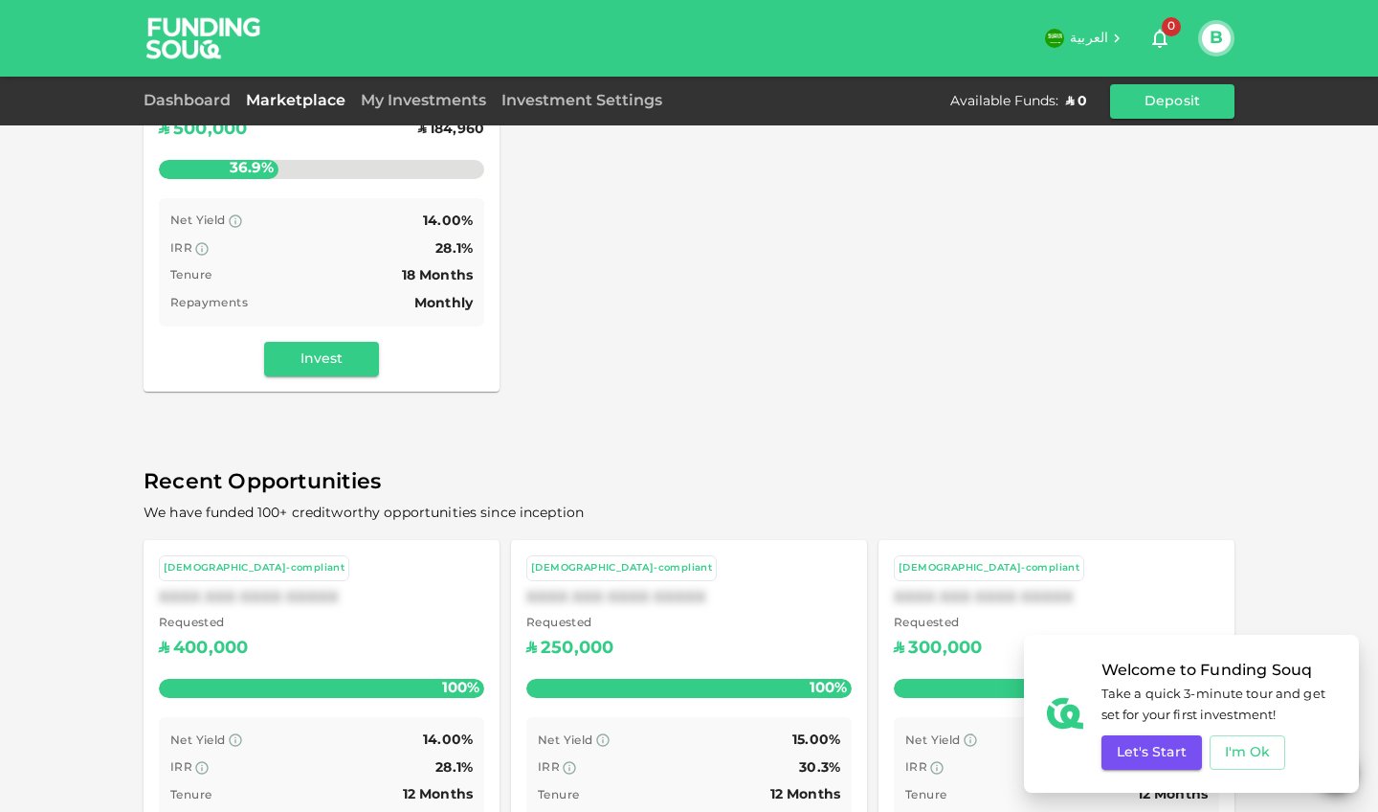
scroll to position [452, 0]
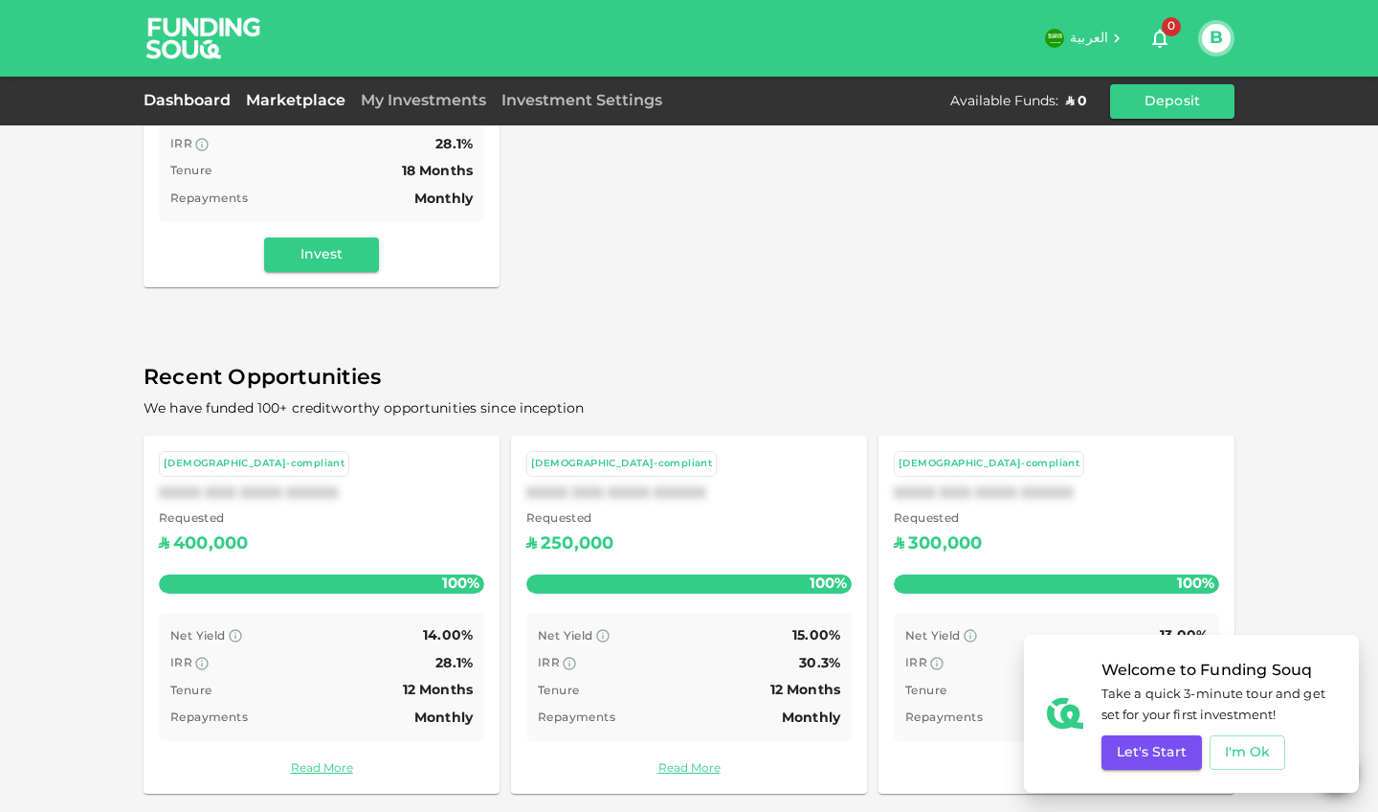
click at [194, 100] on link "Dashboard" at bounding box center [191, 101] width 95 height 14
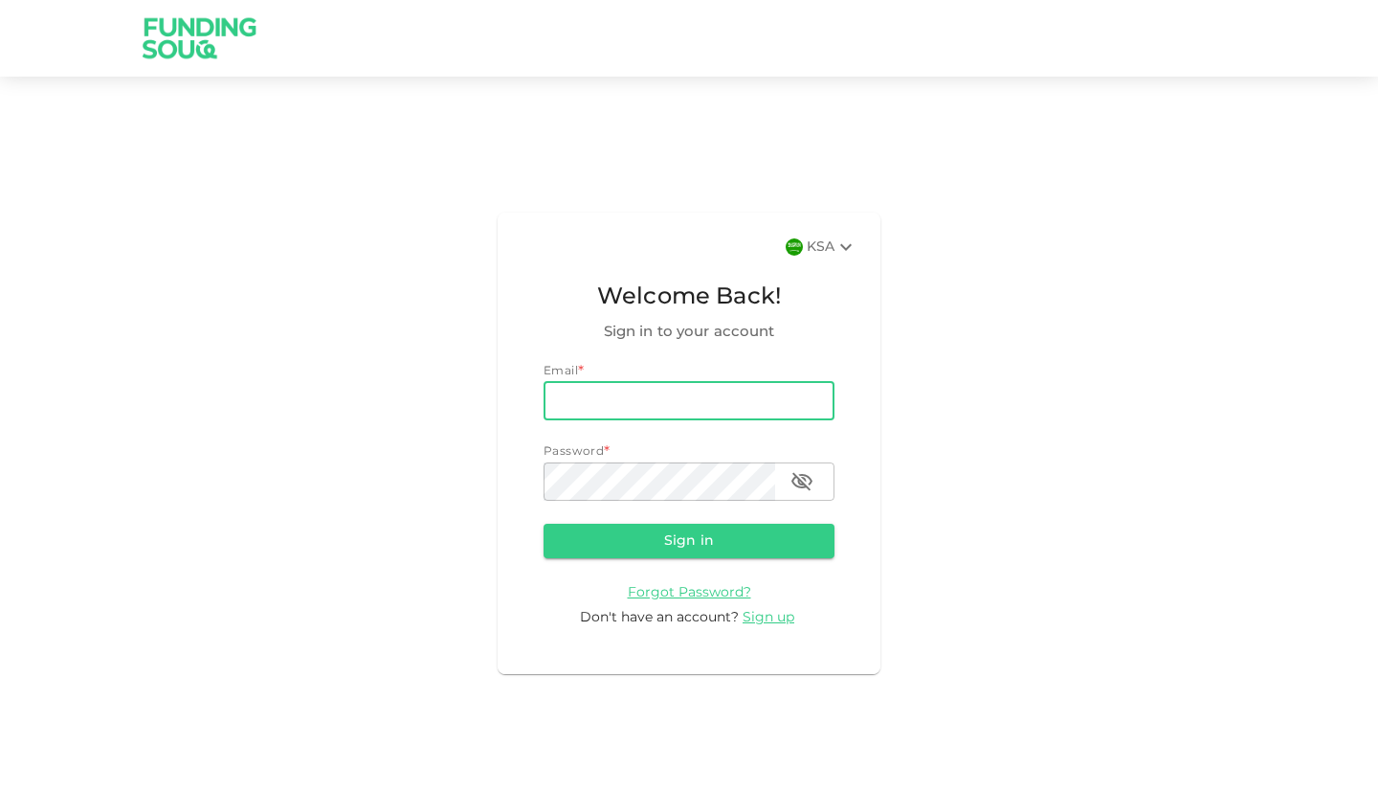
click at [689, 539] on button "Sign in" at bounding box center [689, 541] width 291 height 34
